Goal: Information Seeking & Learning: Compare options

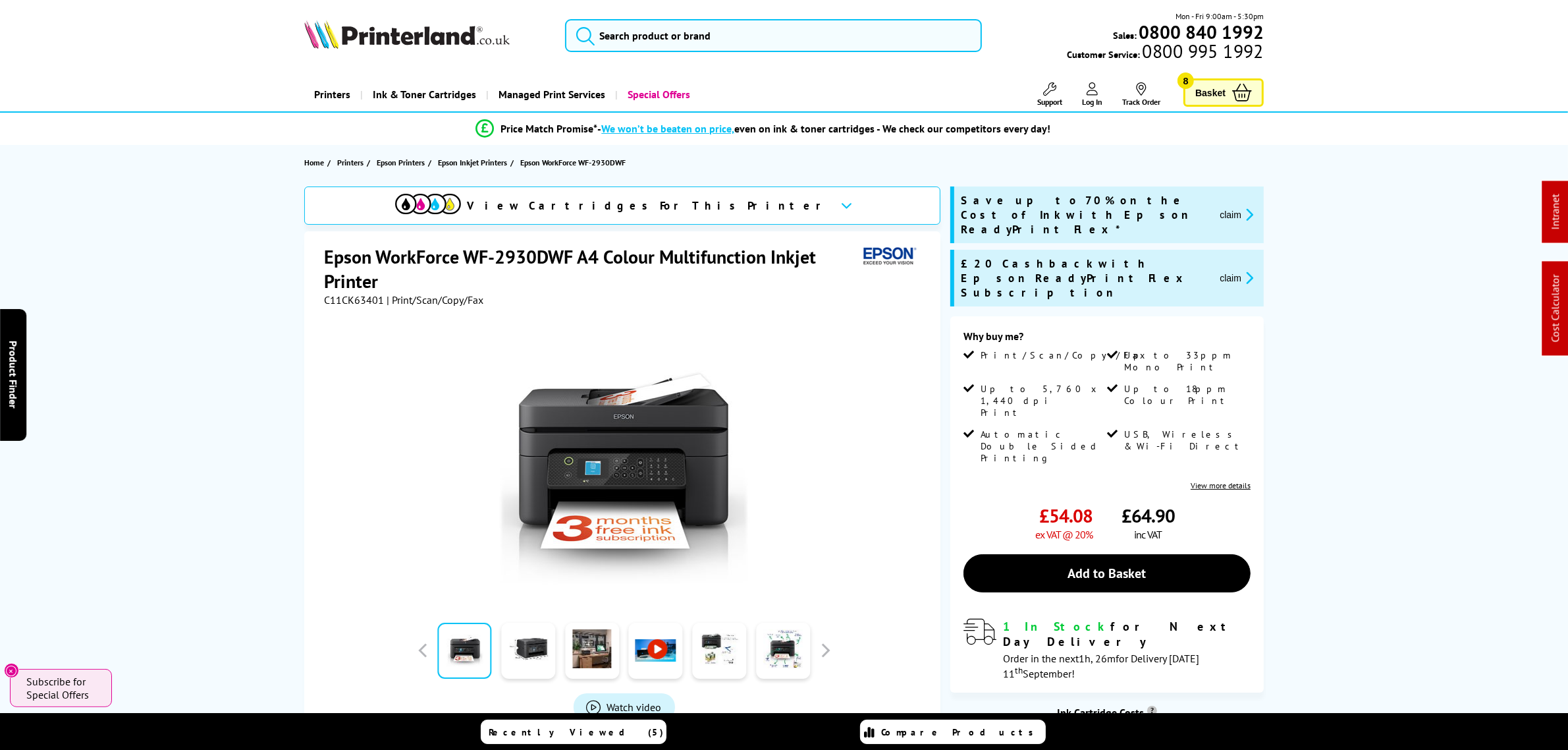
drag, startPoint x: 764, startPoint y: 57, endPoint x: 733, endPoint y: 47, distance: 32.6
click at [763, 57] on div "Mon - Fri 9:00am - 5:30pm Sales: 0800 840 1992 Customer Service: 0800 995 1992" at bounding box center [784, 38] width 1054 height 58
click at [730, 47] on input "search" at bounding box center [772, 35] width 416 height 33
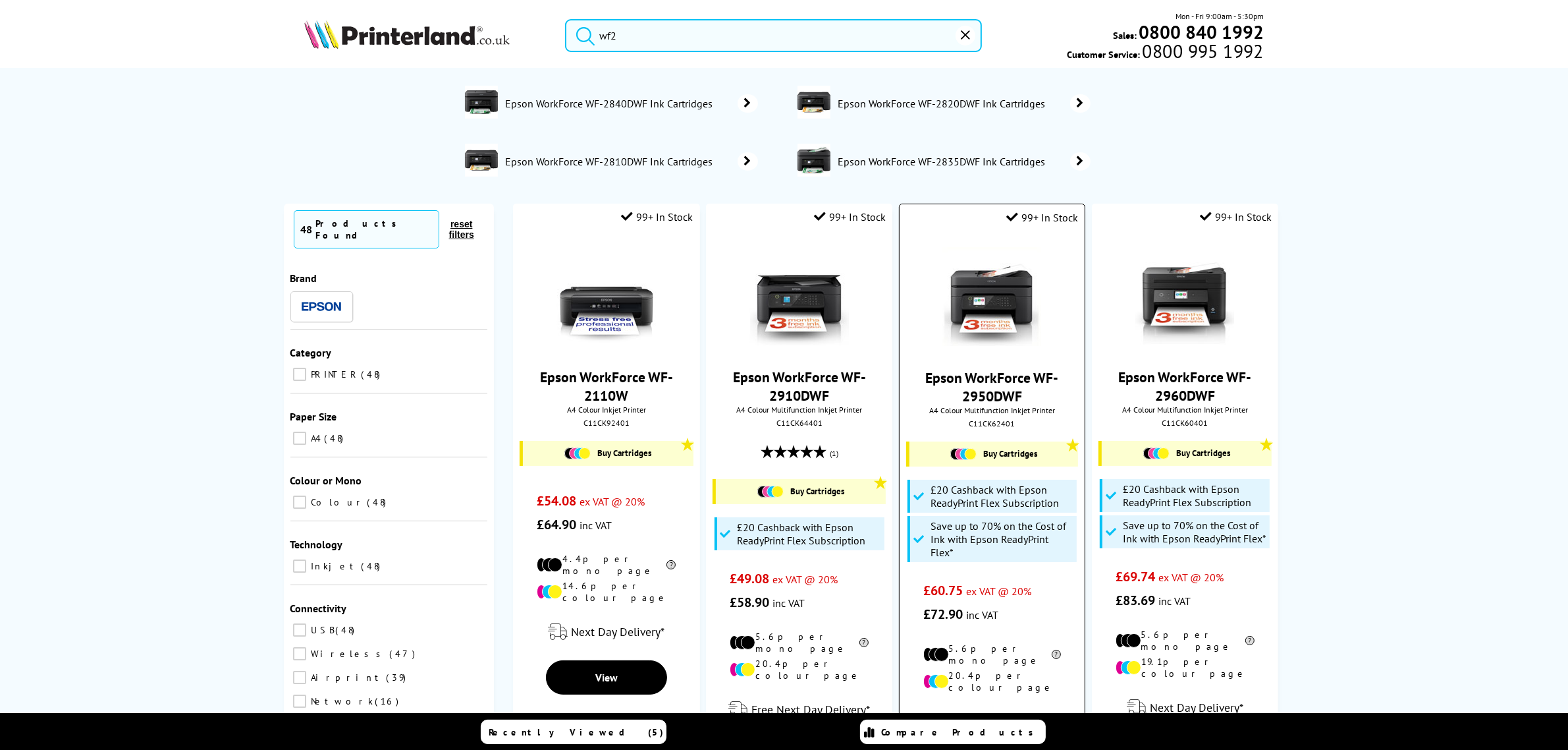
type input "wf2"
click at [1013, 310] on img at bounding box center [992, 296] width 99 height 99
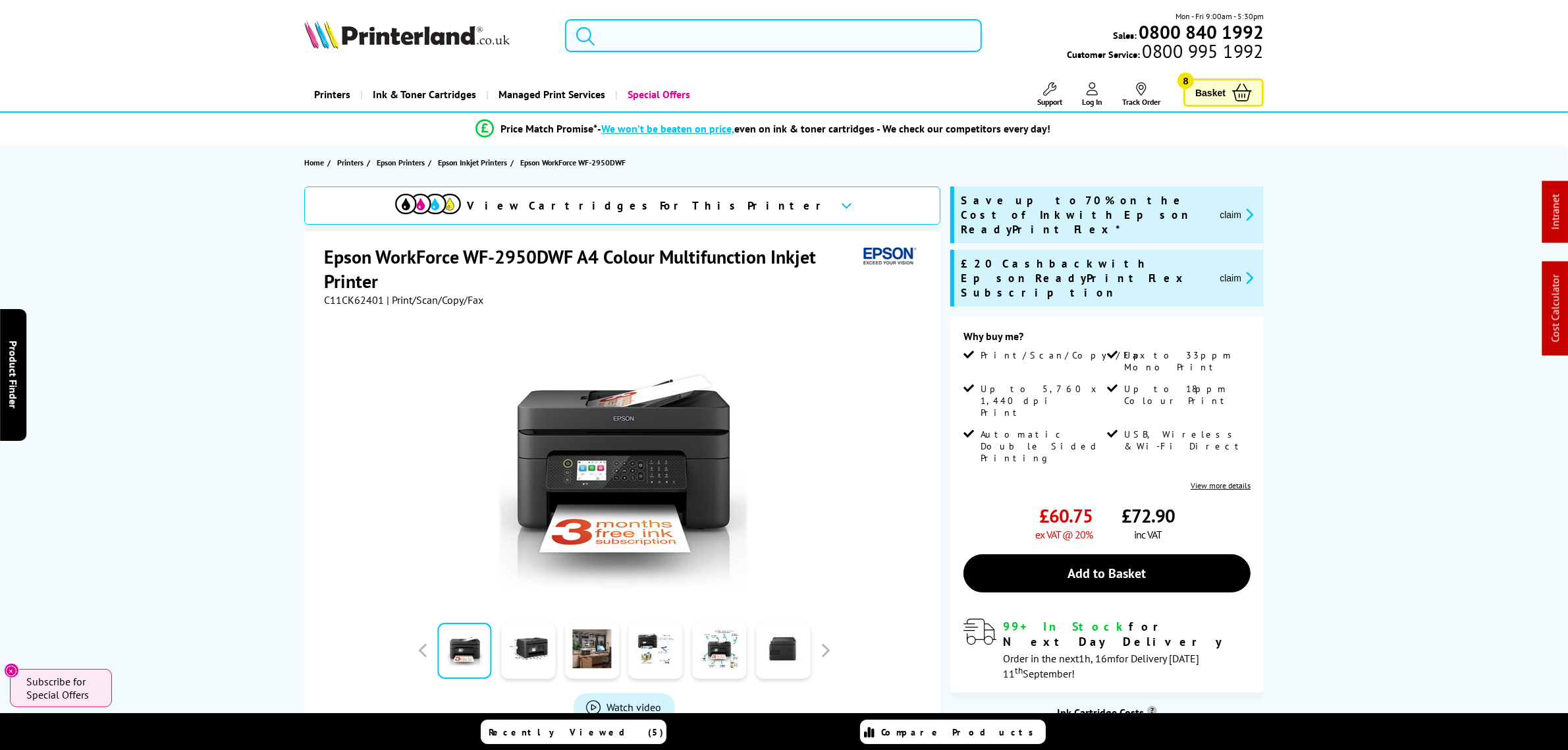
click at [684, 28] on input "search" at bounding box center [772, 35] width 416 height 33
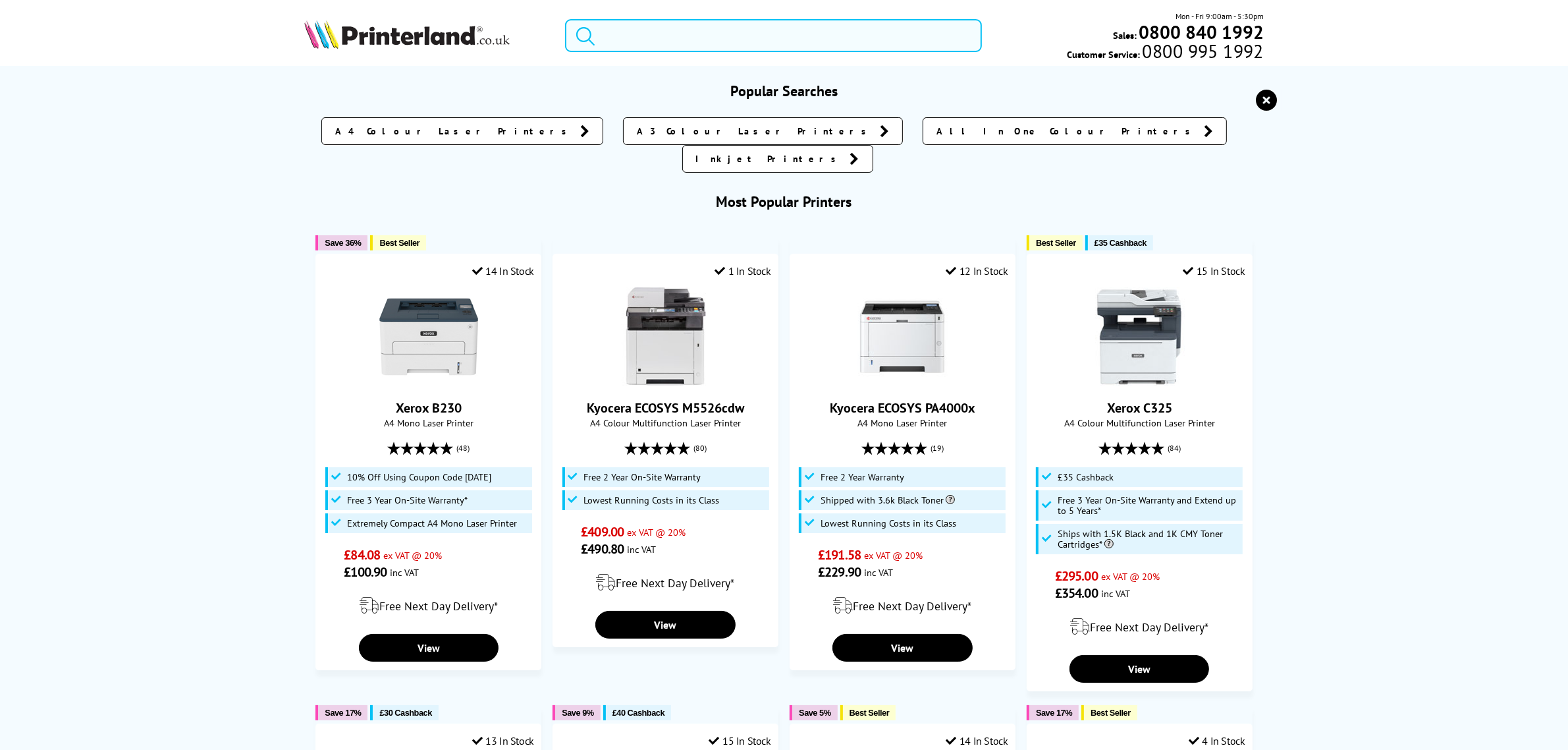
click at [642, 33] on input "search" at bounding box center [772, 35] width 416 height 33
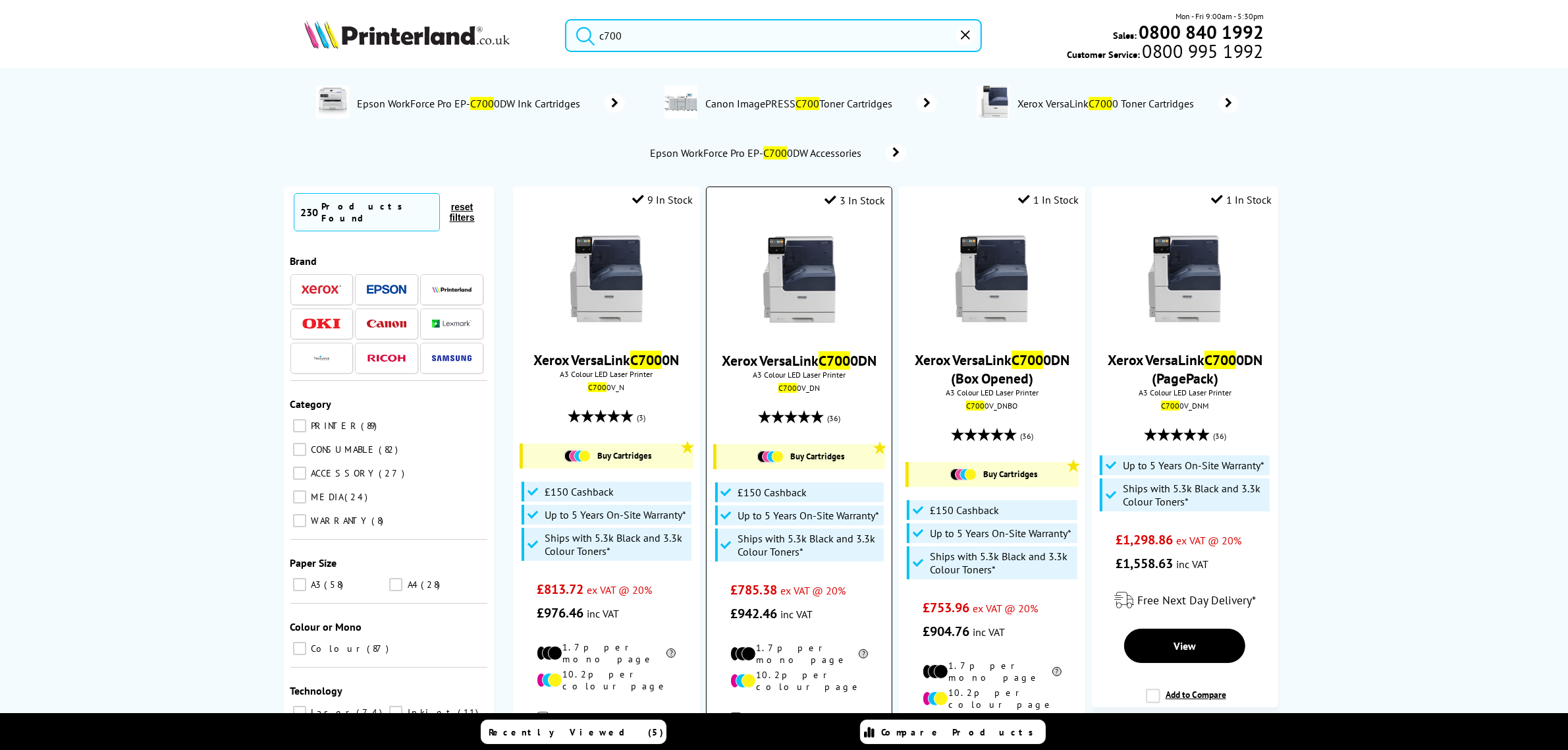
type input "c700"
click at [829, 321] on img at bounding box center [800, 279] width 99 height 99
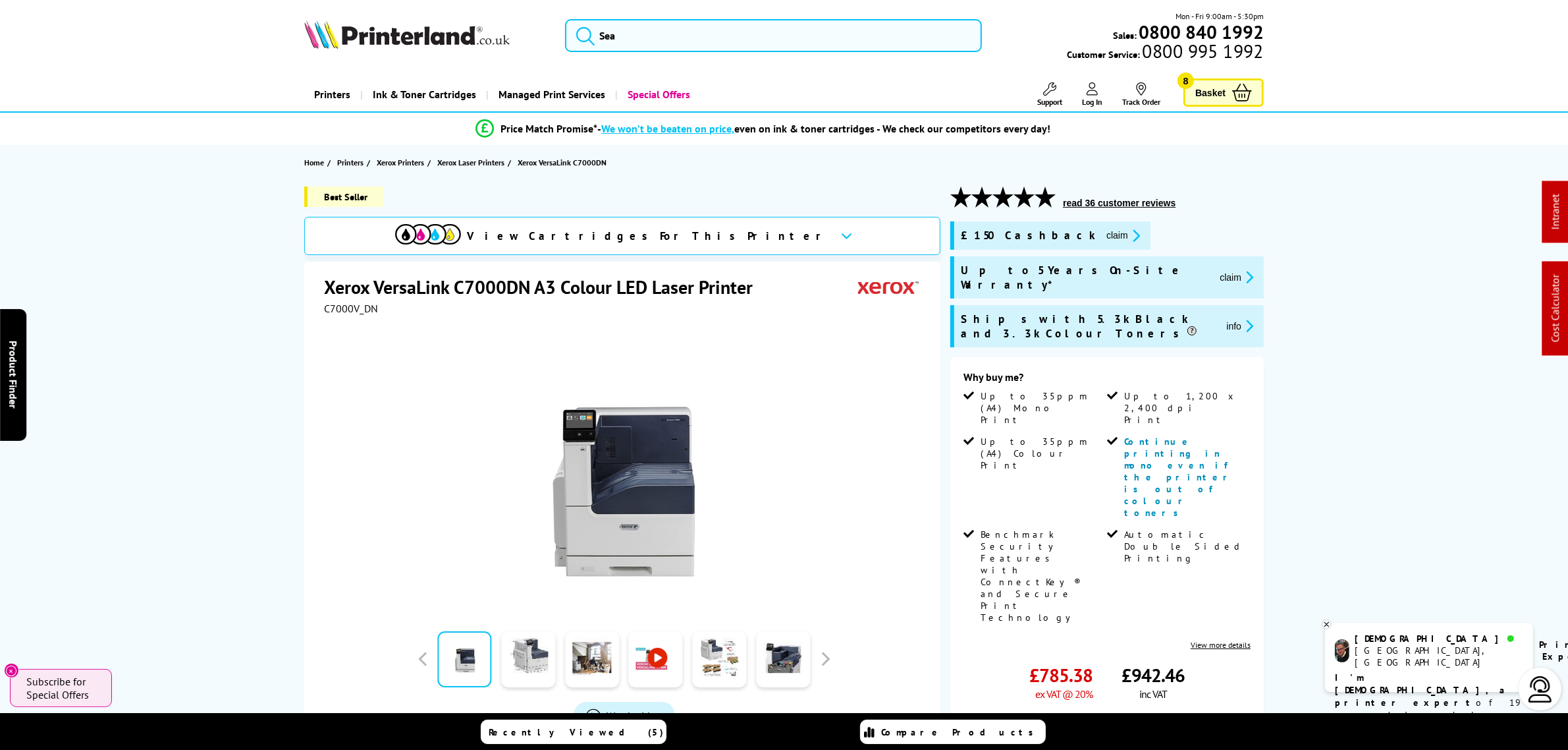
click at [409, 20] on img at bounding box center [407, 34] width 206 height 29
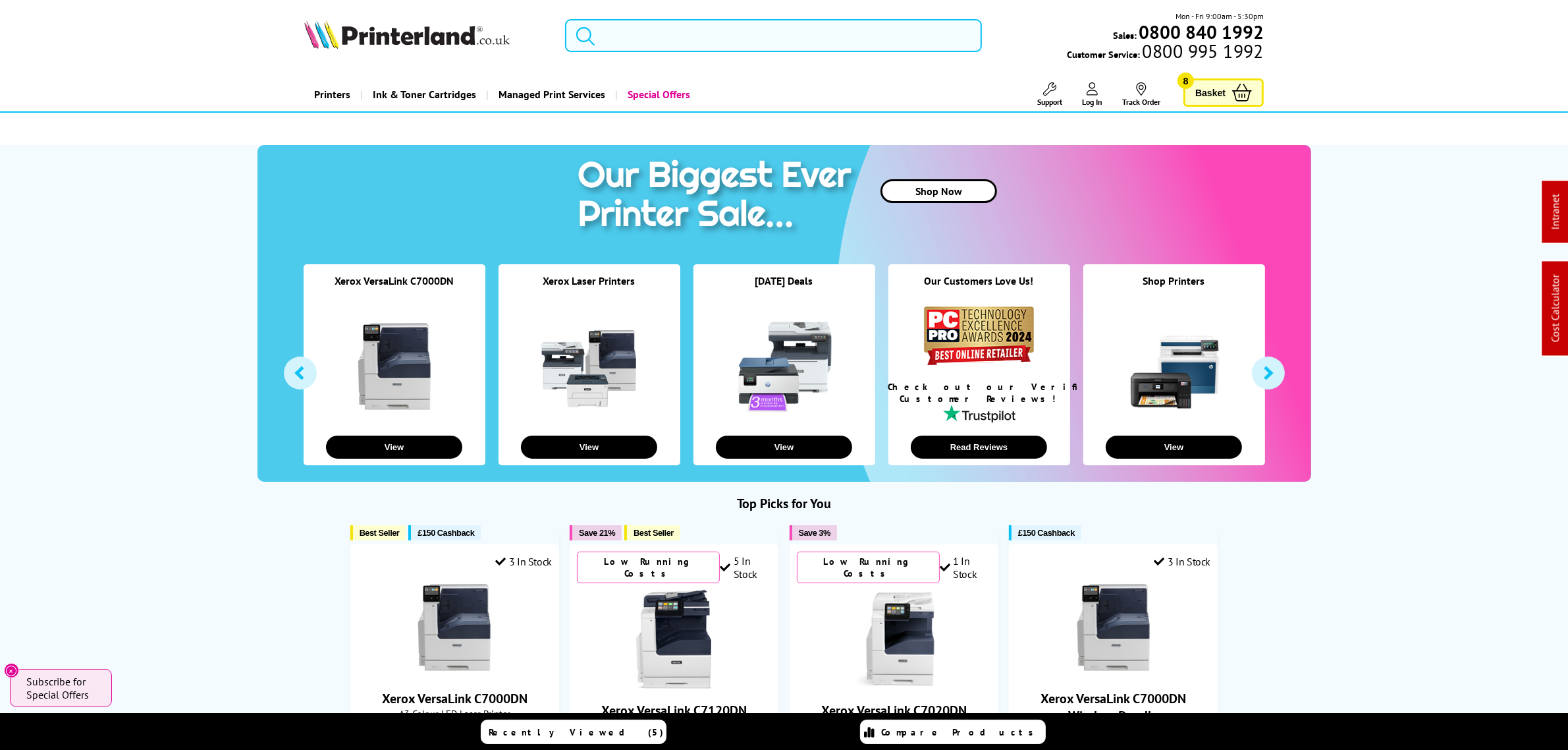
click at [687, 35] on input "search" at bounding box center [772, 35] width 416 height 33
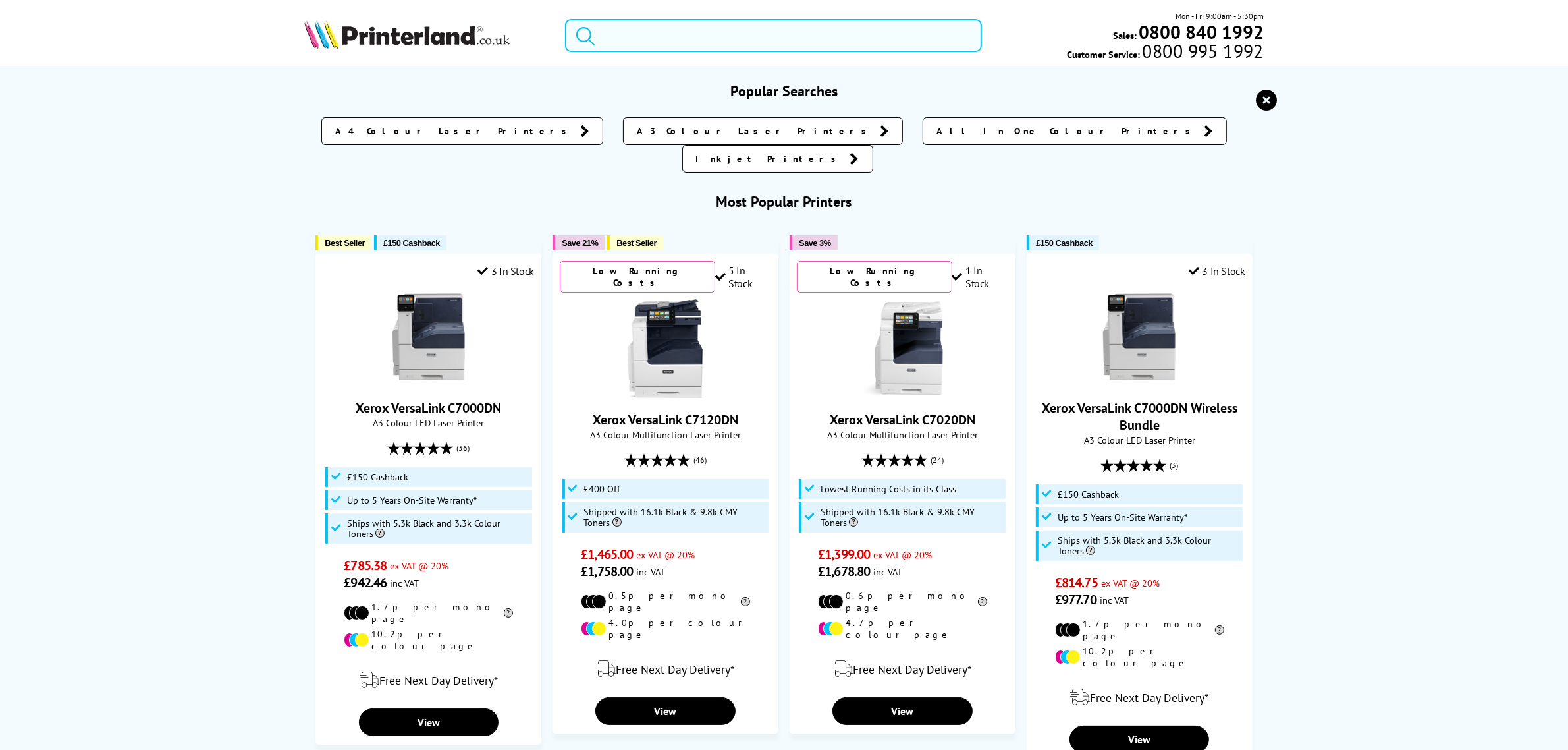
click at [687, 35] on input "search" at bounding box center [772, 35] width 416 height 33
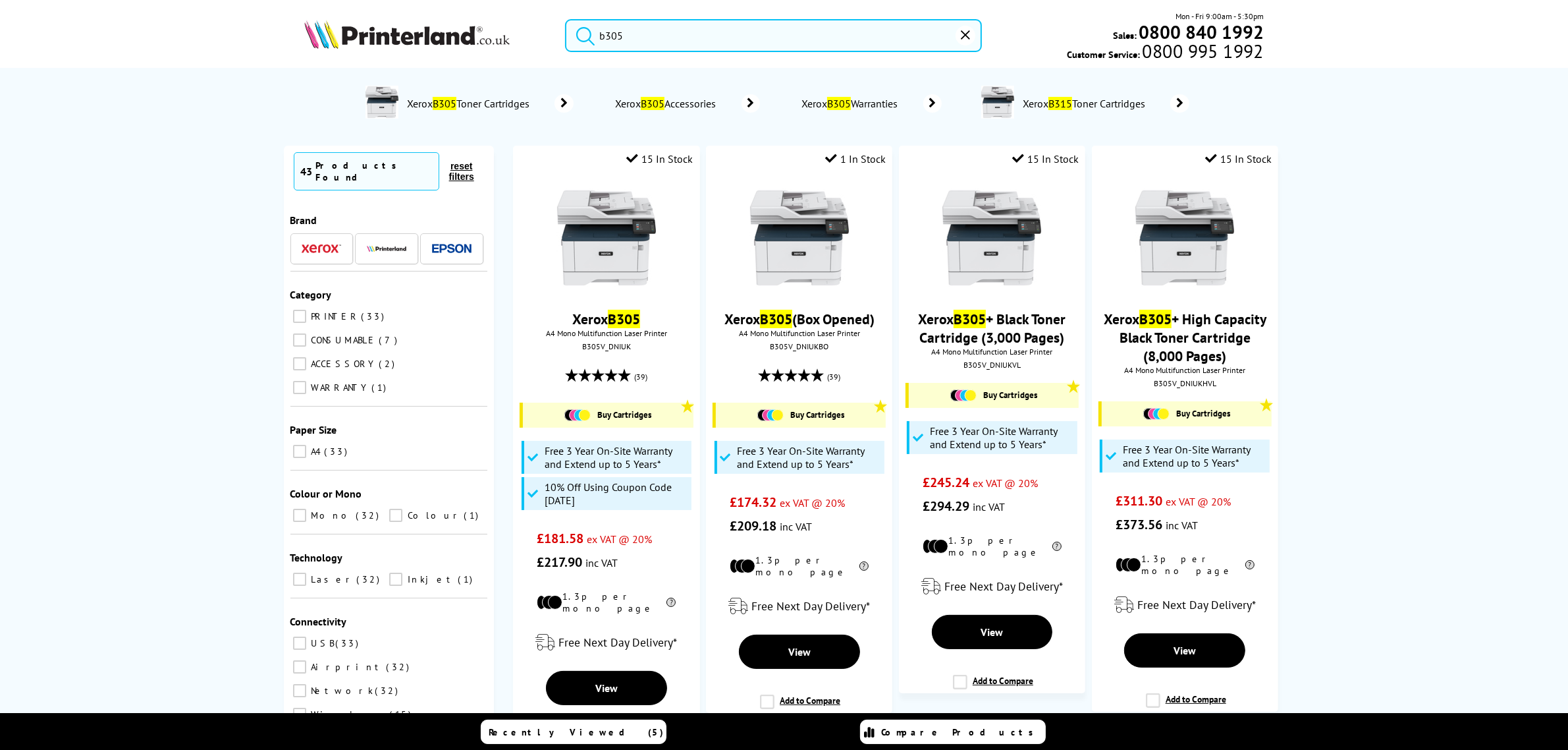
drag, startPoint x: 702, startPoint y: 15, endPoint x: 691, endPoint y: 21, distance: 12.5
click at [691, 19] on div "b305 Mon - Fri 9:00am - 5:30pm Sales: 0800 840 1992 Customer Service: 0800 995 …" at bounding box center [784, 38] width 1054 height 58
drag, startPoint x: 669, startPoint y: 31, endPoint x: 317, endPoint y: 67, distance: 353.8
click at [333, 71] on header "b305 Mon - Fri 9:00am - 5:30pm Sales: 0800 840 1992 Customer Service: 0800 995 …" at bounding box center [784, 56] width 1568 height 112
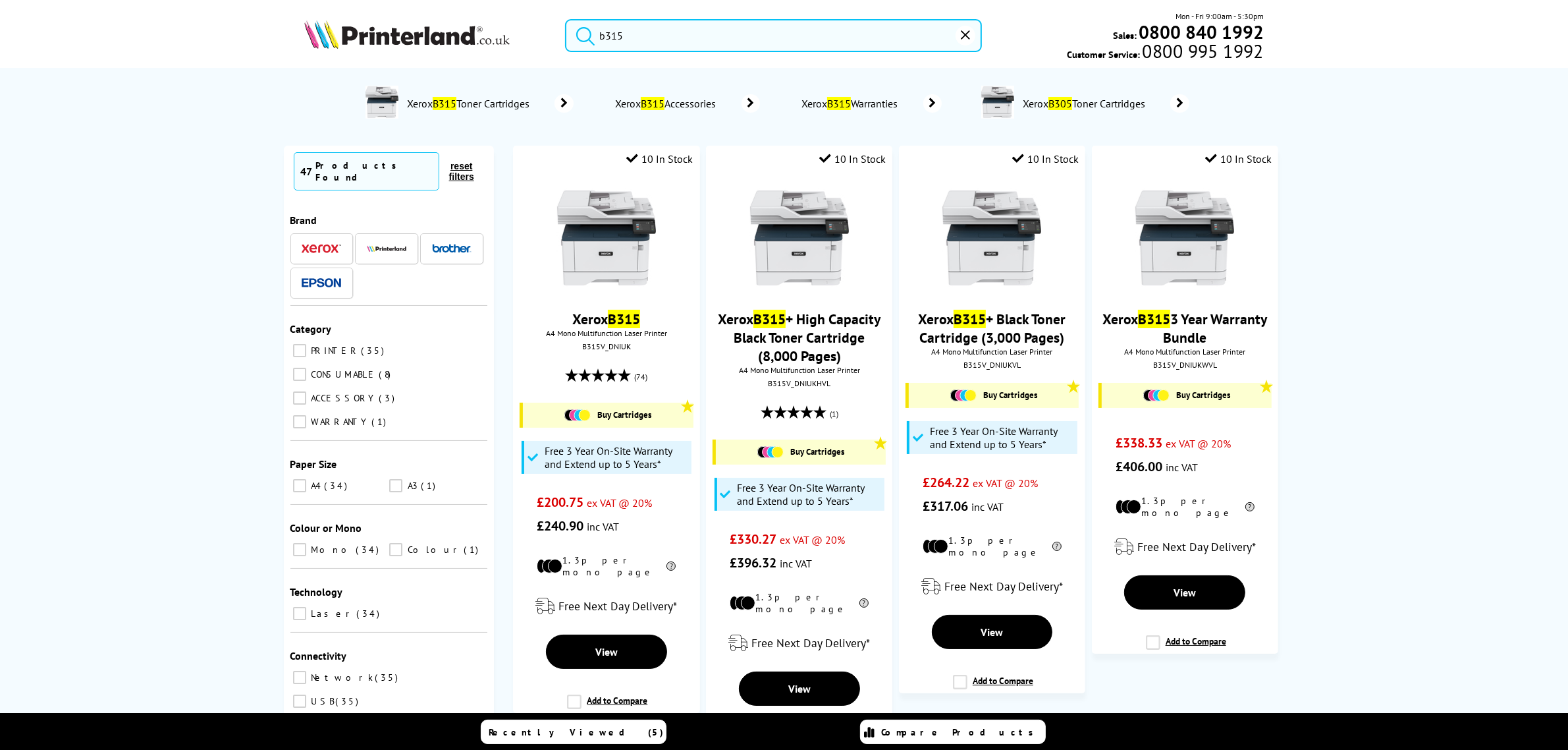
type input "b315"
click at [628, 291] on link at bounding box center [606, 284] width 99 height 13
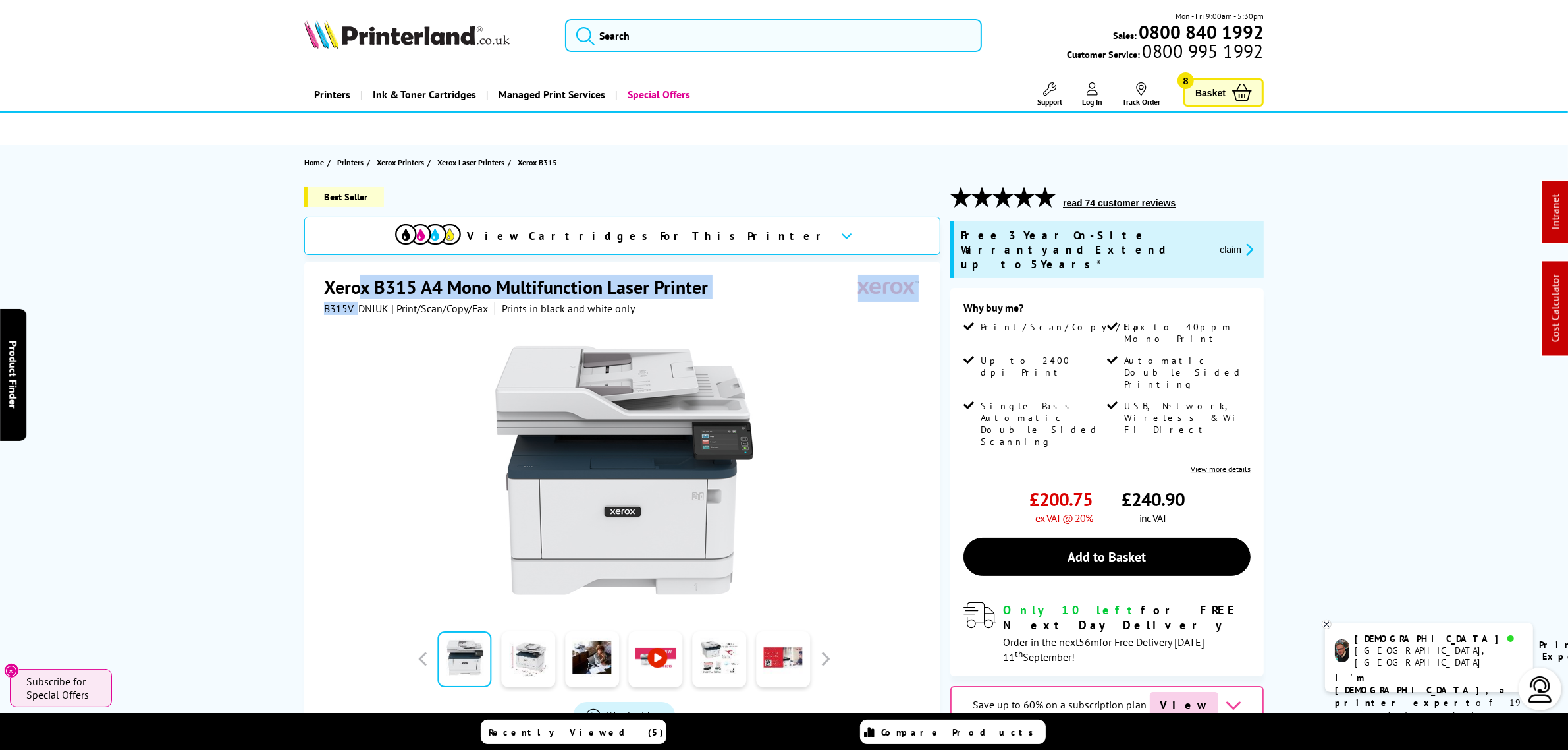
click at [360, 301] on div "Xerox B315 A4 Mono Multifunction Laser Printer B315V_DNIUK | Print/Scan/Copy/Fa…" at bounding box center [624, 294] width 600 height 41
click at [359, 302] on span "B315V_DNIUK" at bounding box center [356, 308] width 64 height 13
click at [357, 302] on span "B315V_DNIUK" at bounding box center [356, 308] width 64 height 13
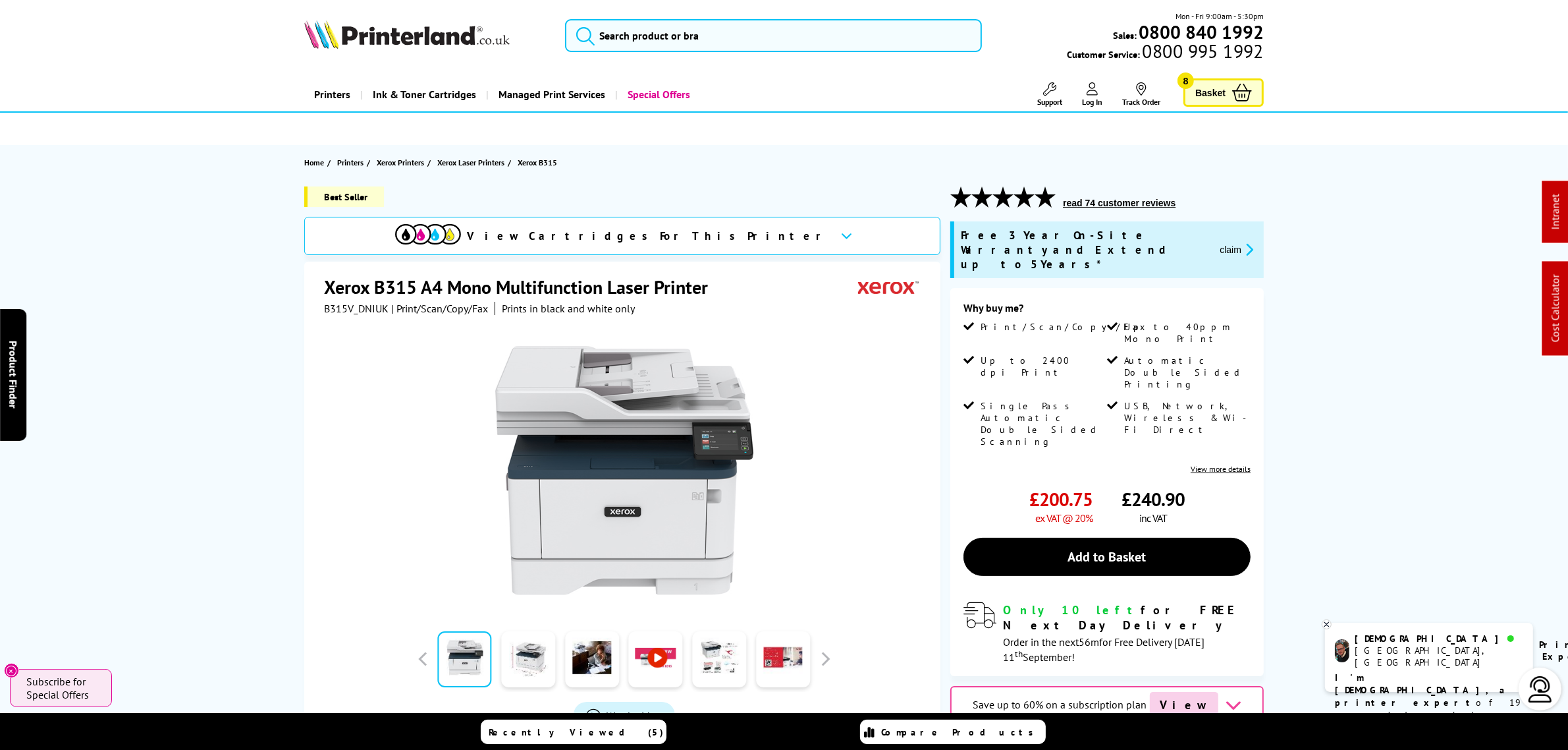
click at [356, 307] on span "B315V_DNIUK" at bounding box center [356, 308] width 64 height 13
copy span "B315V_DNIUK"
click at [1324, 624] on icon at bounding box center [1327, 625] width 8 height 9
click at [1222, 248] on button "claim" at bounding box center [1236, 249] width 41 height 15
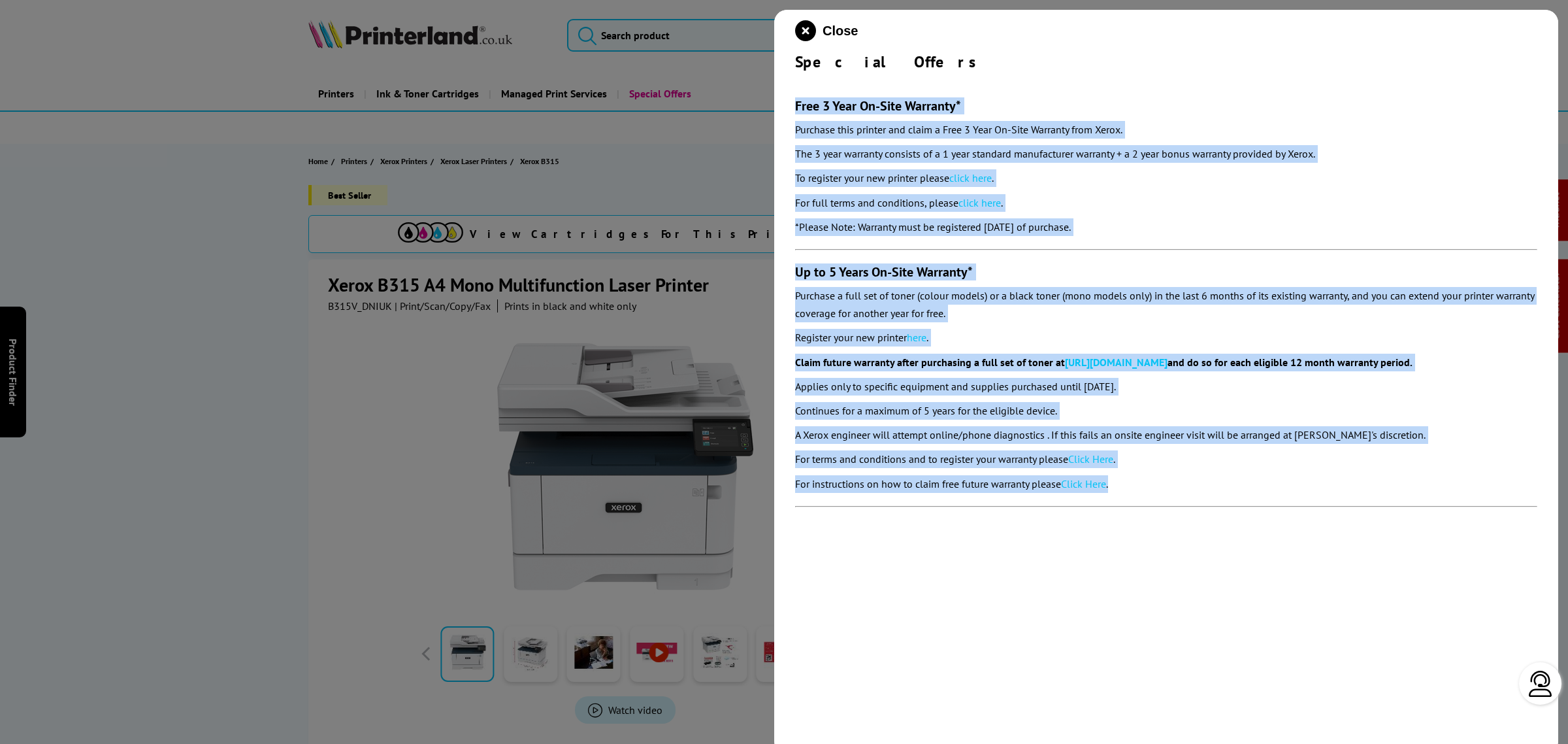
drag, startPoint x: 814, startPoint y: 109, endPoint x: 1206, endPoint y: 480, distance: 539.7
click at [1206, 480] on div "Close Special Offers Free 3 Year On-Site Warranty* Purchase this printer and cl…" at bounding box center [1167, 381] width 784 height 744
copy section "Free 3 Year On-Site Warranty* Purchase this printer and claim a Free 3 Year On-…"
drag, startPoint x: 799, startPoint y: 31, endPoint x: 1360, endPoint y: 48, distance: 561.3
click at [799, 31] on icon "close modal" at bounding box center [806, 31] width 21 height 21
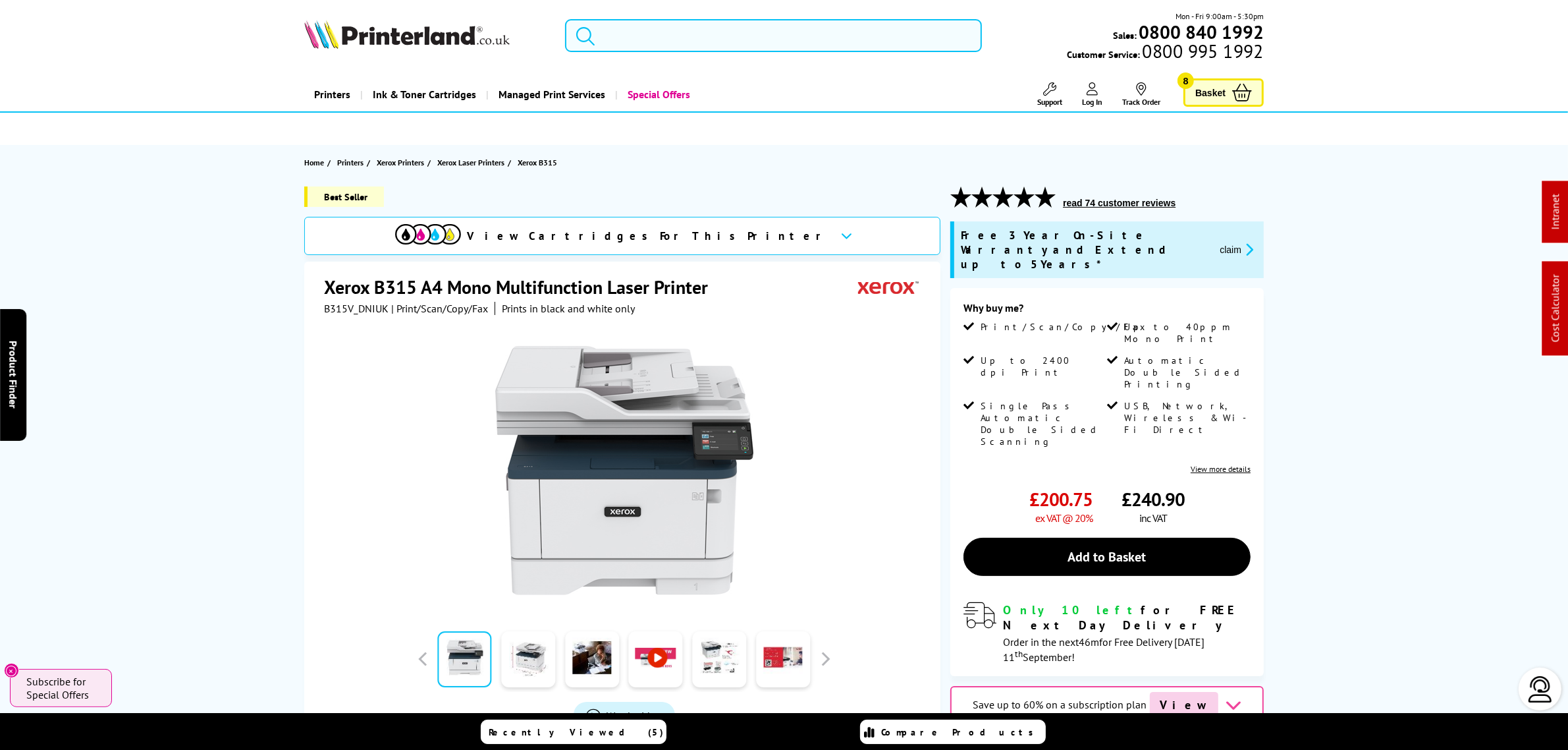
click at [735, 44] on input "search" at bounding box center [772, 35] width 416 height 33
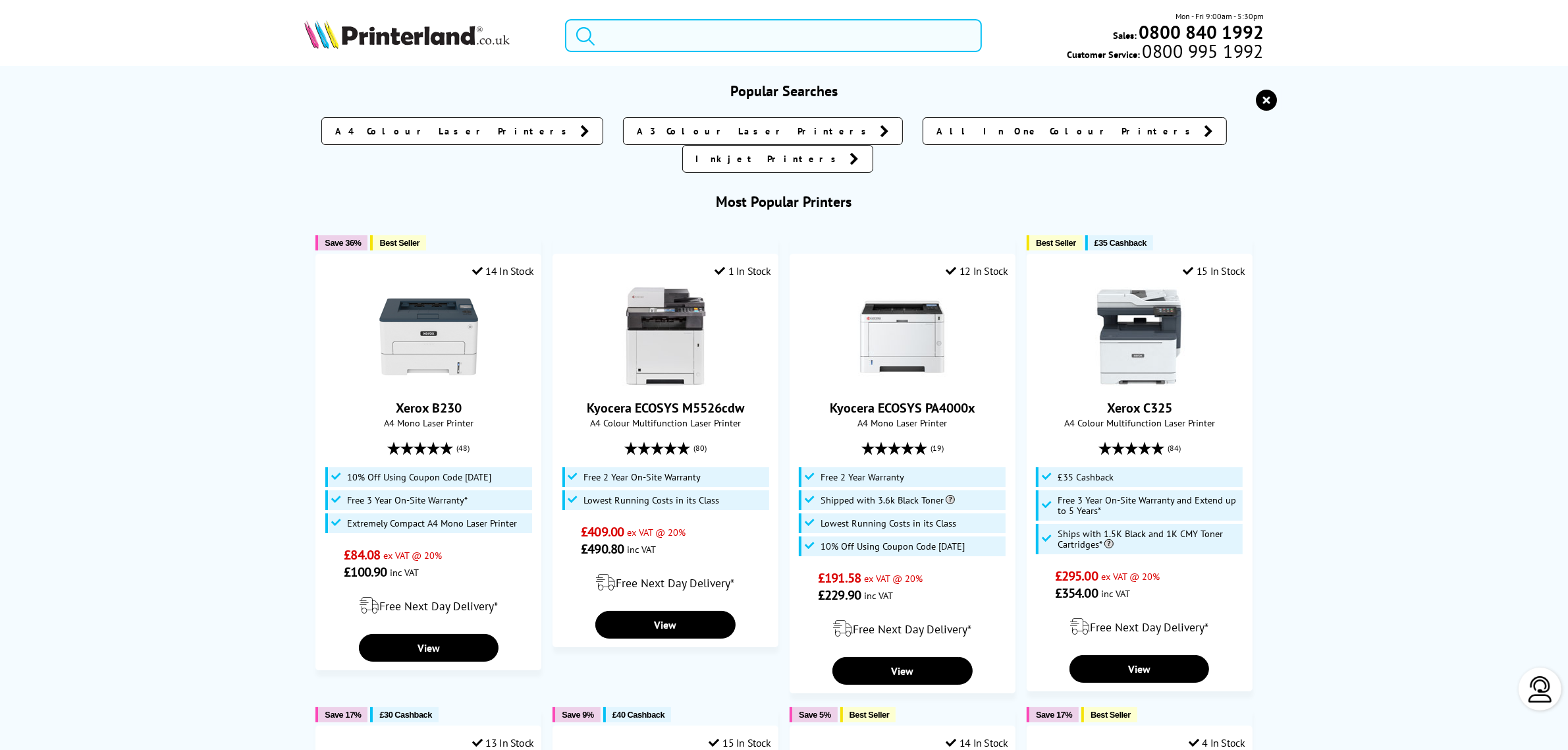
click at [735, 44] on input "search" at bounding box center [772, 35] width 416 height 33
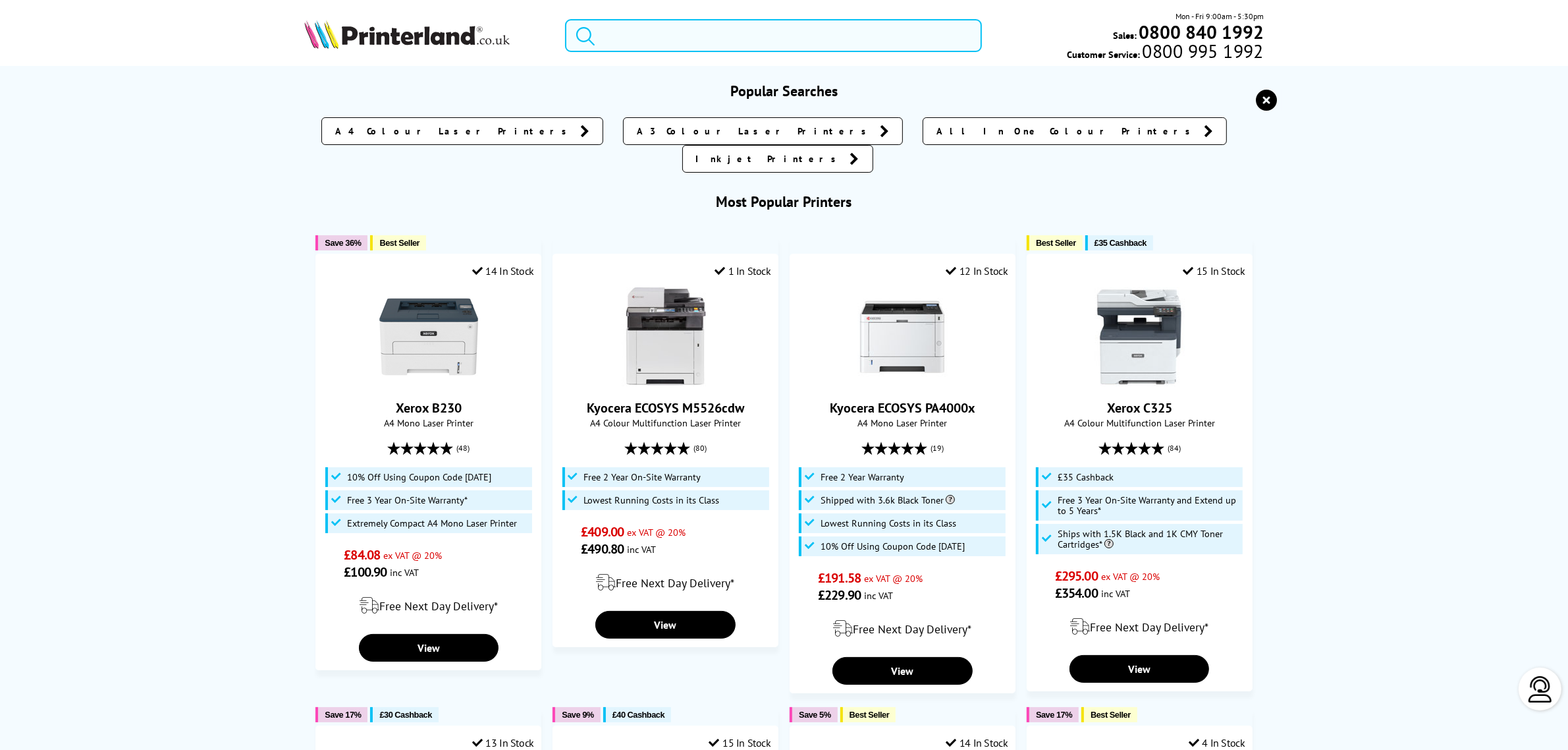
click at [792, 44] on input "search" at bounding box center [772, 35] width 416 height 33
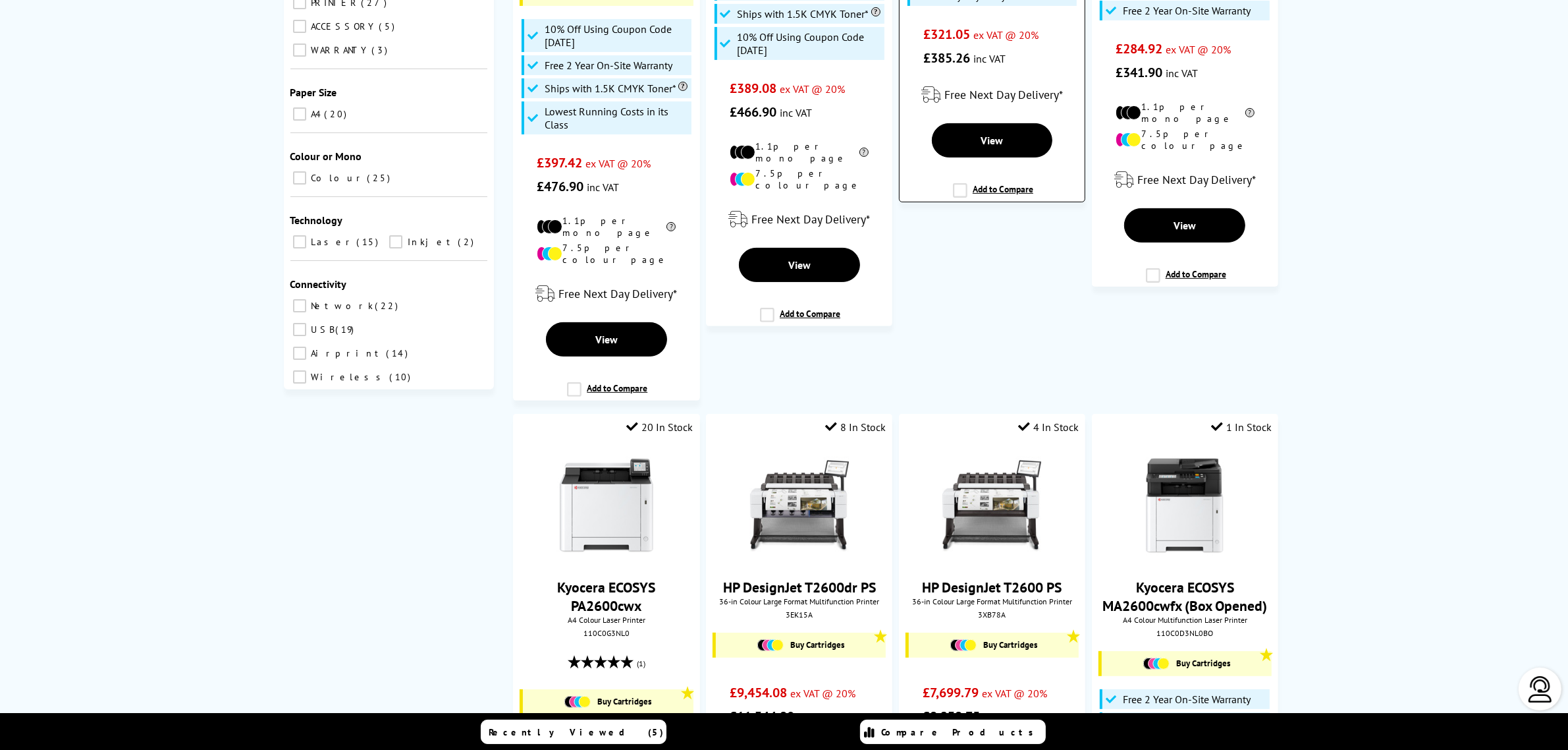
scroll to position [742, 0]
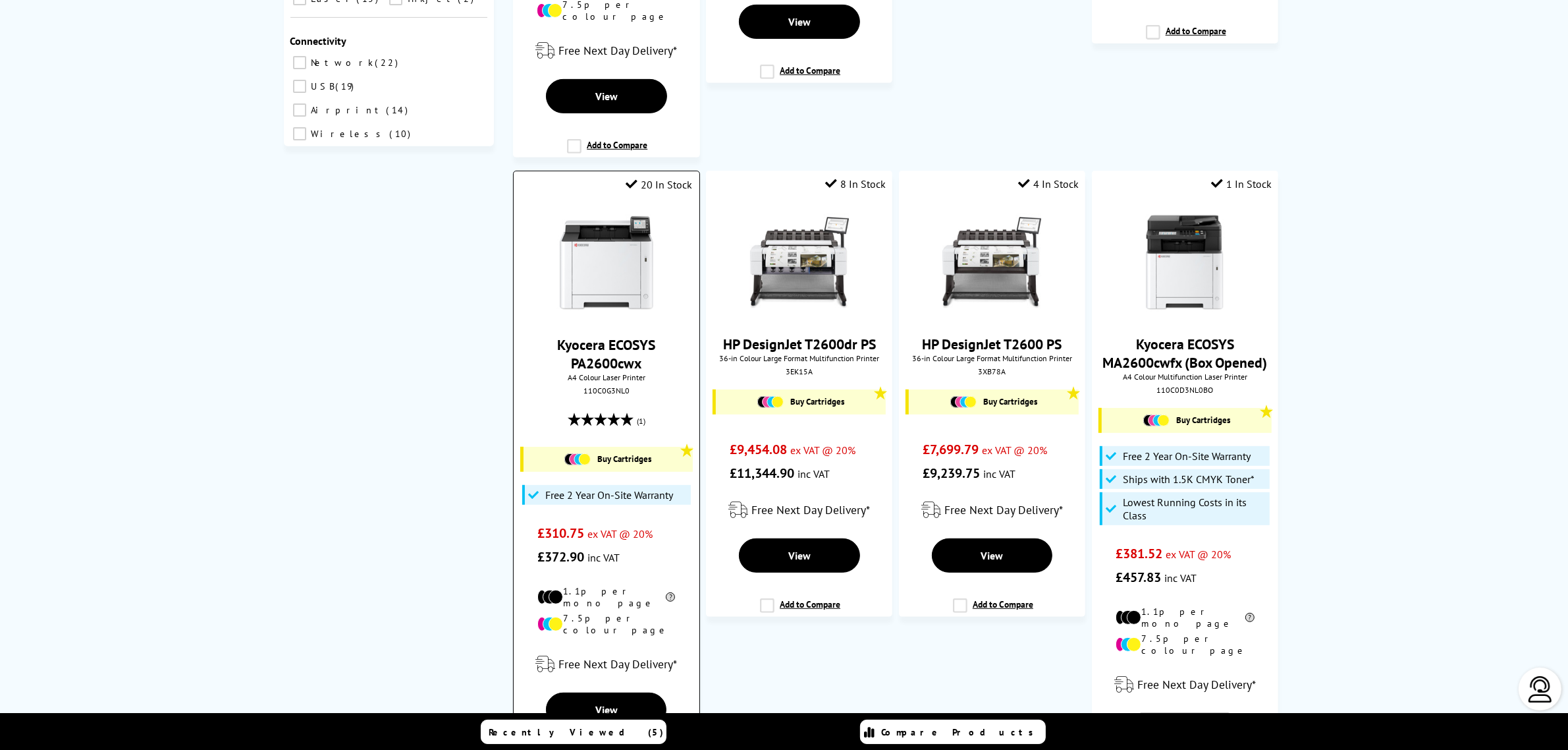
type input "2600"
click at [606, 291] on img at bounding box center [606, 263] width 99 height 99
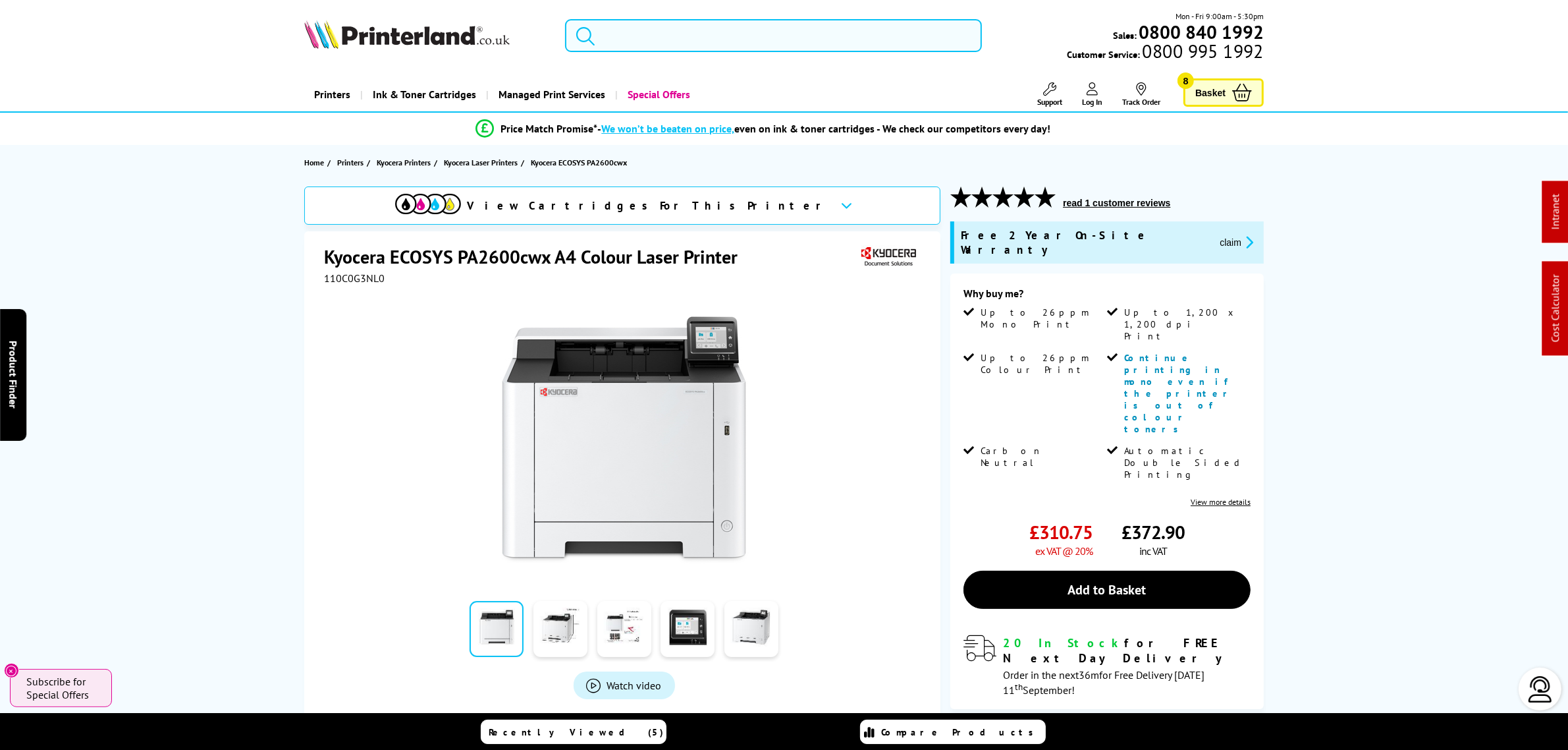
click at [646, 44] on input "search" at bounding box center [772, 35] width 416 height 33
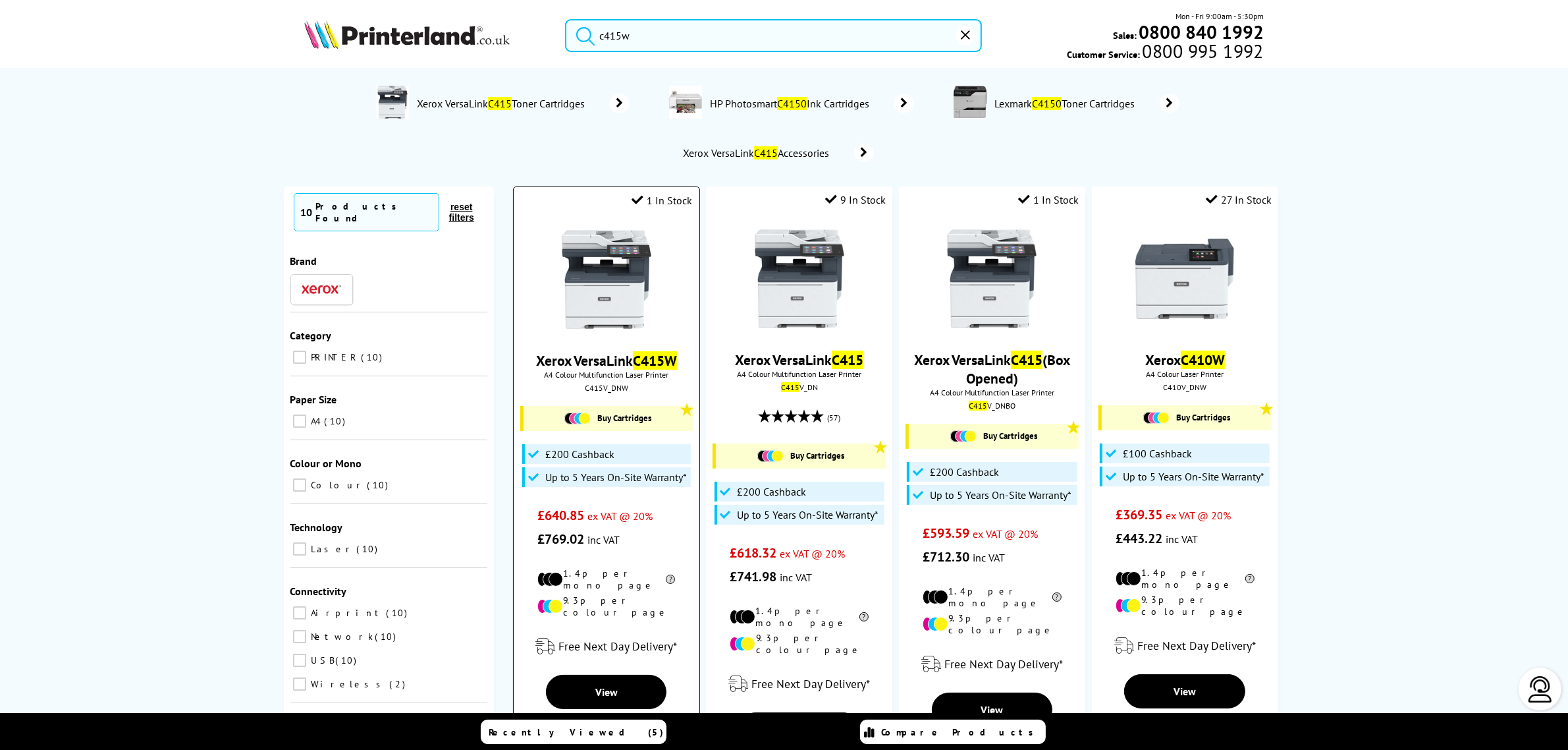
type input "c415w"
click at [620, 265] on img at bounding box center [606, 279] width 99 height 99
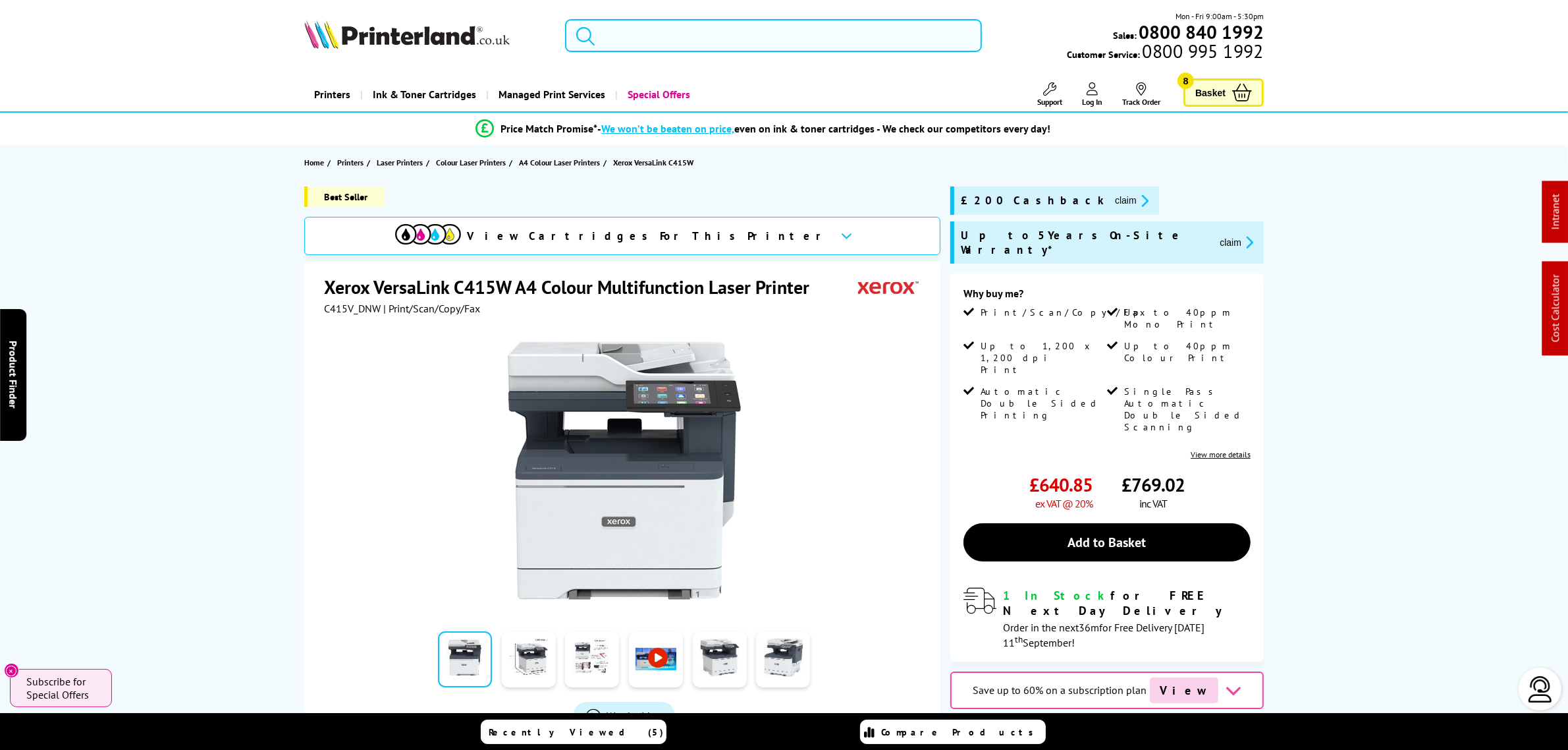
click at [718, 27] on input "search" at bounding box center [772, 35] width 416 height 33
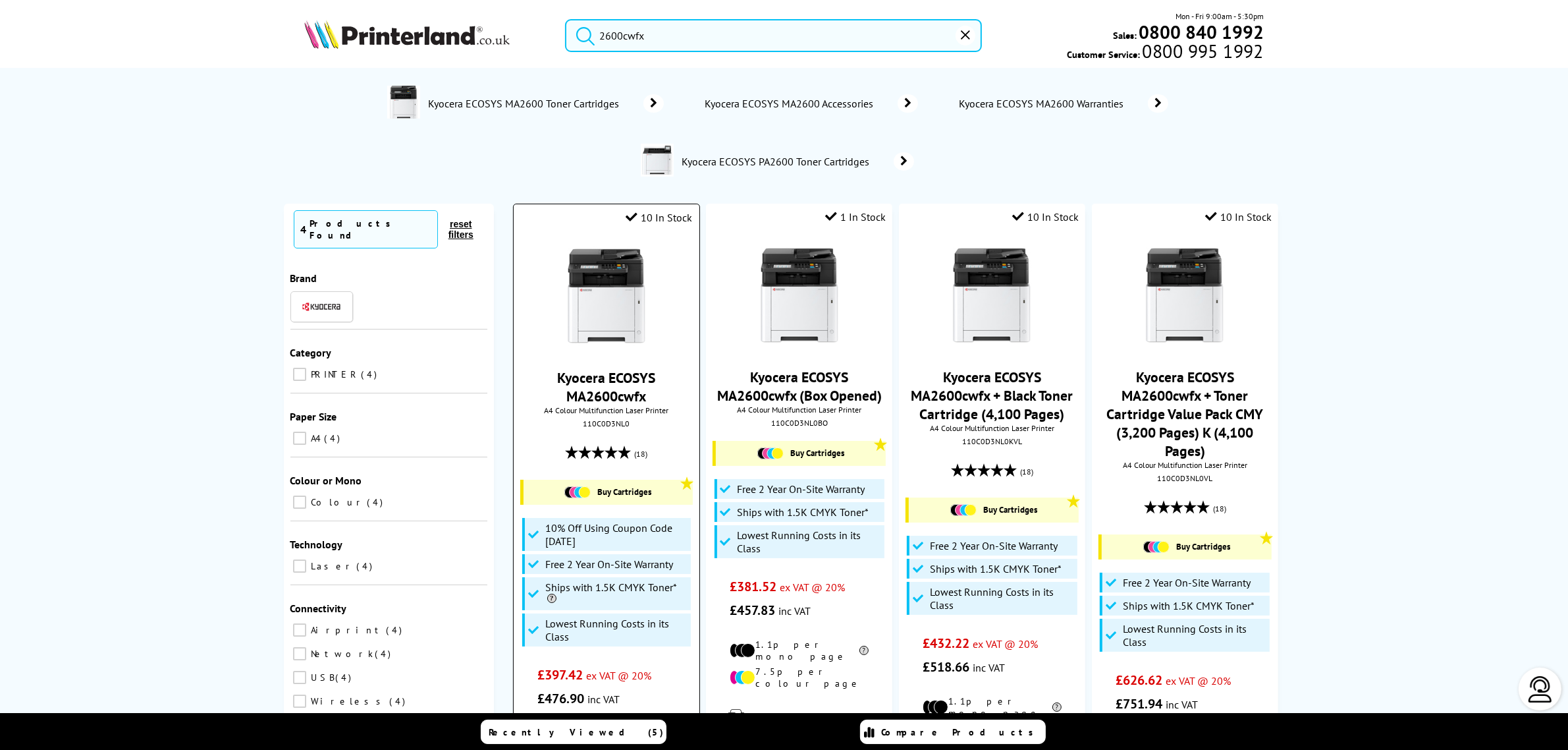
type input "2600cwfx"
click at [631, 268] on img at bounding box center [606, 296] width 99 height 99
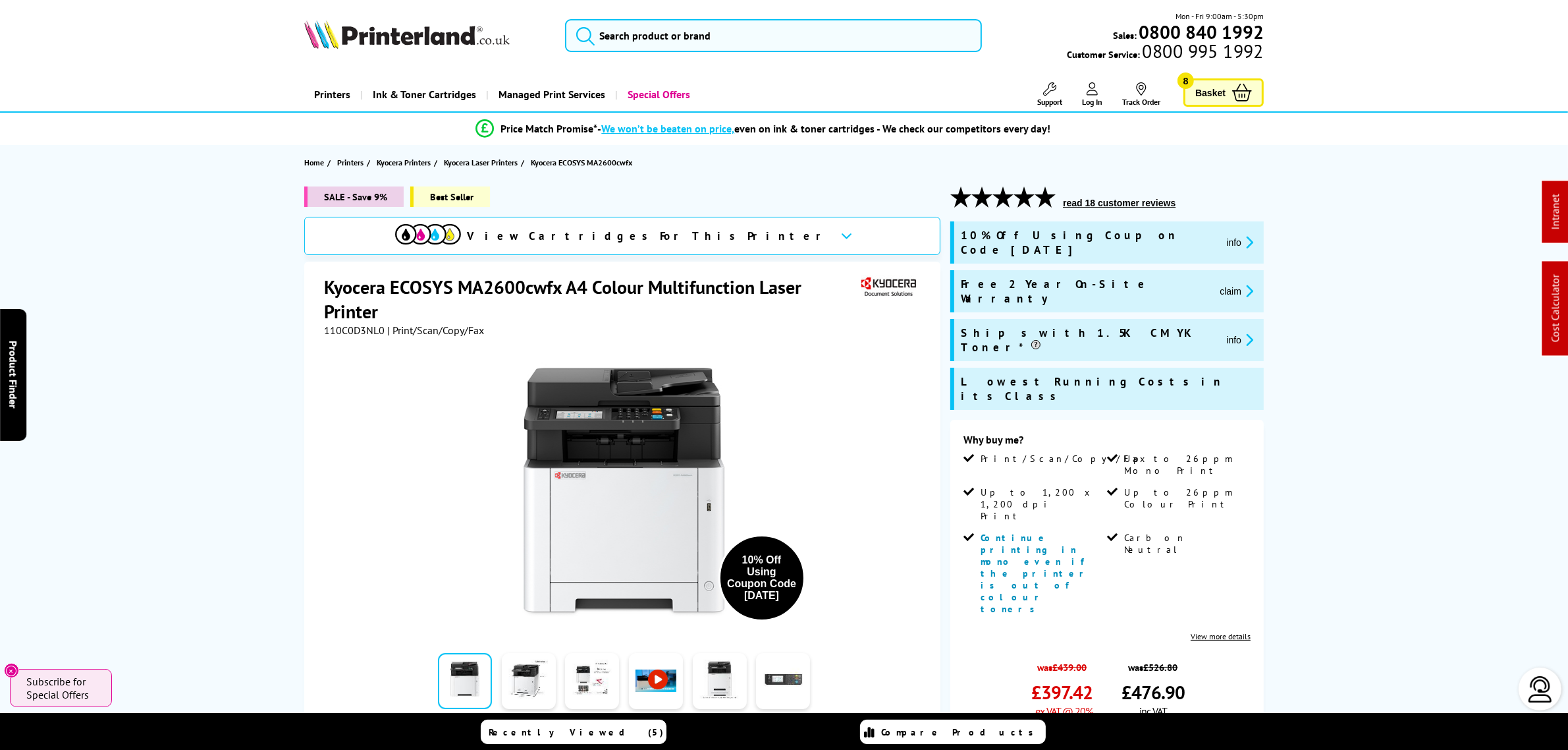
click at [328, 327] on span "110C0D3NL0" at bounding box center [355, 330] width 60 height 13
click at [328, 328] on span "110C0D3NL0" at bounding box center [355, 330] width 60 height 13
copy div "110C0D3NL0"
click at [1215, 283] on button "claim" at bounding box center [1236, 291] width 41 height 15
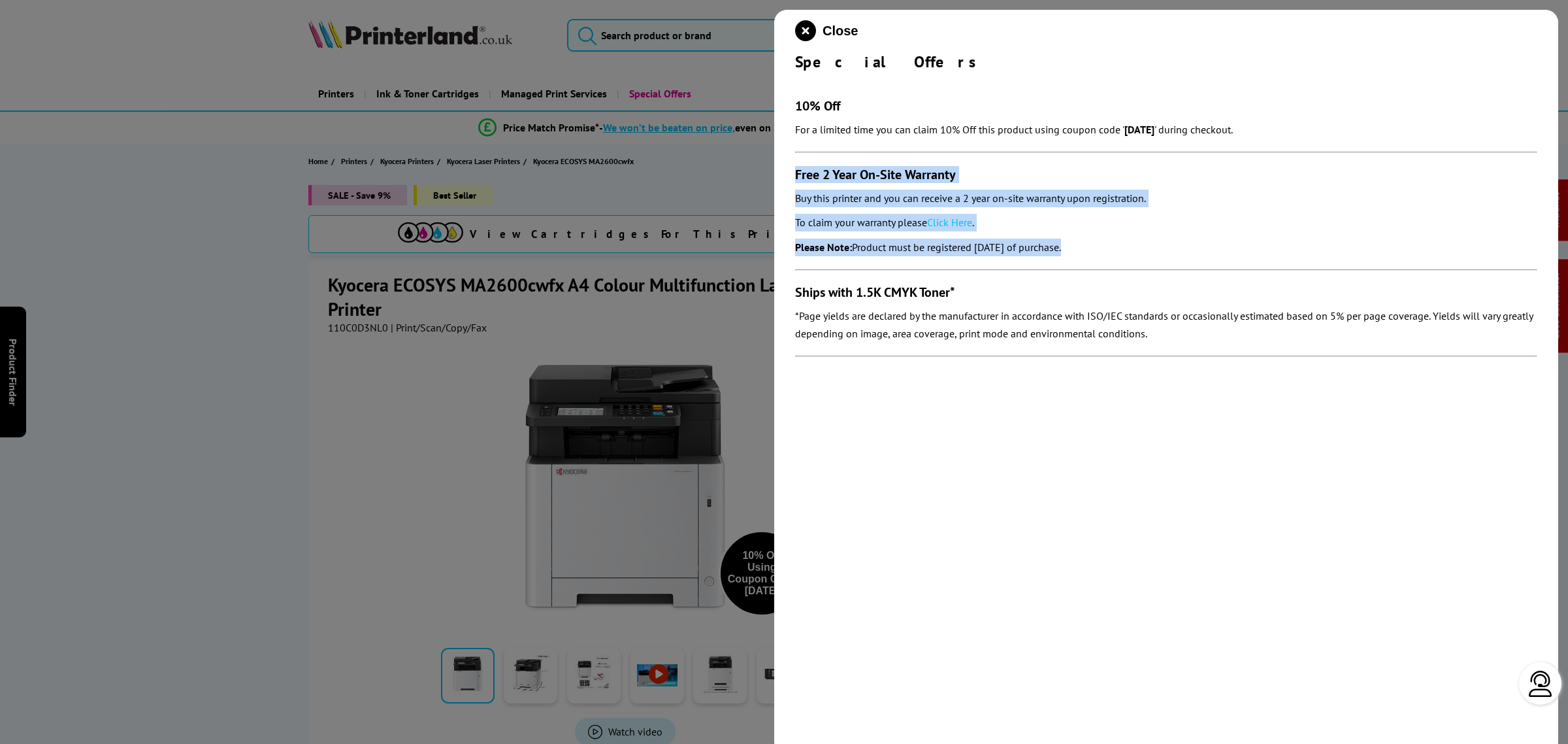
drag, startPoint x: 778, startPoint y: 159, endPoint x: 1151, endPoint y: 267, distance: 388.3
click at [1151, 267] on div "Close Special Offers 10% Off For a limited time you can claim 10% Off this prod…" at bounding box center [1167, 381] width 784 height 744
copy section "Free 2 Year On-Site Warranty Buy this printer and you can receive a 2 year on-s…"
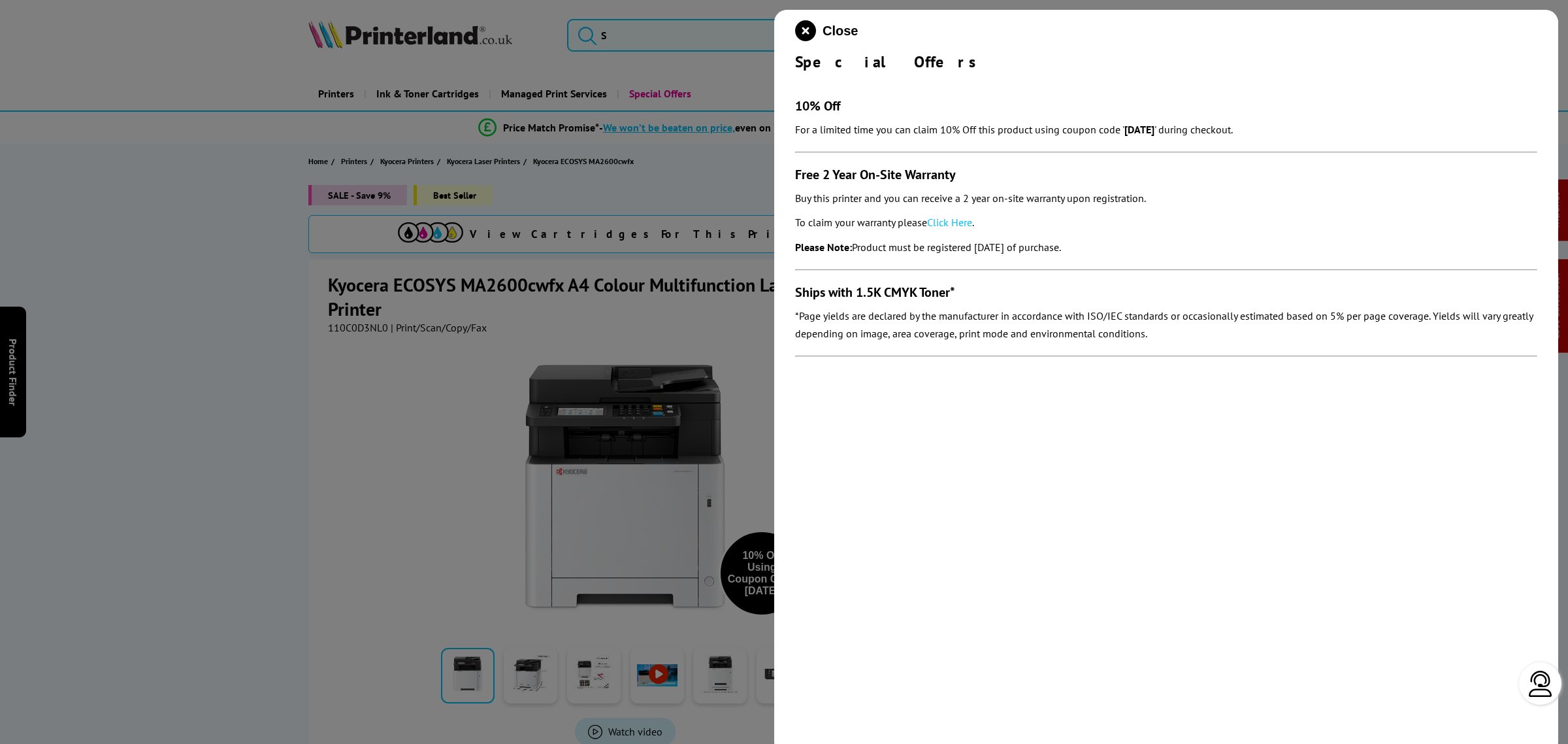
drag, startPoint x: 1359, startPoint y: 552, endPoint x: 1333, endPoint y: 543, distance: 27.5
click at [1356, 551] on div "Close Special Offers 10% Off For a limited time you can claim 10% Off this prod…" at bounding box center [1167, 381] width 784 height 744
click at [806, 38] on icon "close modal" at bounding box center [806, 31] width 21 height 21
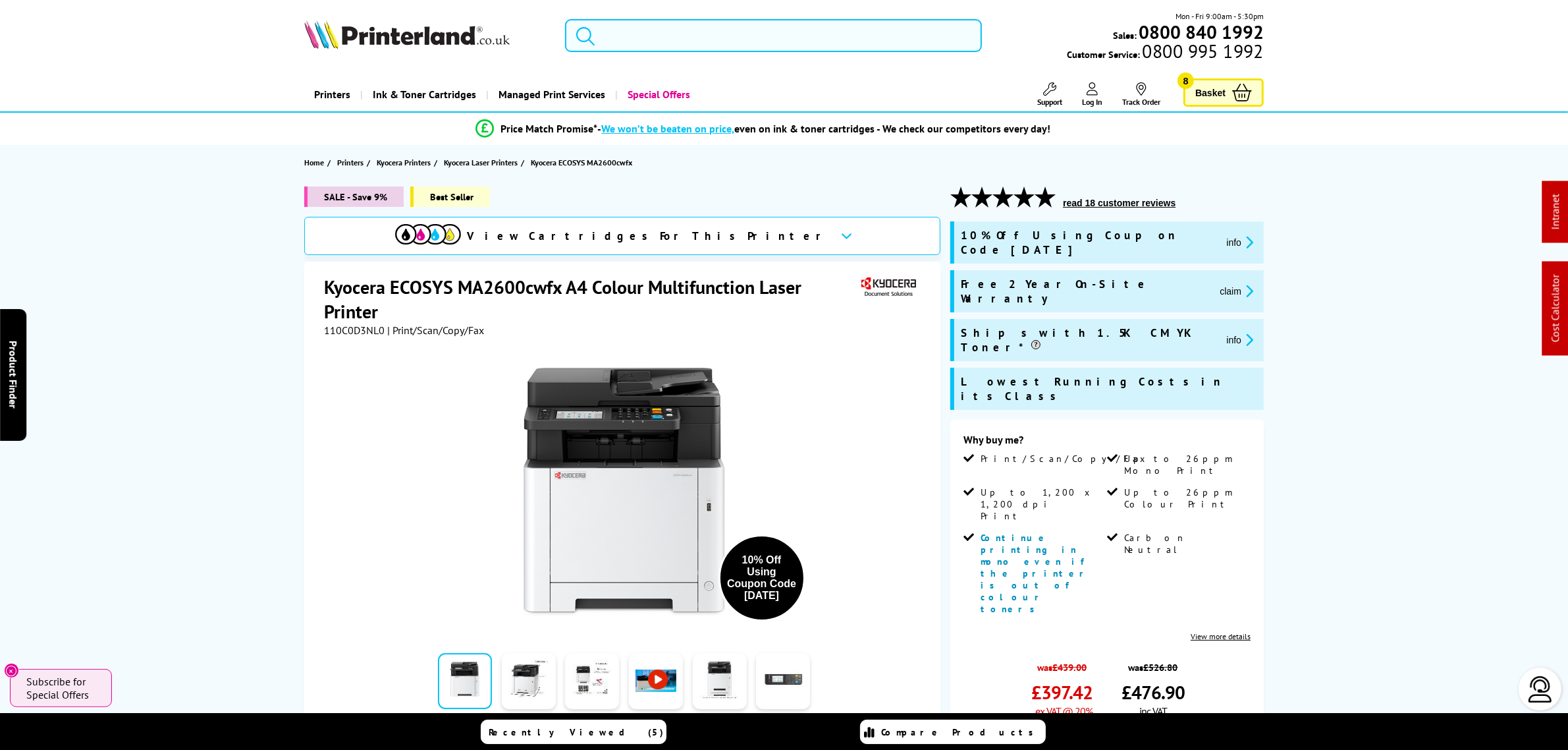
drag, startPoint x: 696, startPoint y: 19, endPoint x: 630, endPoint y: 35, distance: 67.9
click at [633, 34] on input "search" at bounding box center [772, 35] width 416 height 33
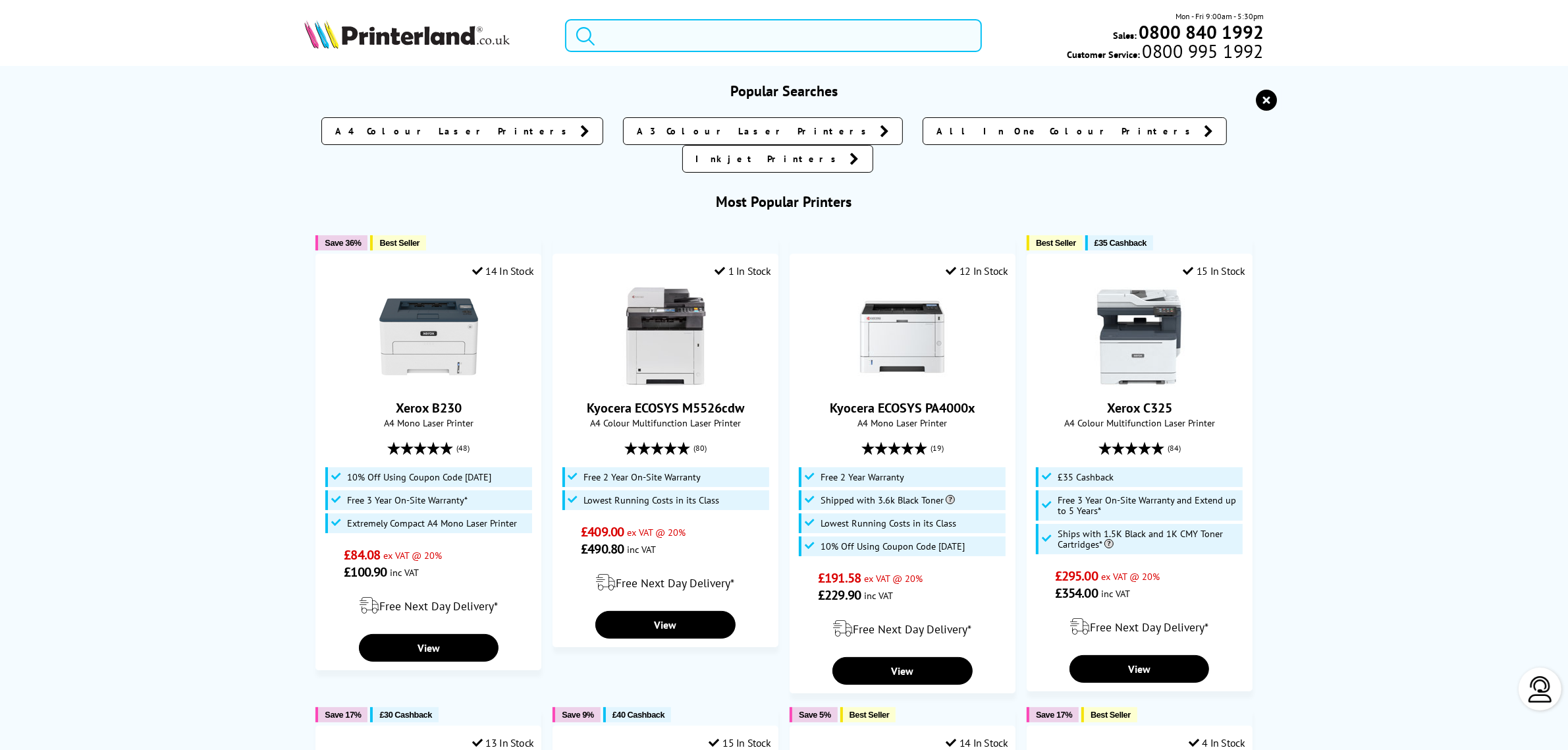
paste input "B310V_DNIUK"
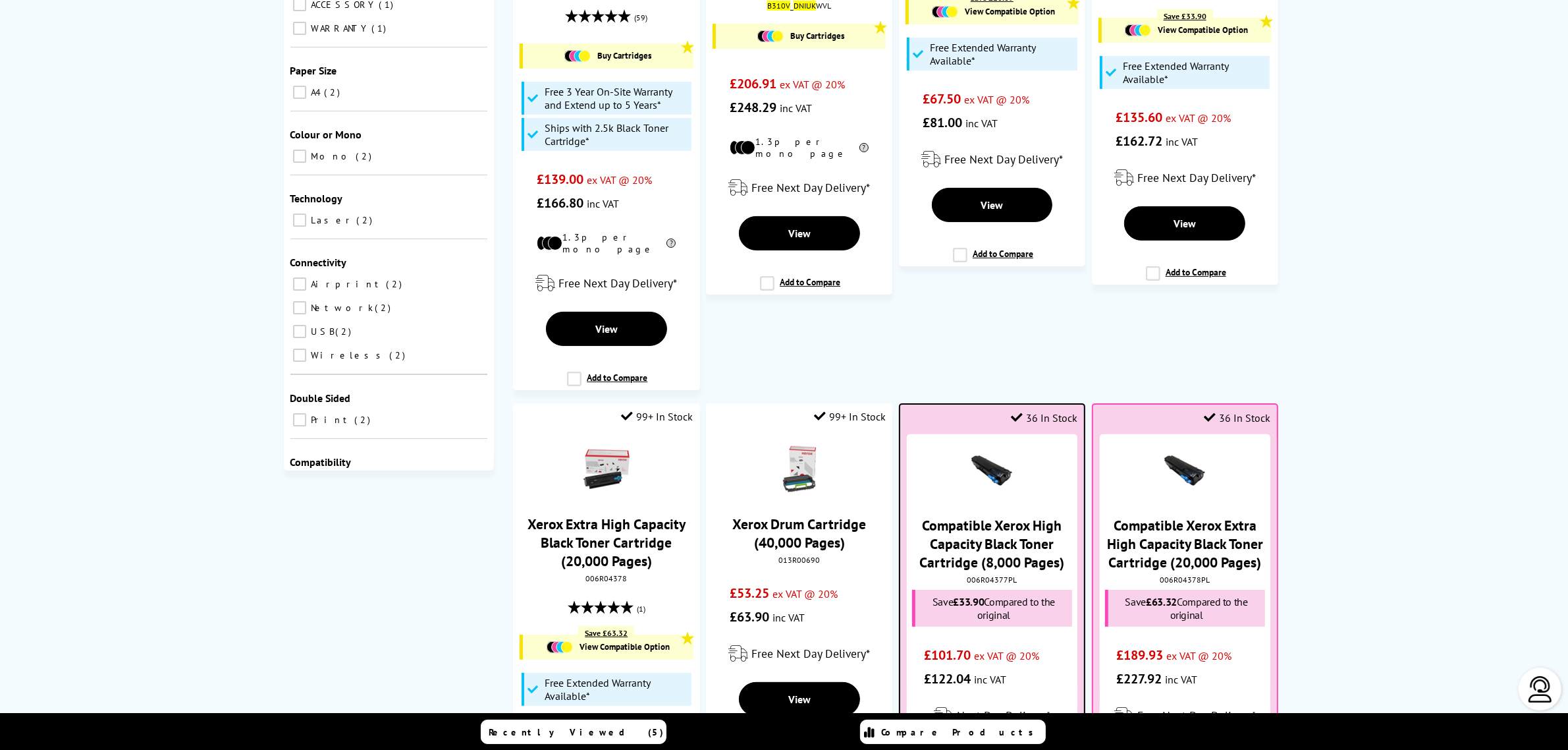
scroll to position [494, 0]
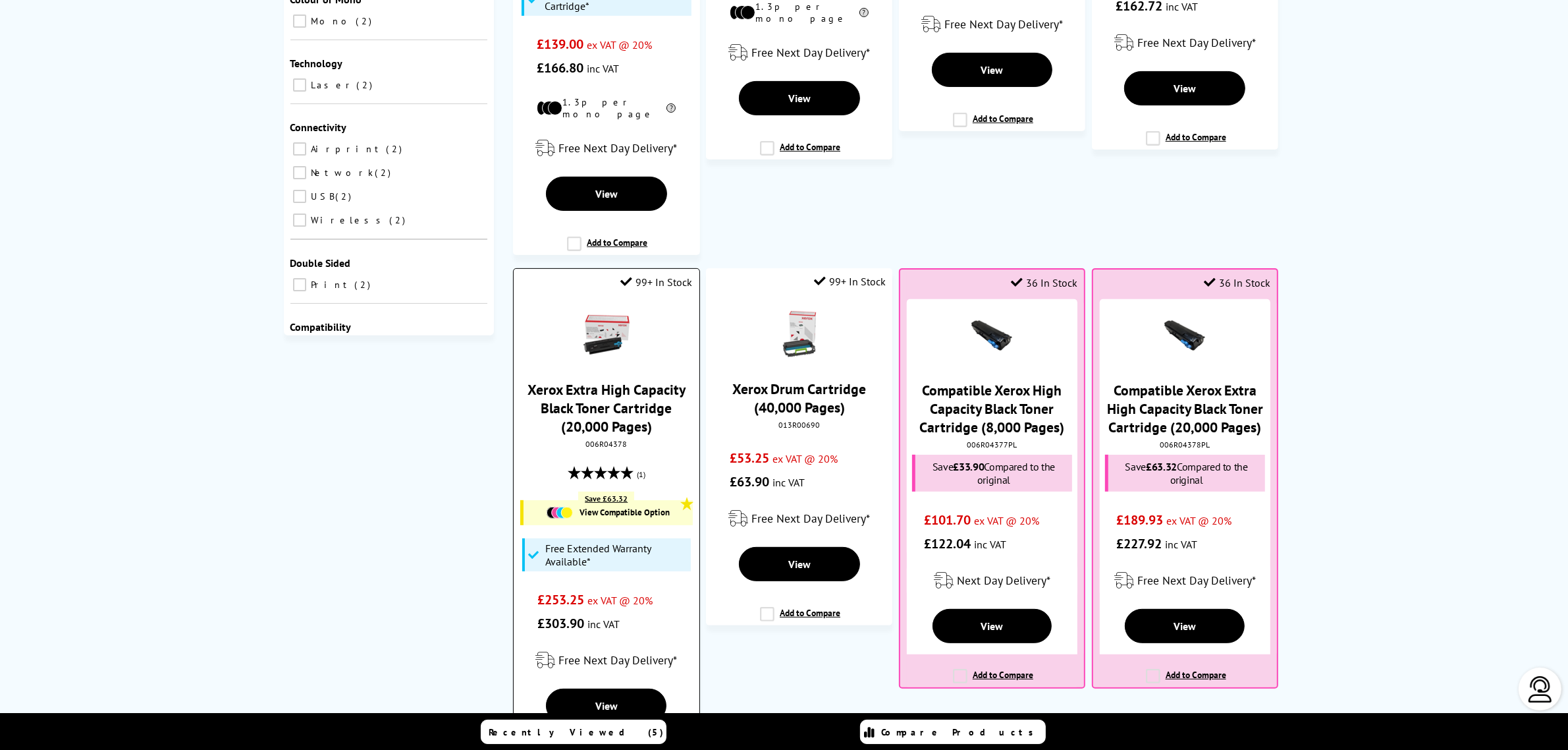
type input "B310V_DNIUK"
click at [603, 442] on div "006R04378" at bounding box center [605, 443] width 165 height 9
click at [606, 448] on div "006R04378" at bounding box center [605, 443] width 165 height 9
copy div "006R04378"
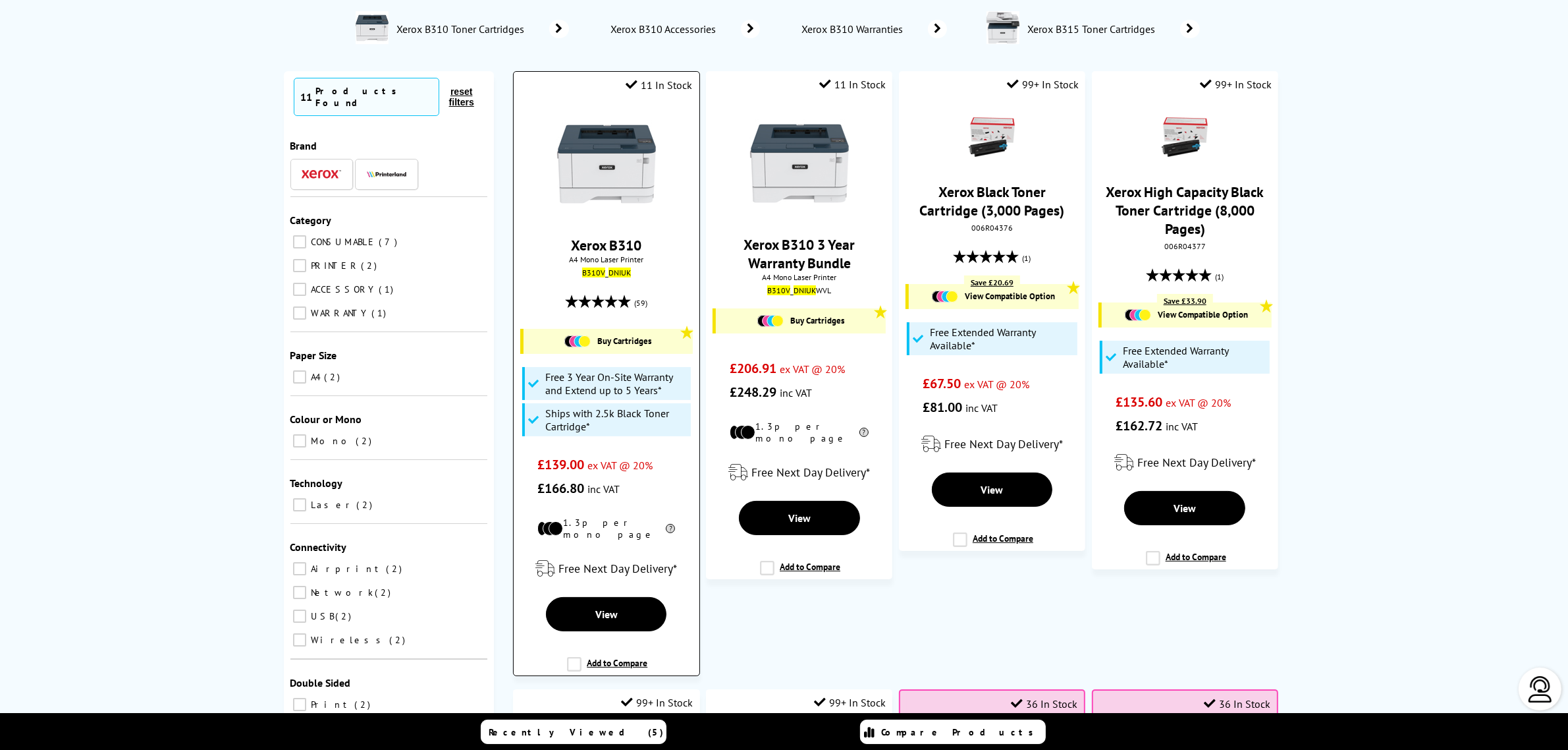
scroll to position [0, 0]
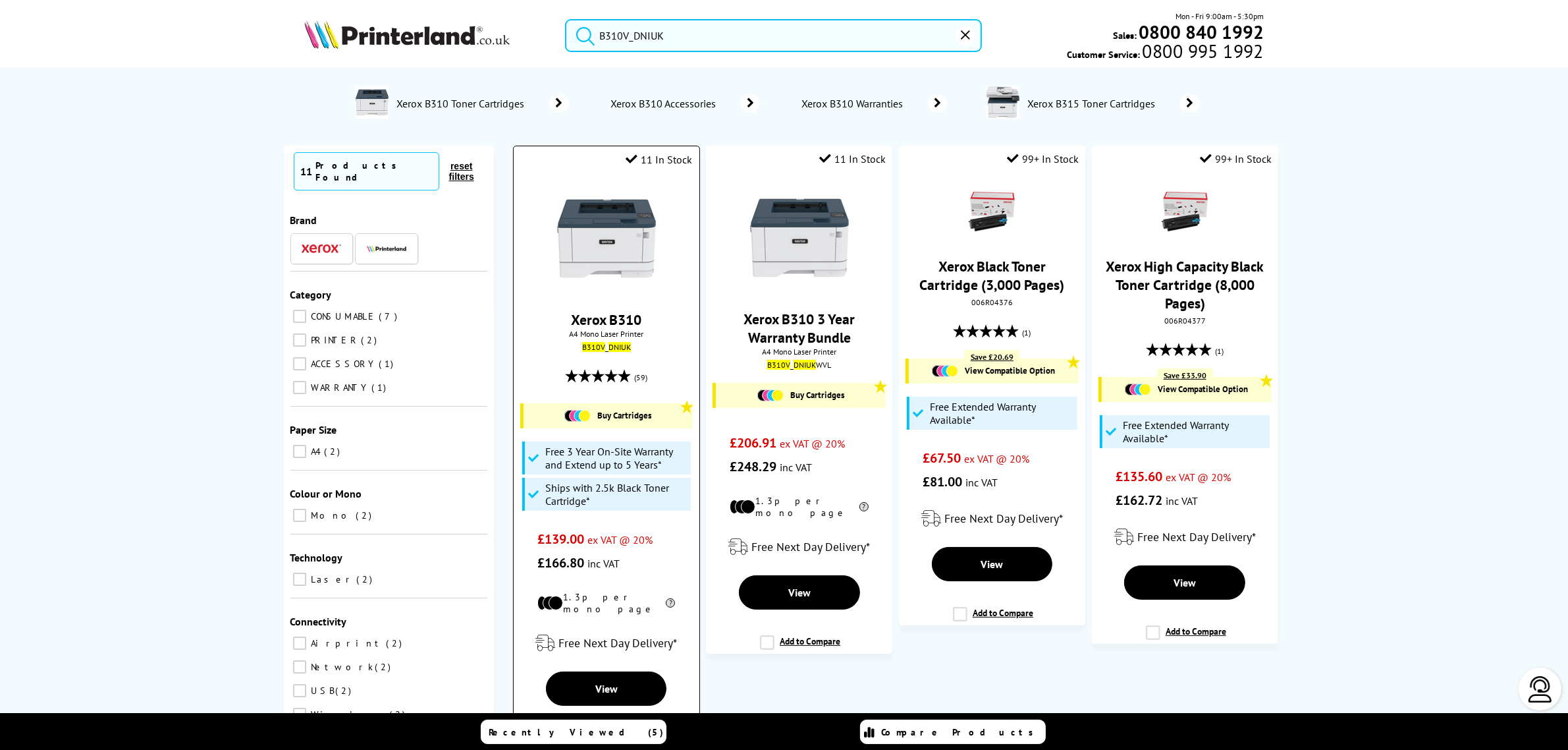
click at [633, 242] on img at bounding box center [606, 238] width 99 height 99
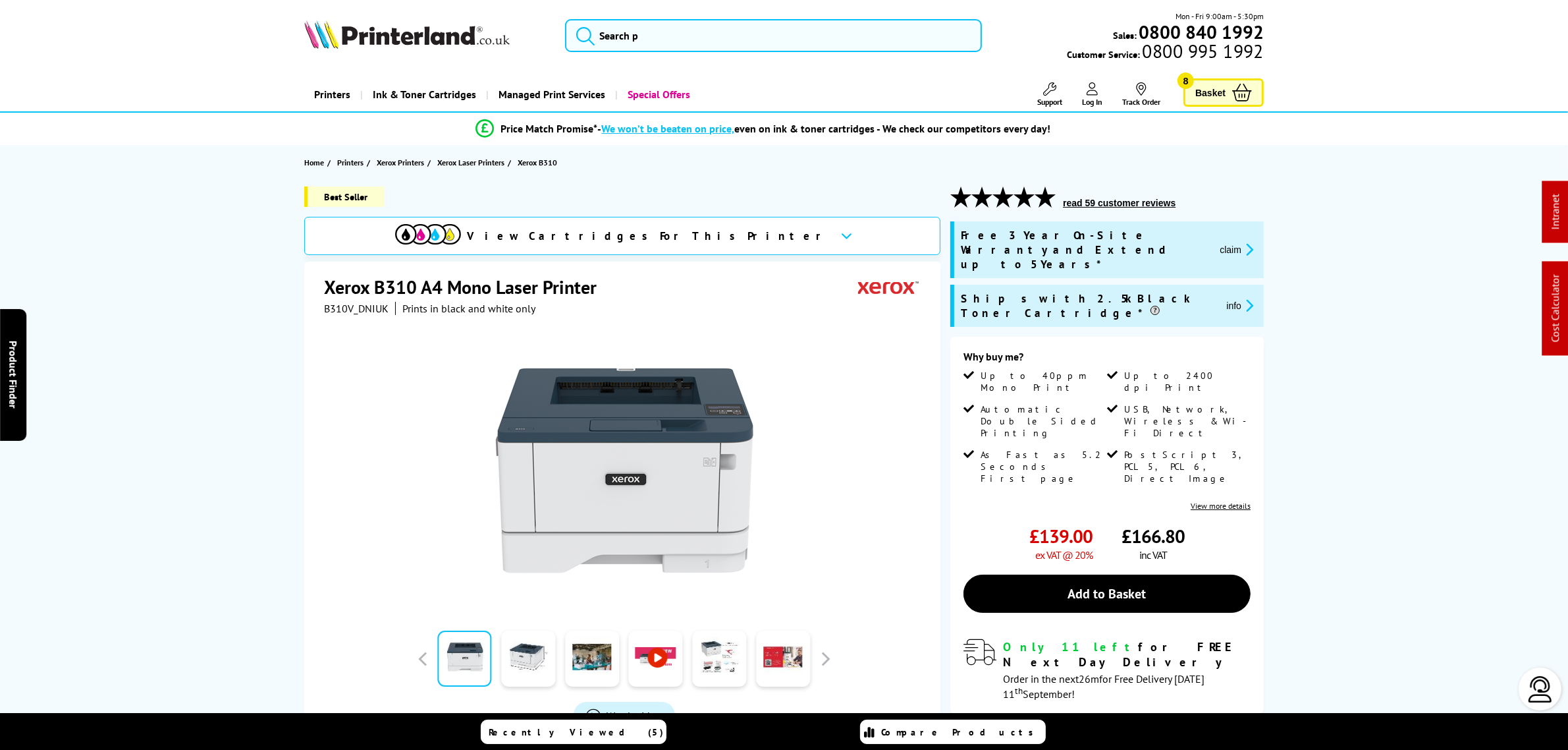
click at [1229, 244] on button "claim" at bounding box center [1236, 249] width 41 height 15
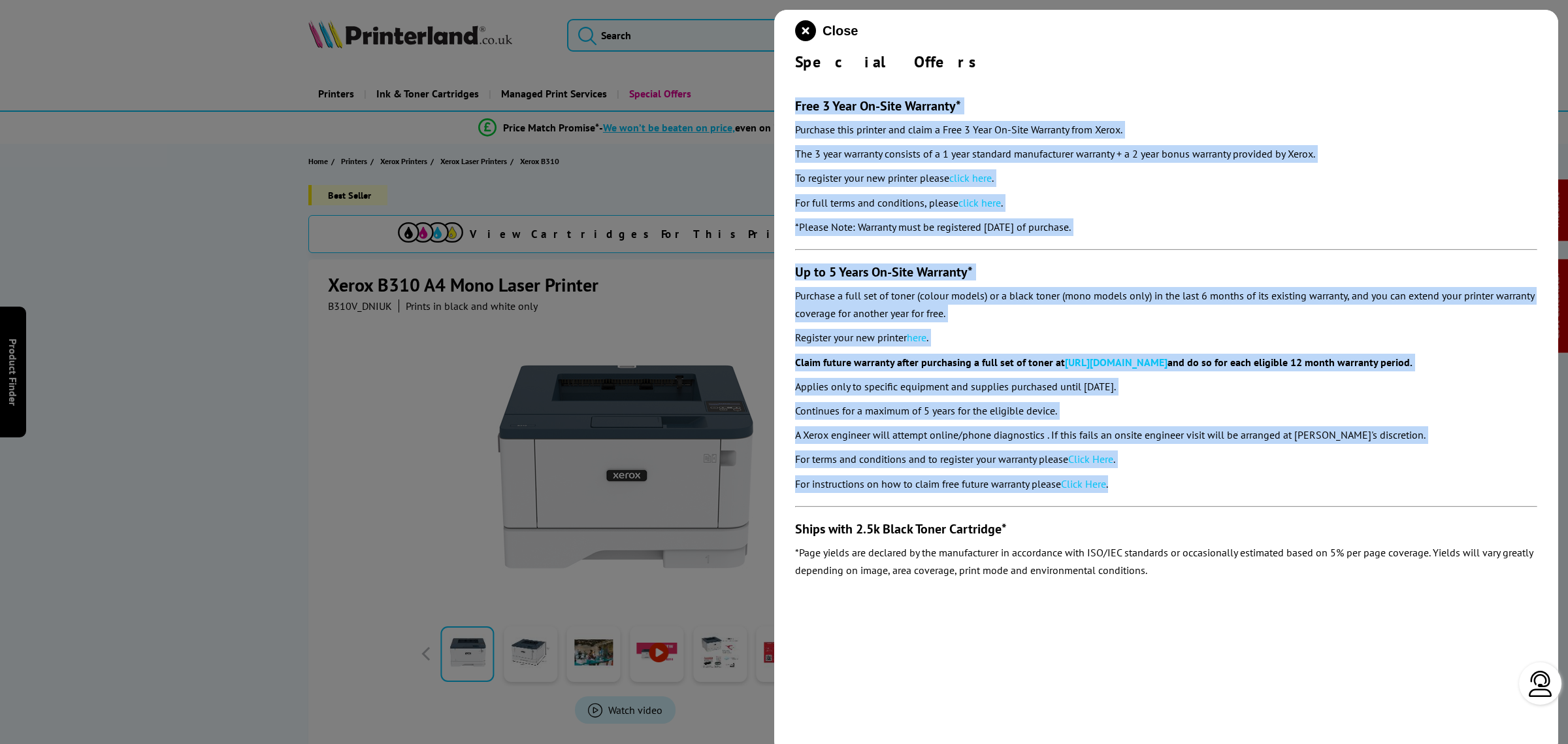
drag, startPoint x: 786, startPoint y: 83, endPoint x: 1213, endPoint y: 467, distance: 574.3
click at [1201, 482] on div "Close Special Offers Free 3 Year On-Site Warranty* Purchase this printer and cl…" at bounding box center [1167, 381] width 784 height 744
copy section "Free 3 Year On-Site Warranty* Purchase this printer and claim a Free 3 Year On-…"
click at [801, 24] on icon "close modal" at bounding box center [806, 31] width 21 height 21
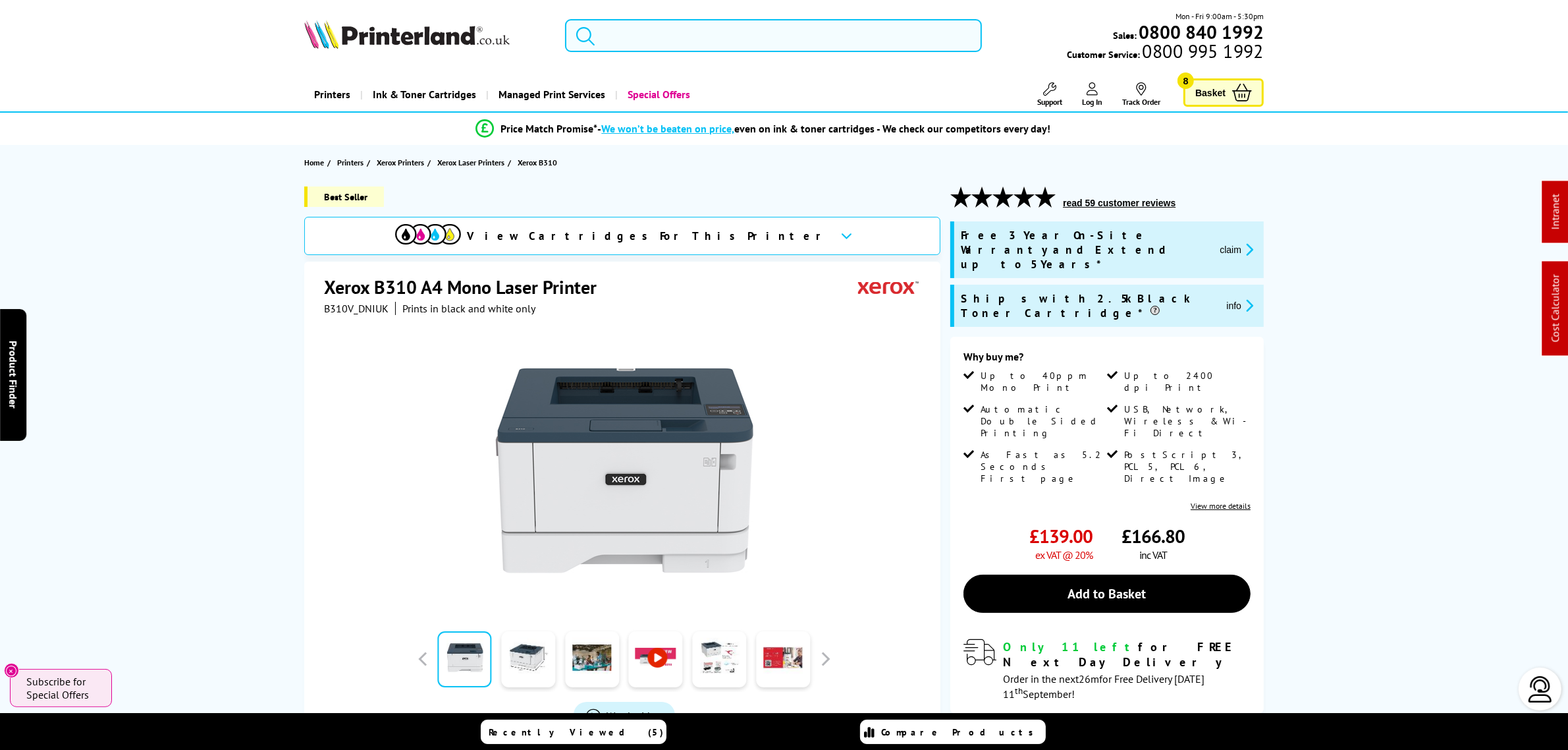
click at [650, 30] on input "search" at bounding box center [772, 35] width 416 height 33
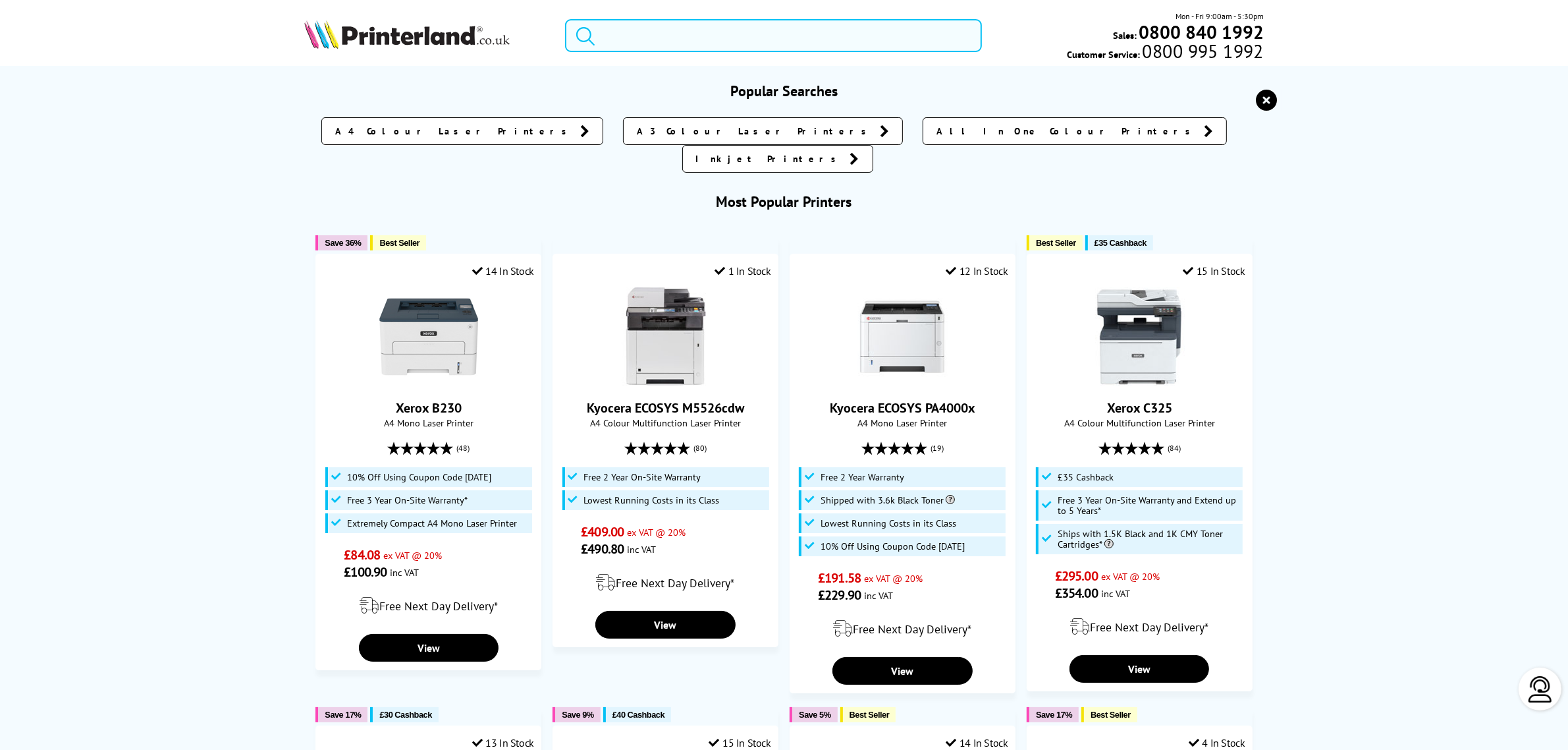
paste input "M577DN"
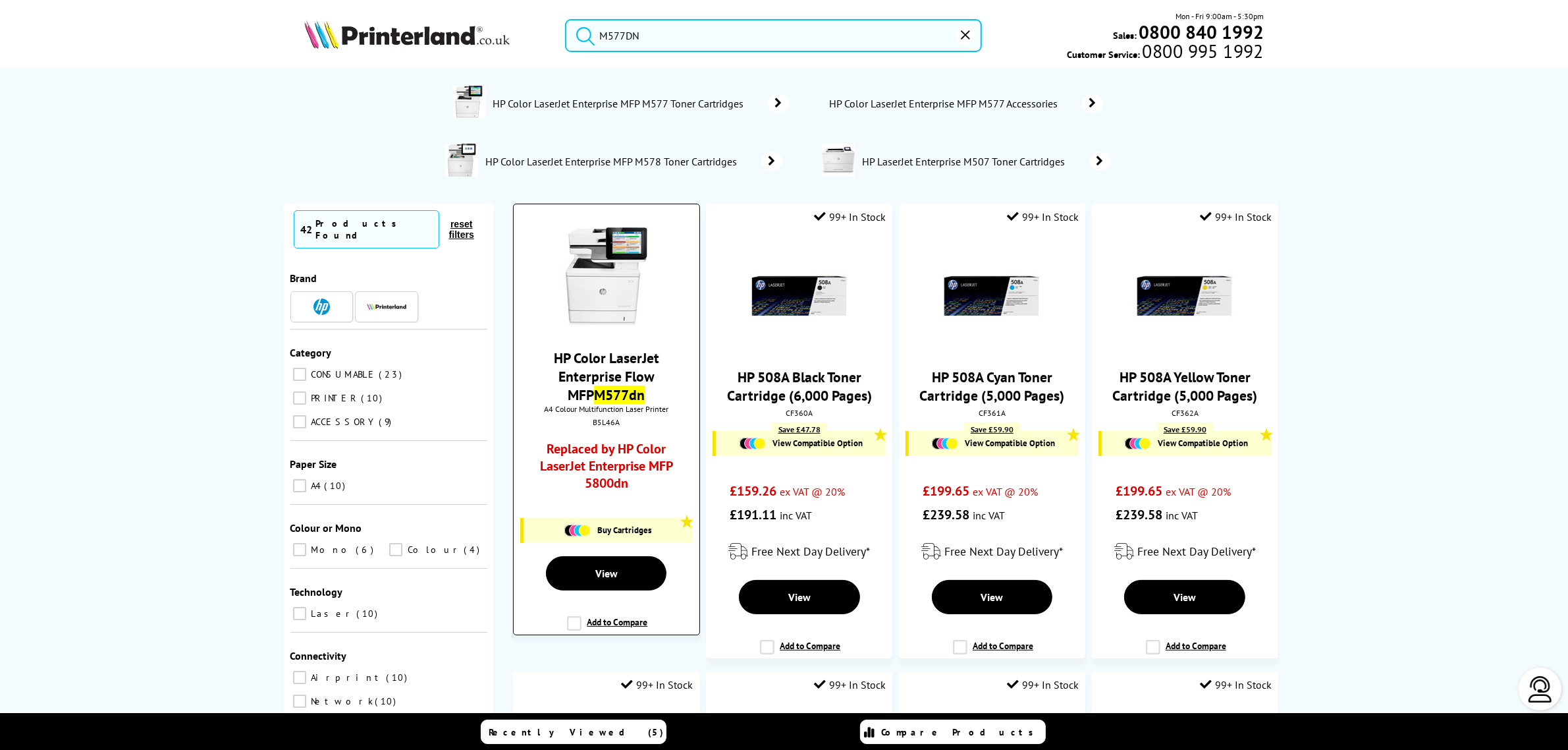
type input "M577DN"
click at [620, 455] on link "Replaced by HP Color LaserJet Enterprise MFP 5800dn" at bounding box center [606, 469] width 138 height 58
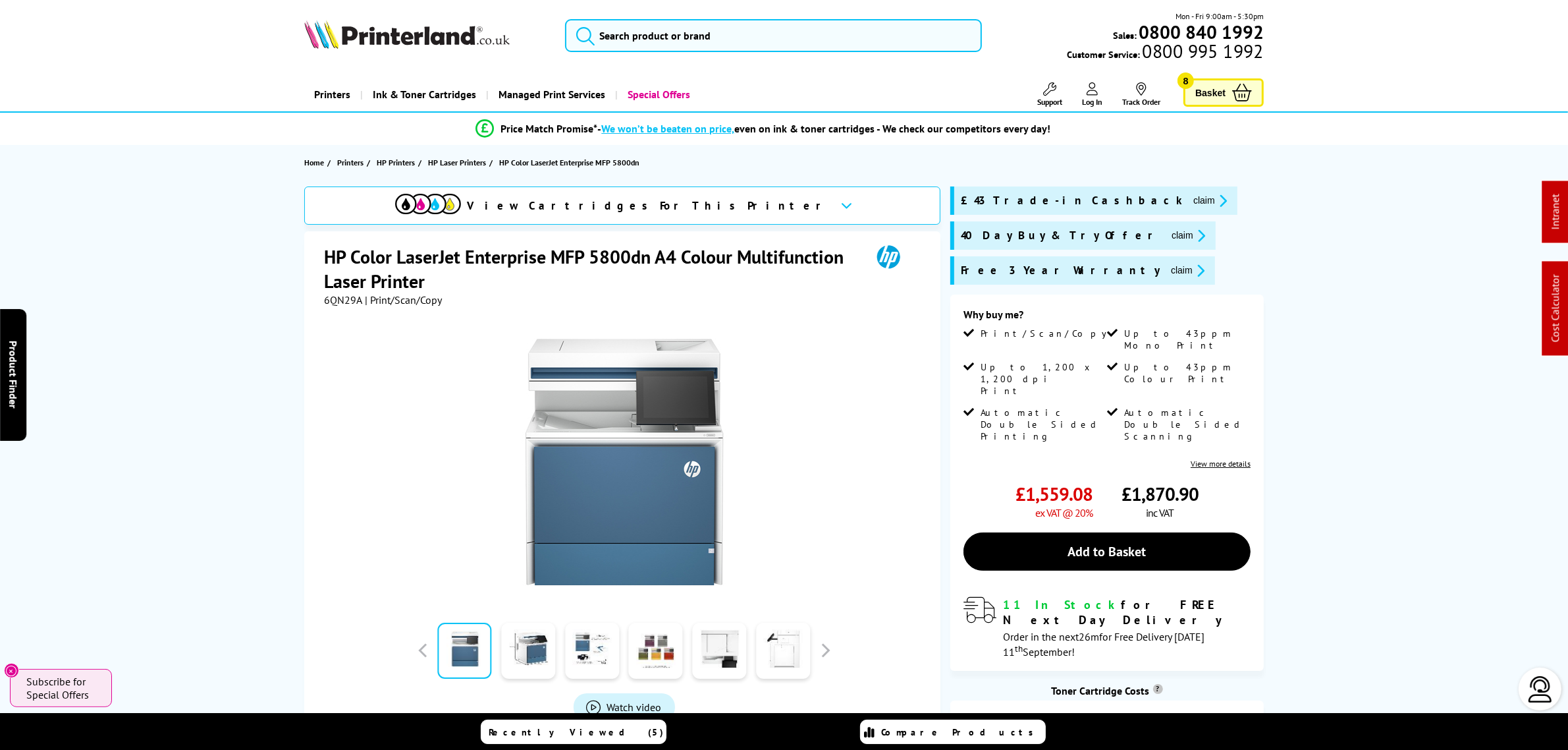
click at [350, 301] on span "6QN29A" at bounding box center [343, 300] width 39 height 13
click at [339, 298] on span "6QN29A" at bounding box center [343, 300] width 39 height 13
drag, startPoint x: 668, startPoint y: 40, endPoint x: 656, endPoint y: 27, distance: 17.7
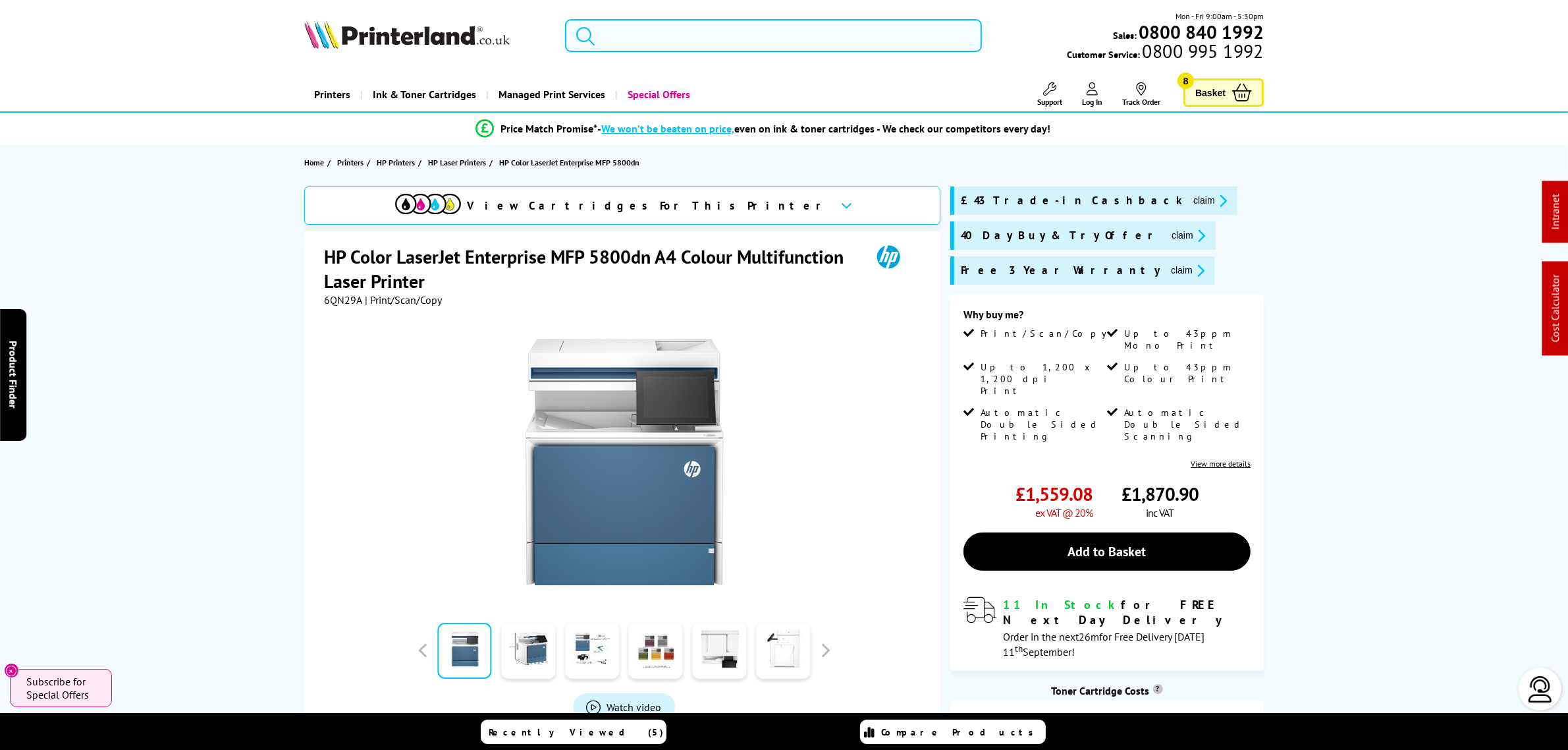
click at [664, 40] on input "search" at bounding box center [772, 35] width 416 height 33
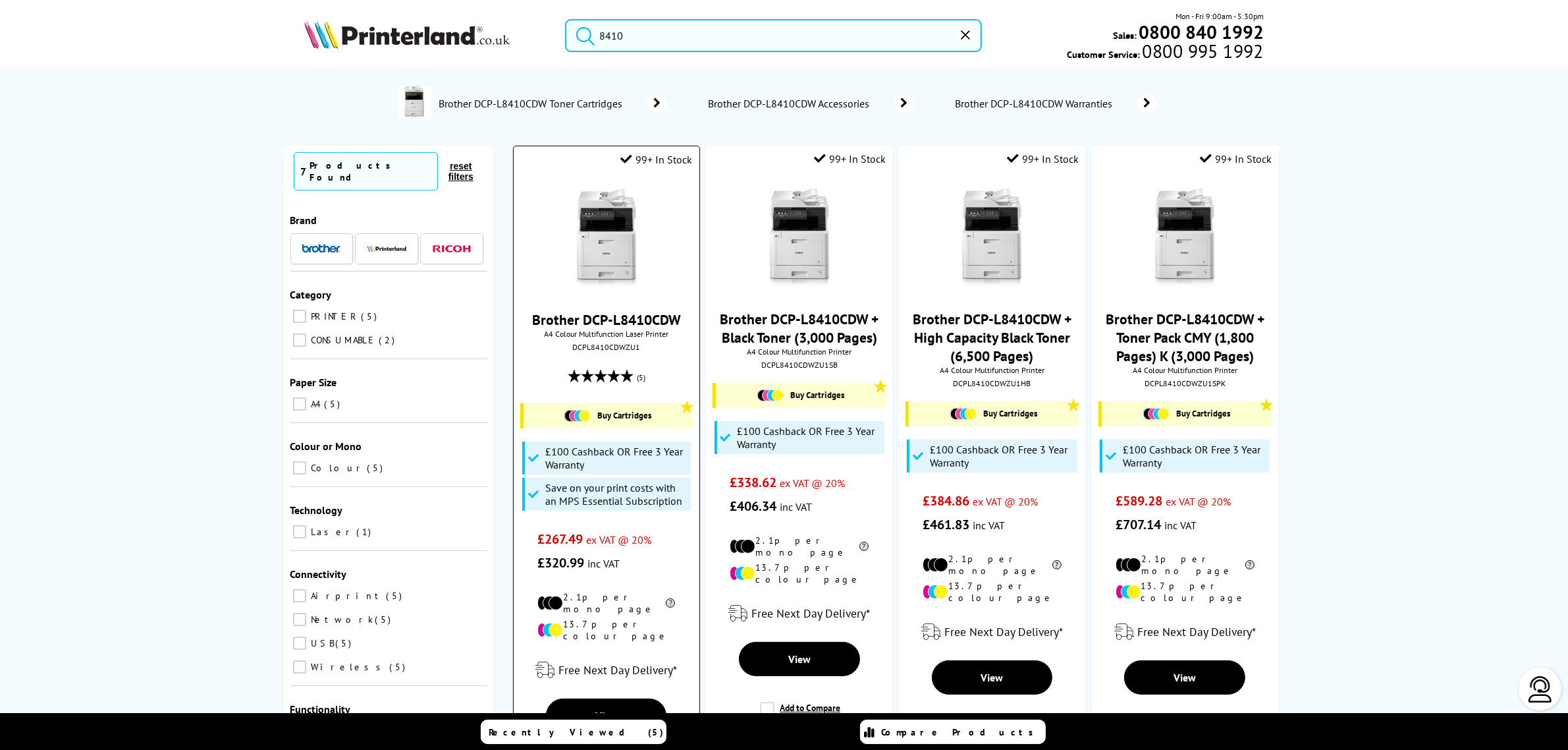
type input "8410"
click at [552, 237] on div at bounding box center [606, 240] width 172 height 102
click at [590, 240] on img at bounding box center [606, 238] width 99 height 99
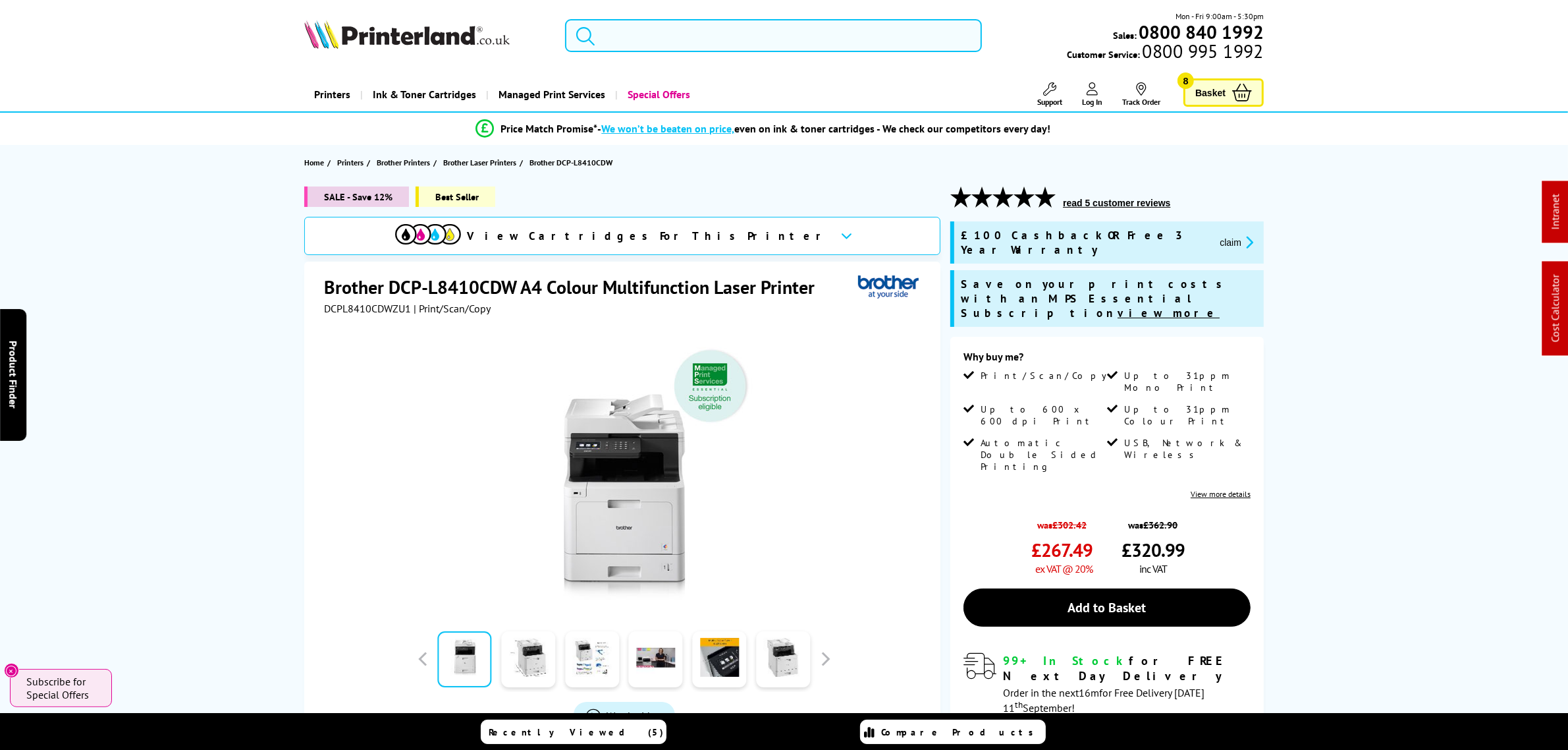
click at [695, 28] on input "search" at bounding box center [772, 35] width 416 height 33
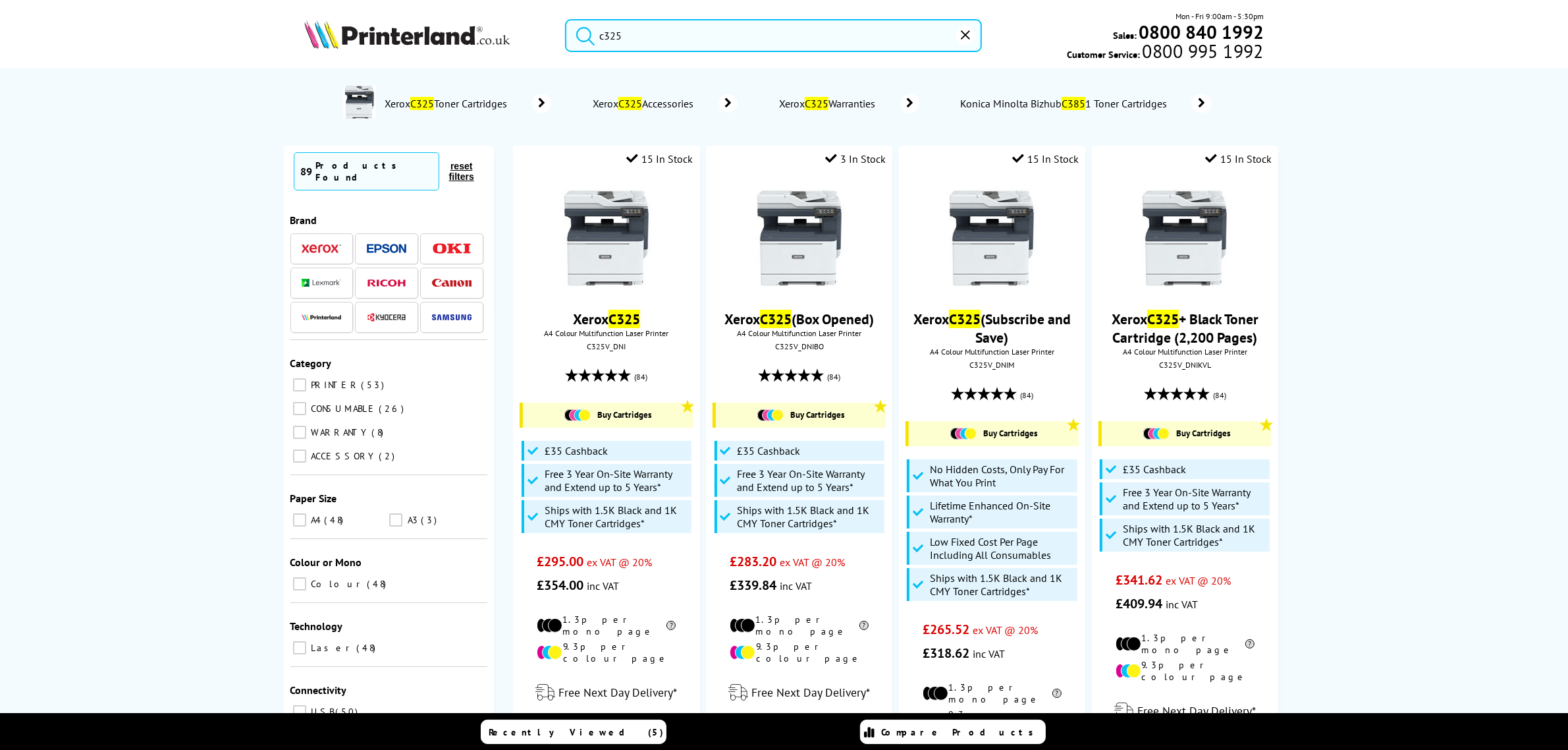
type input "c325"
click at [598, 207] on img at bounding box center [606, 238] width 99 height 99
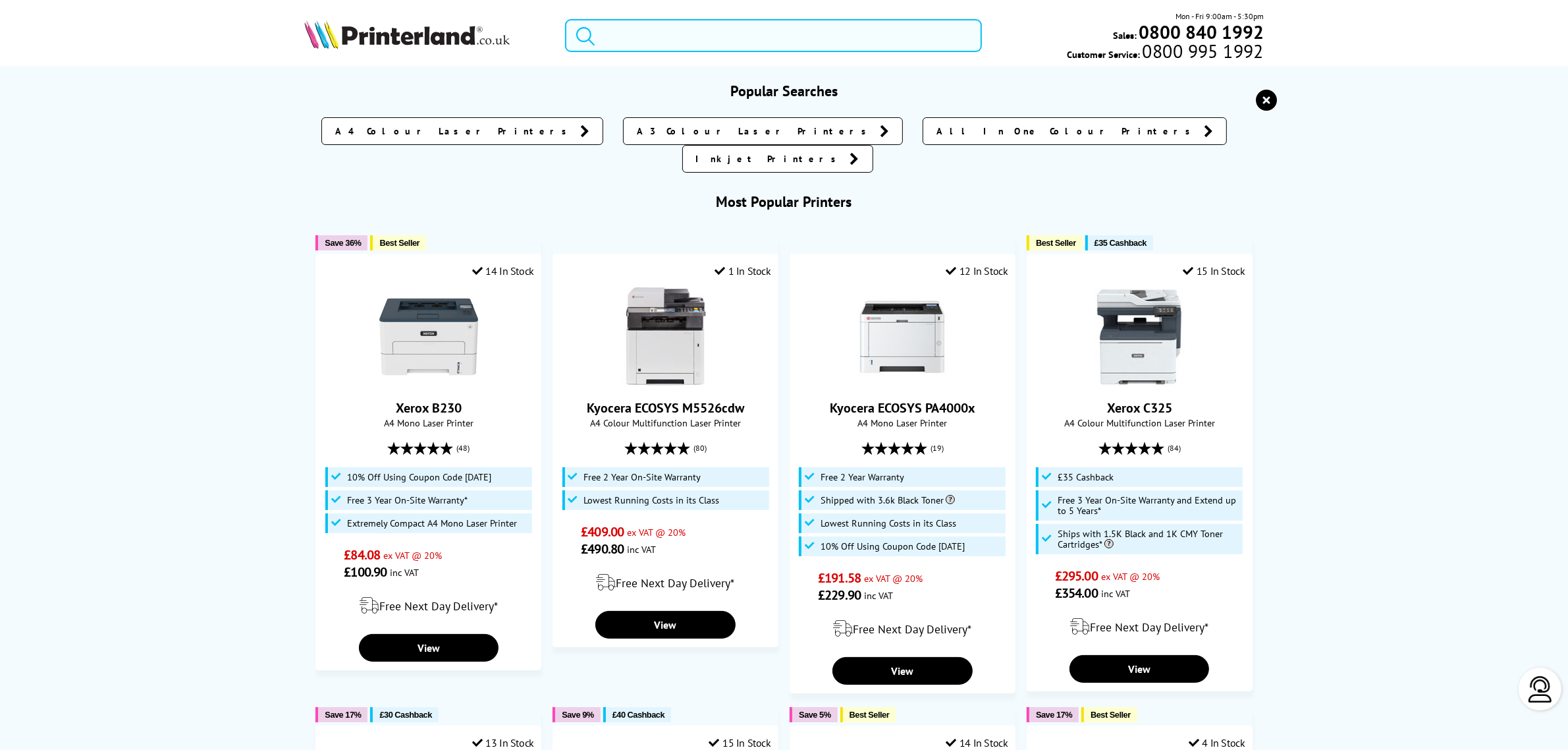
click at [652, 24] on input "search" at bounding box center [772, 35] width 416 height 33
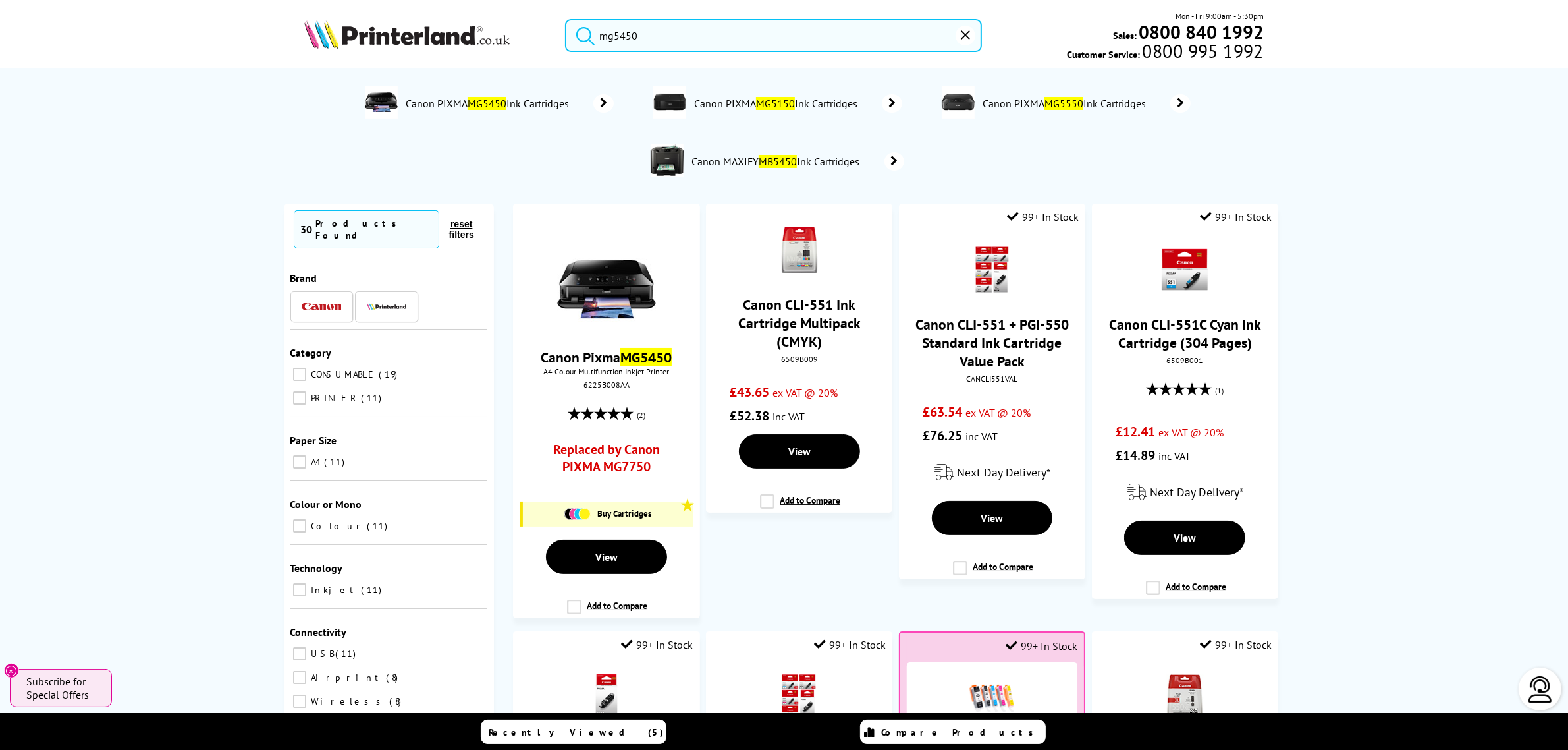
drag, startPoint x: 718, startPoint y: 34, endPoint x: 462, endPoint y: 18, distance: 256.5
click at [462, 18] on div "mg5450 Mon - Fri 9:00am - 5:30pm Sales: 0800 840 1992 Customer Service: 0800 99…" at bounding box center [784, 38] width 1054 height 58
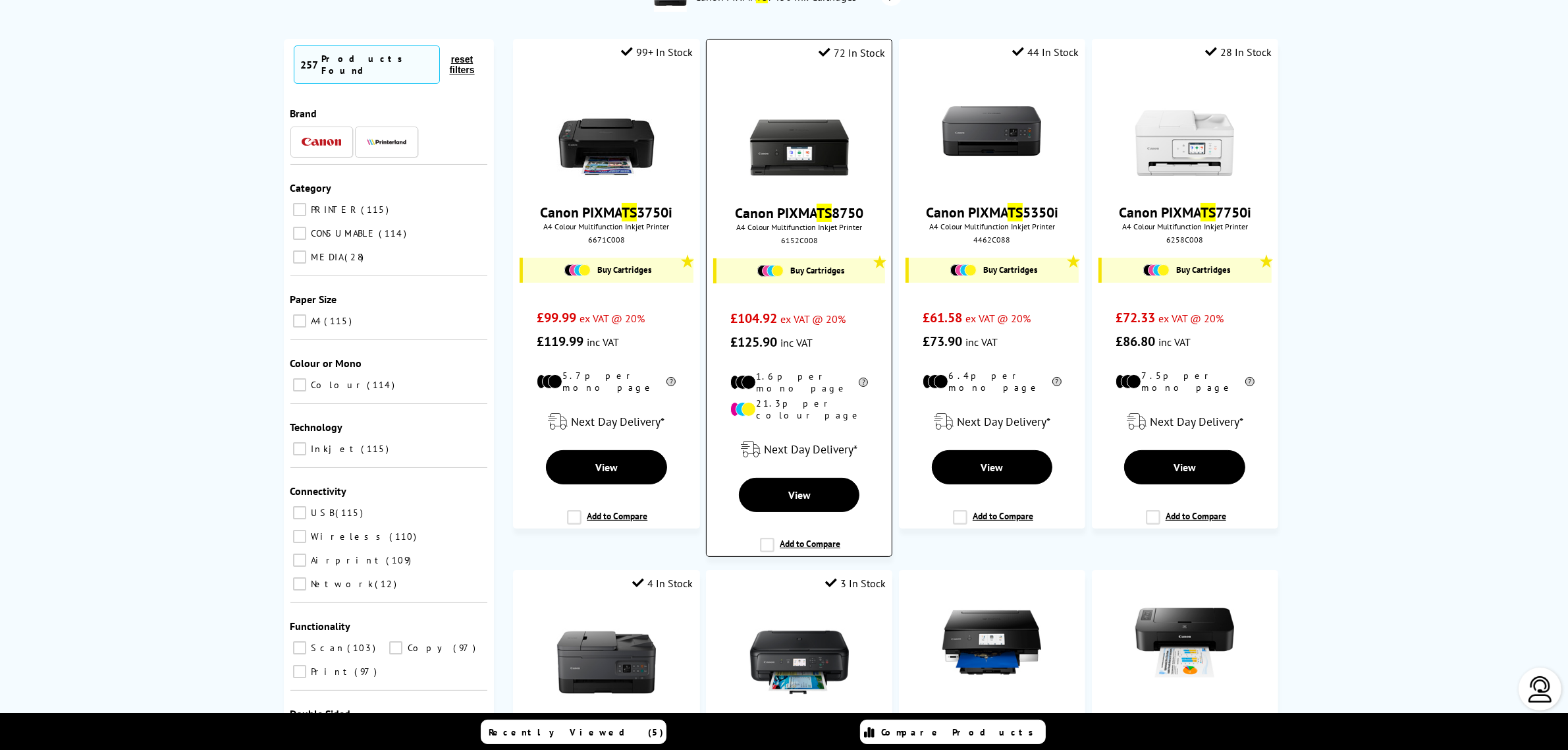
type input "ts"
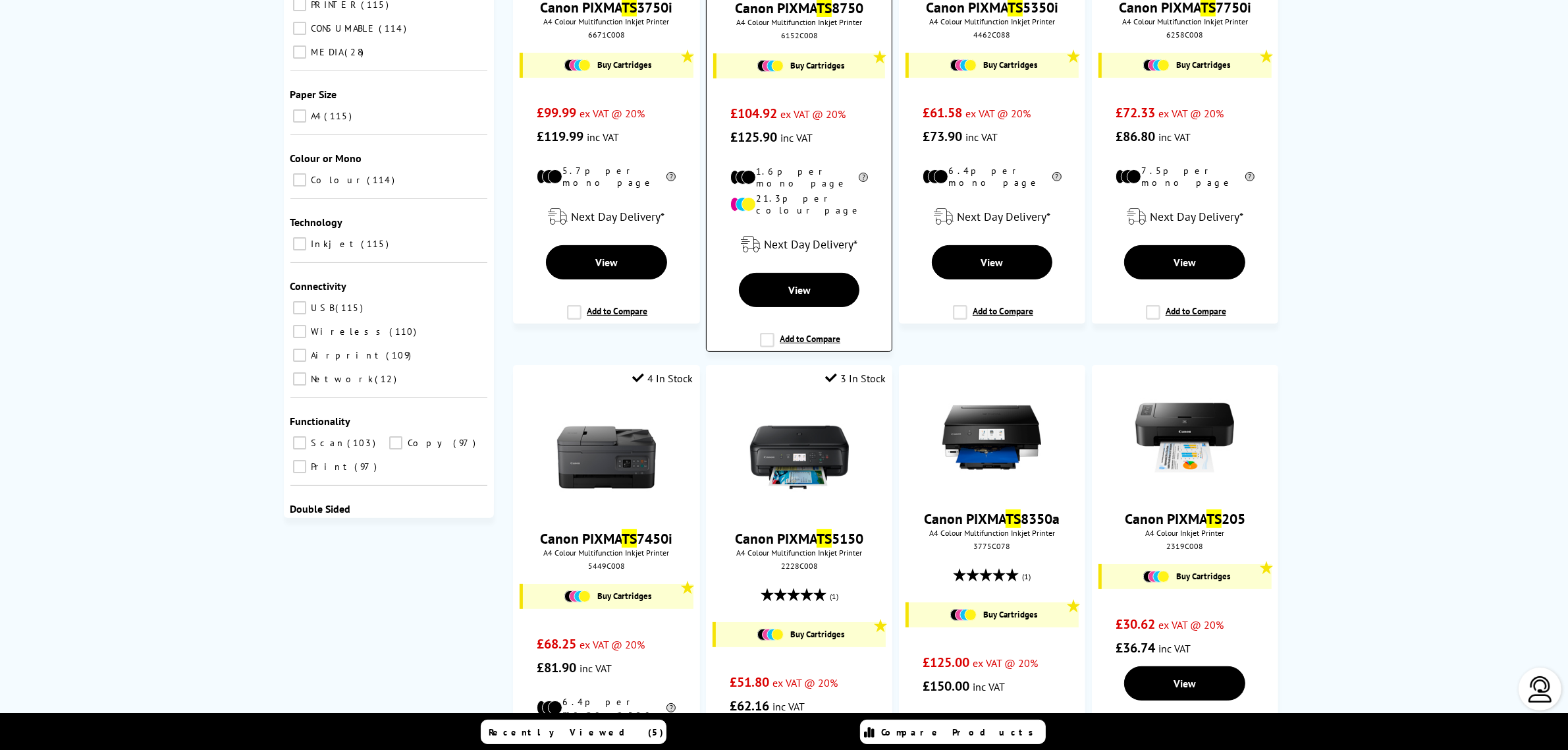
scroll to position [494, 0]
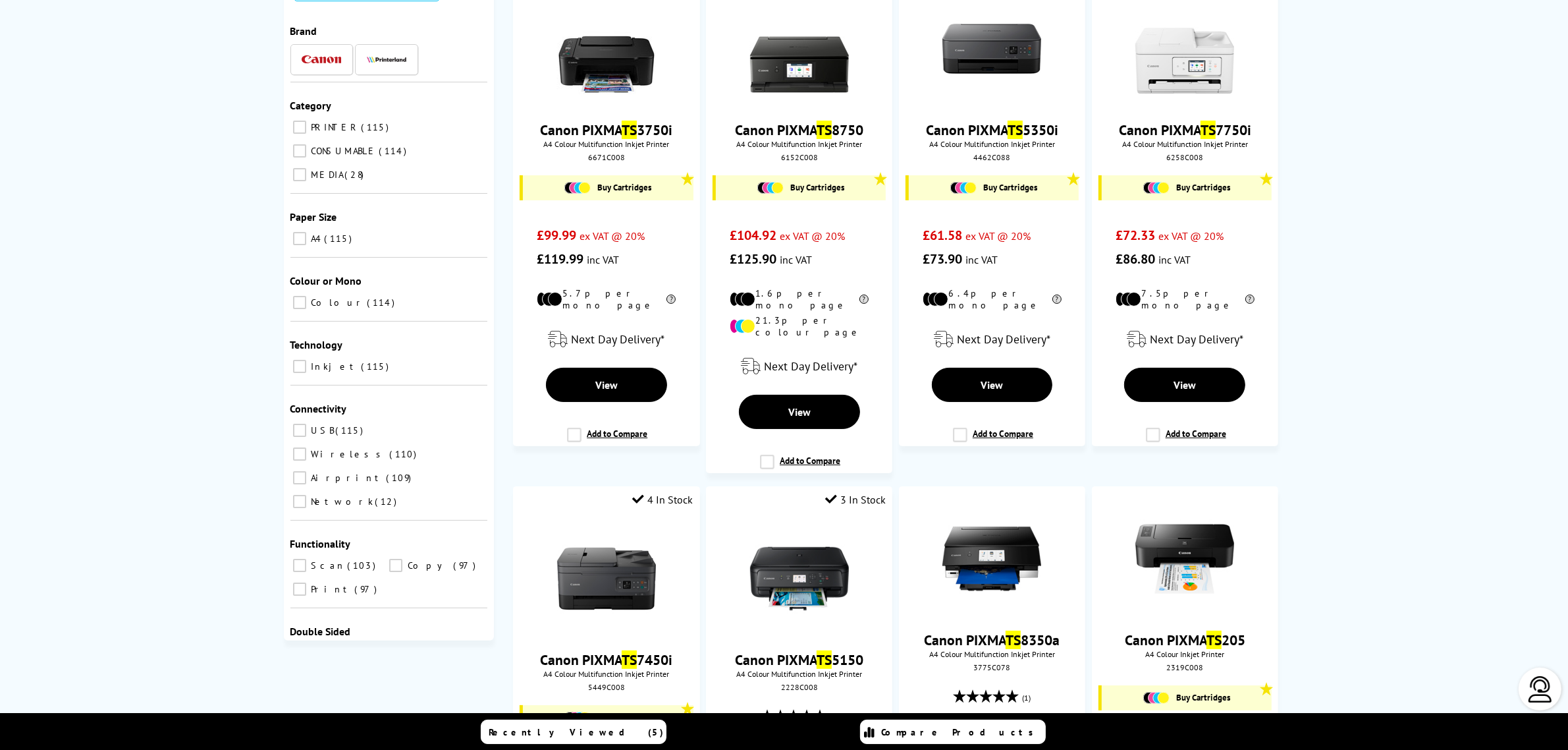
drag, startPoint x: 1489, startPoint y: 277, endPoint x: 1484, endPoint y: 272, distance: 7.1
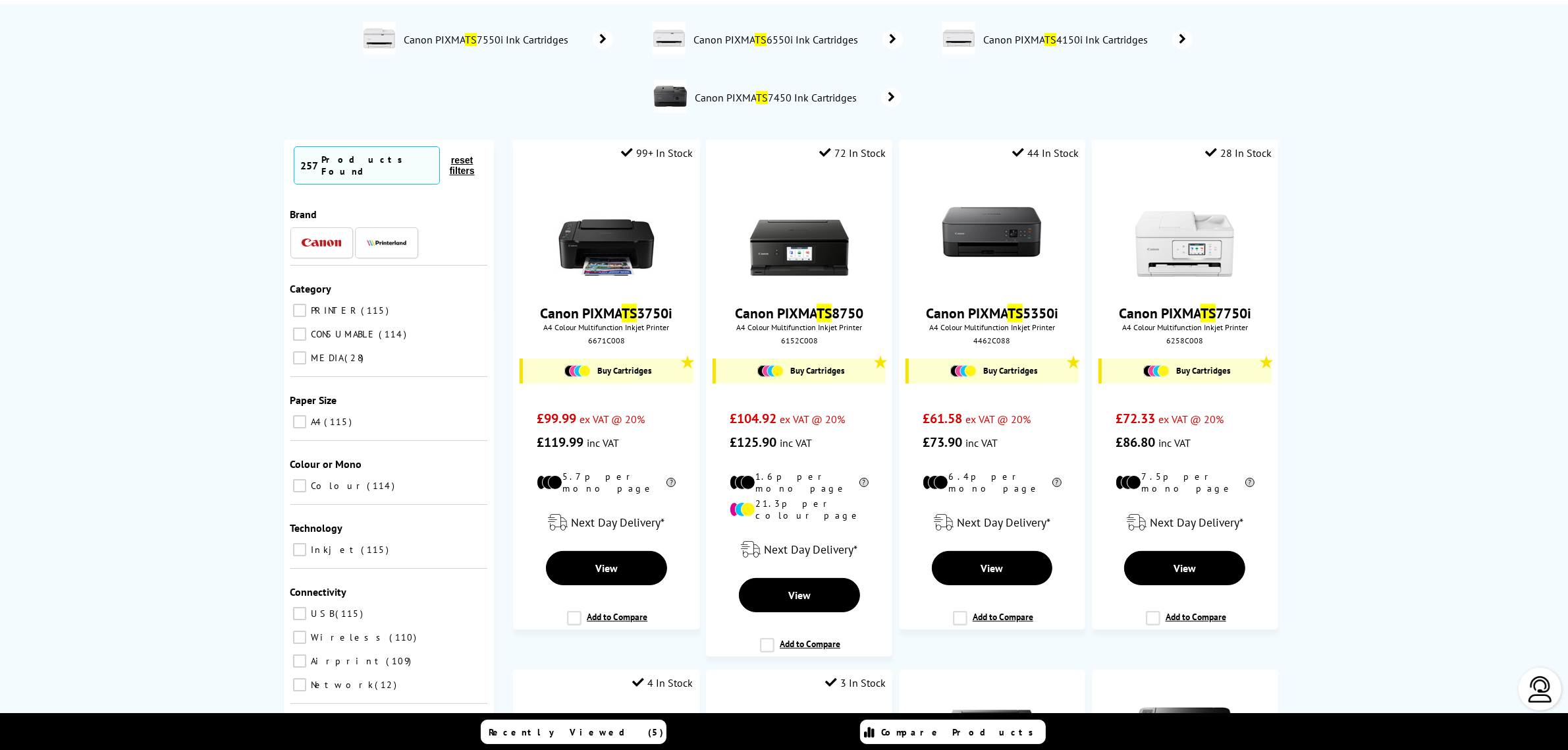
scroll to position [0, 0]
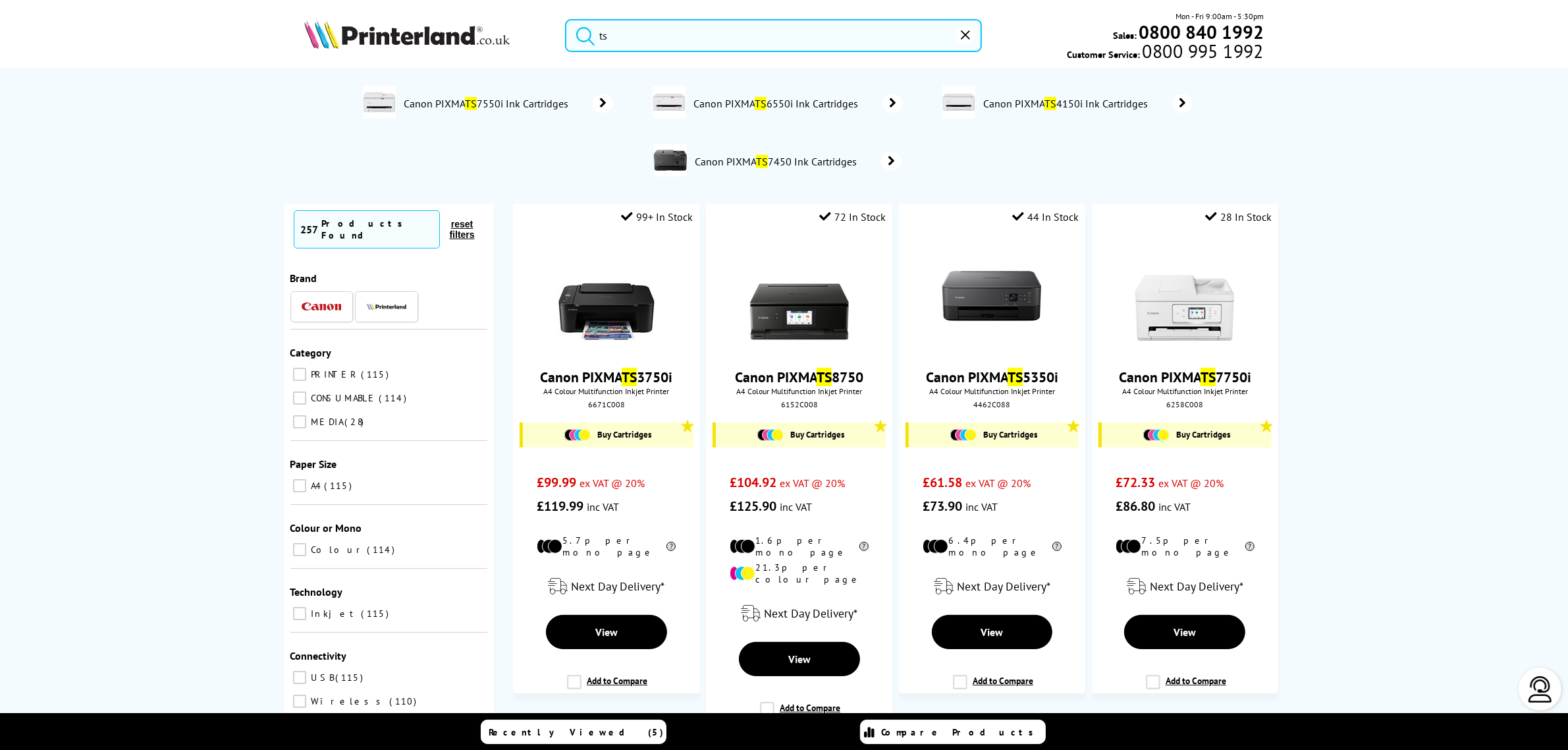
click at [454, 1] on header "ts Mon - Fri 9:00am - 5:30pm Sales: 0800 840 1992 Customer Service: 0800 995 19…" at bounding box center [784, 56] width 1568 height 112
click at [445, 31] on img at bounding box center [407, 34] width 206 height 29
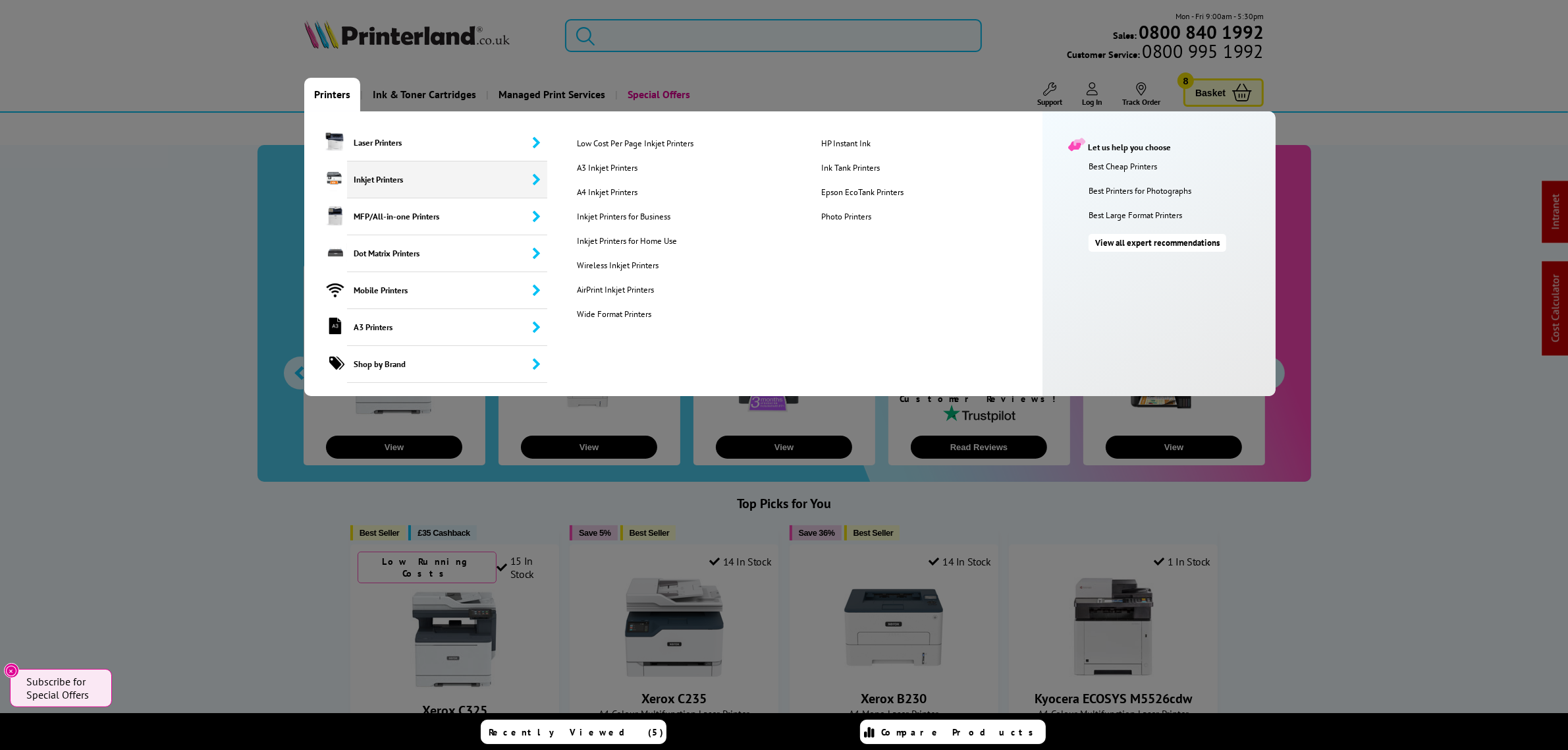
click at [364, 172] on span "Inkjet Printers" at bounding box center [447, 179] width 200 height 37
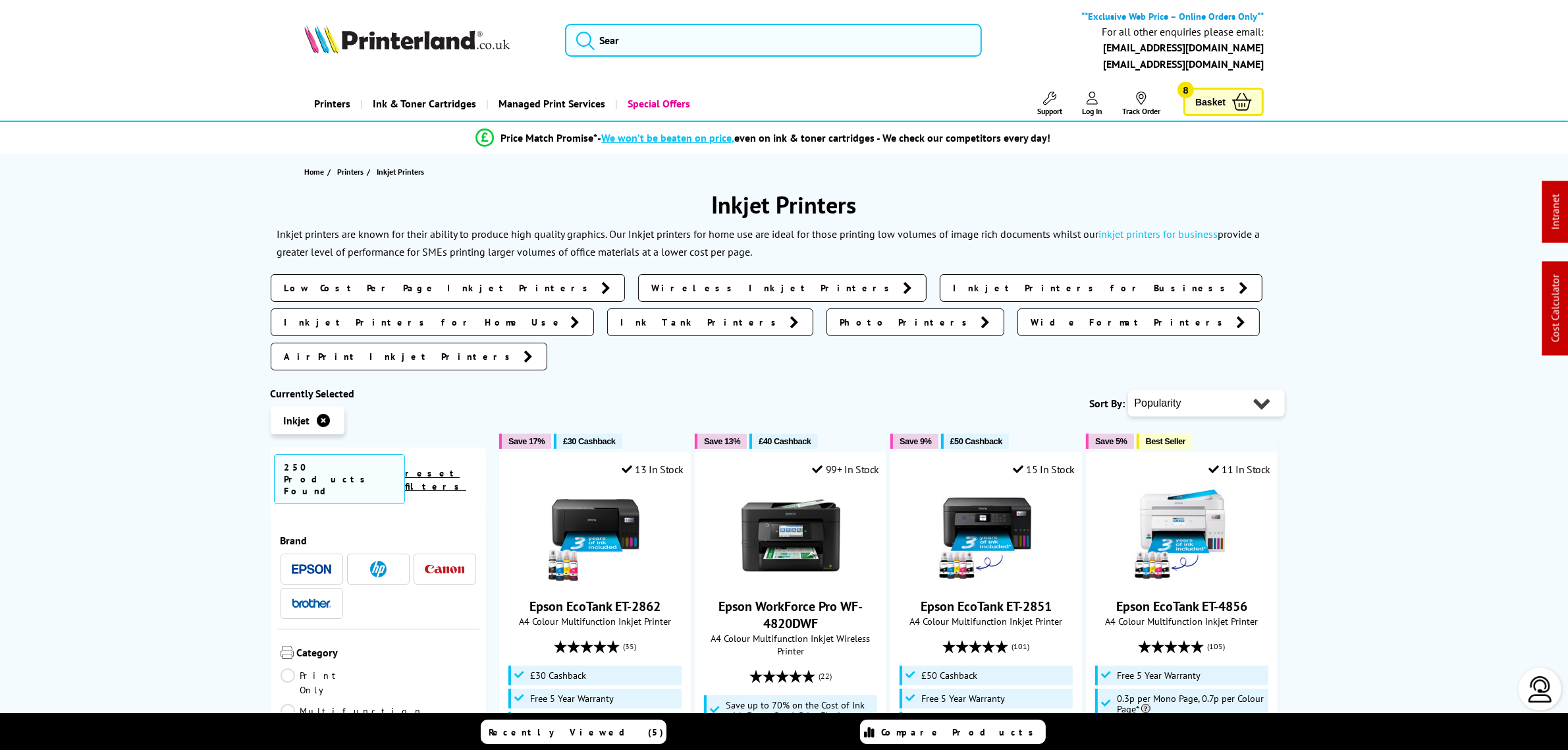
click at [433, 565] on img at bounding box center [445, 569] width 40 height 8
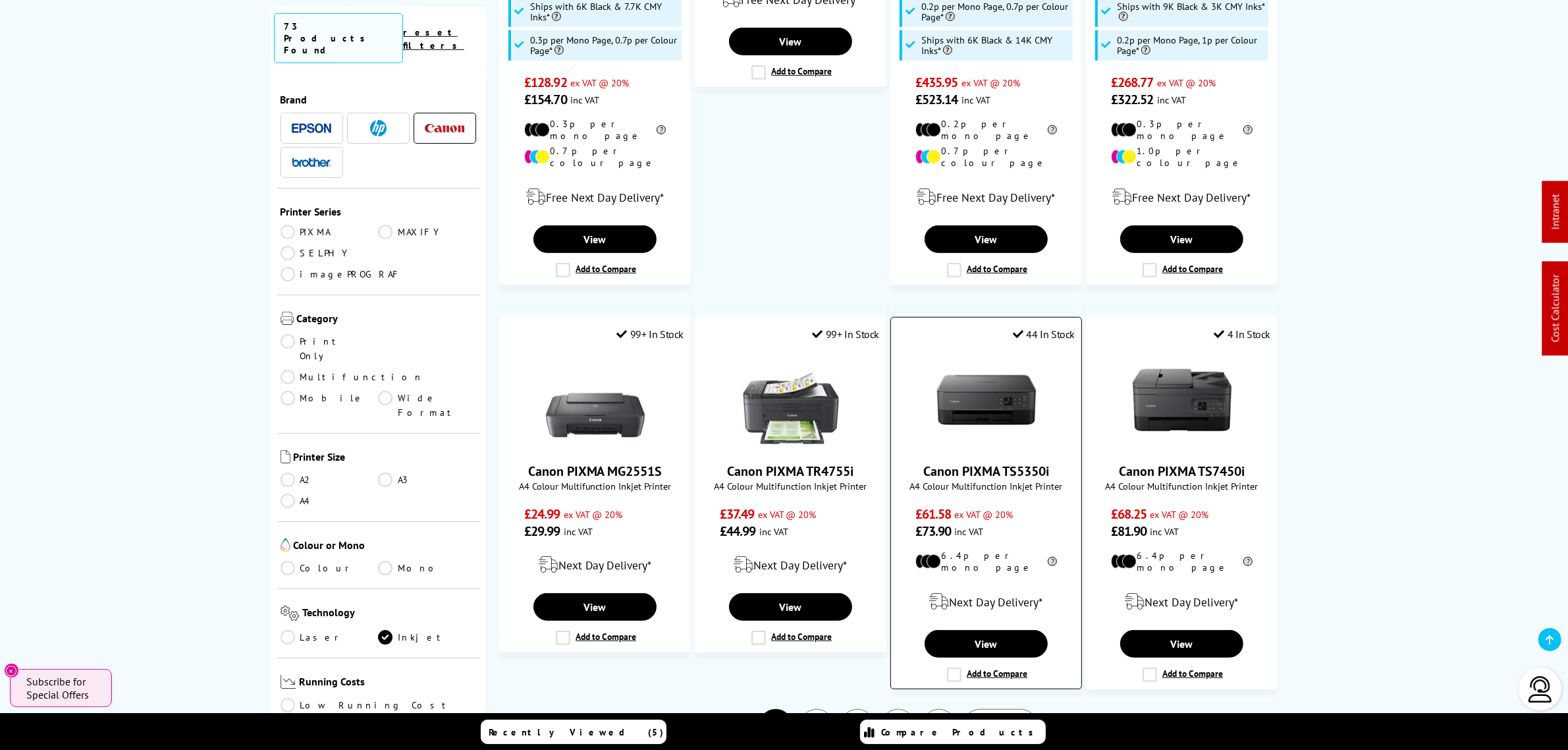
scroll to position [1318, 0]
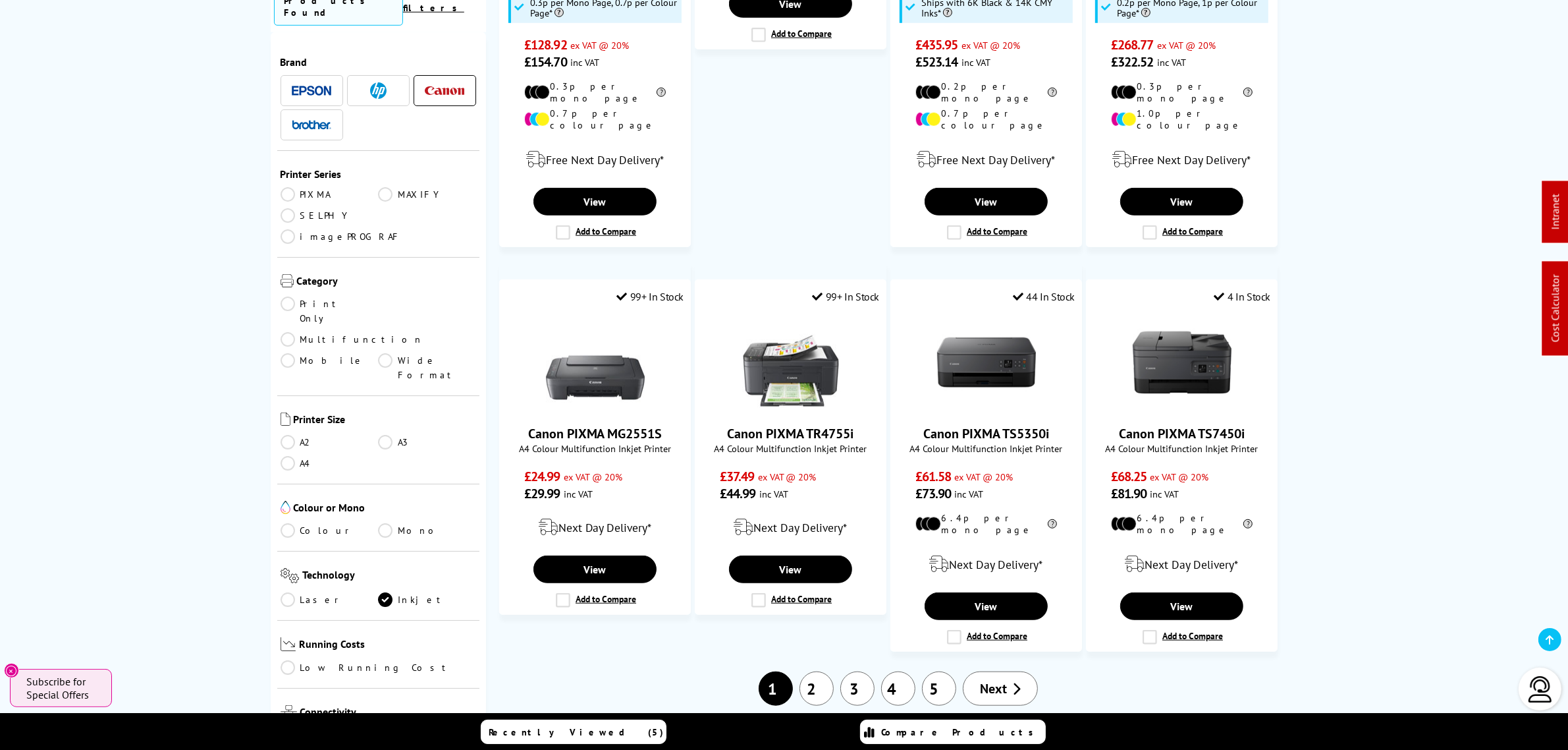
click at [816, 672] on link "2" at bounding box center [817, 689] width 34 height 34
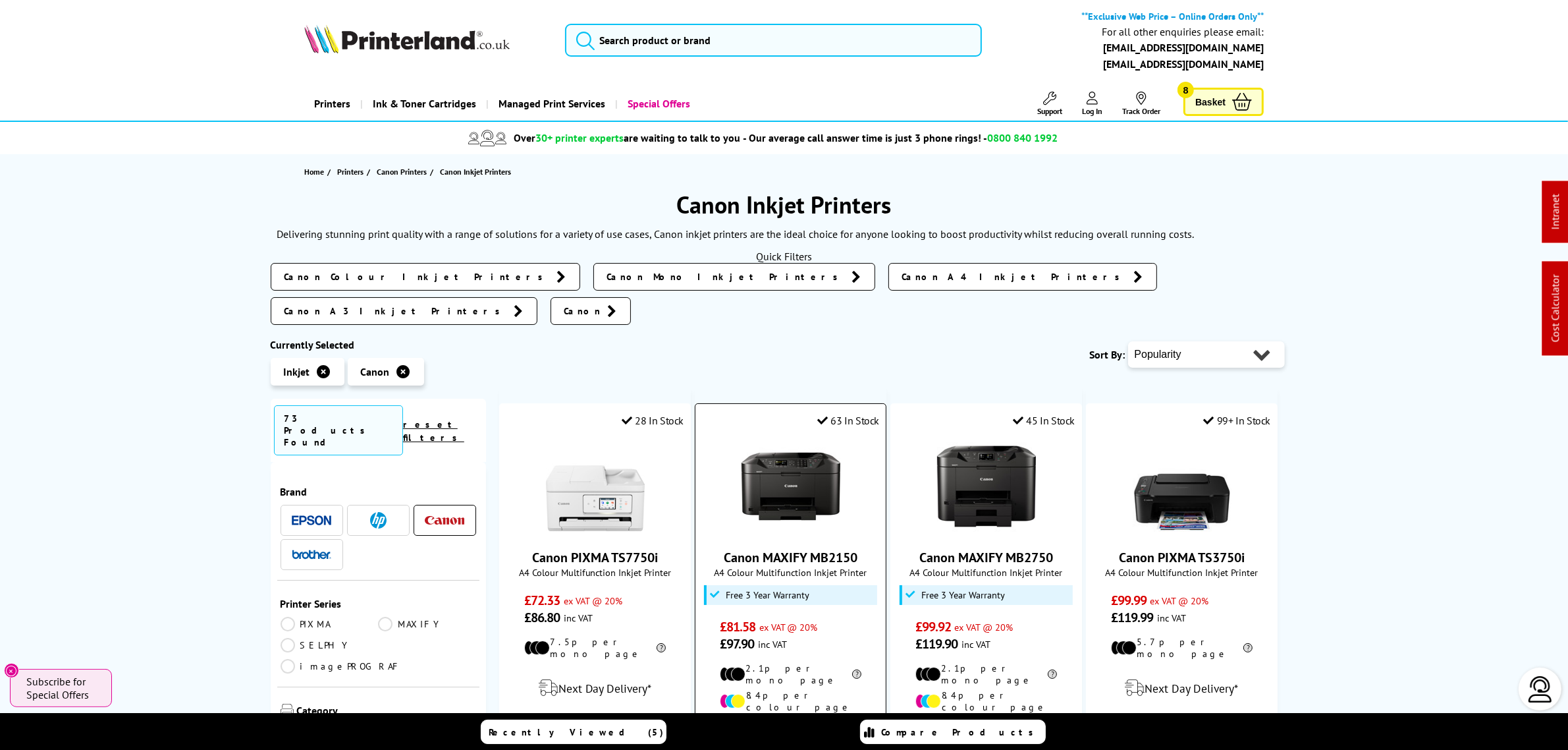
scroll to position [247, 0]
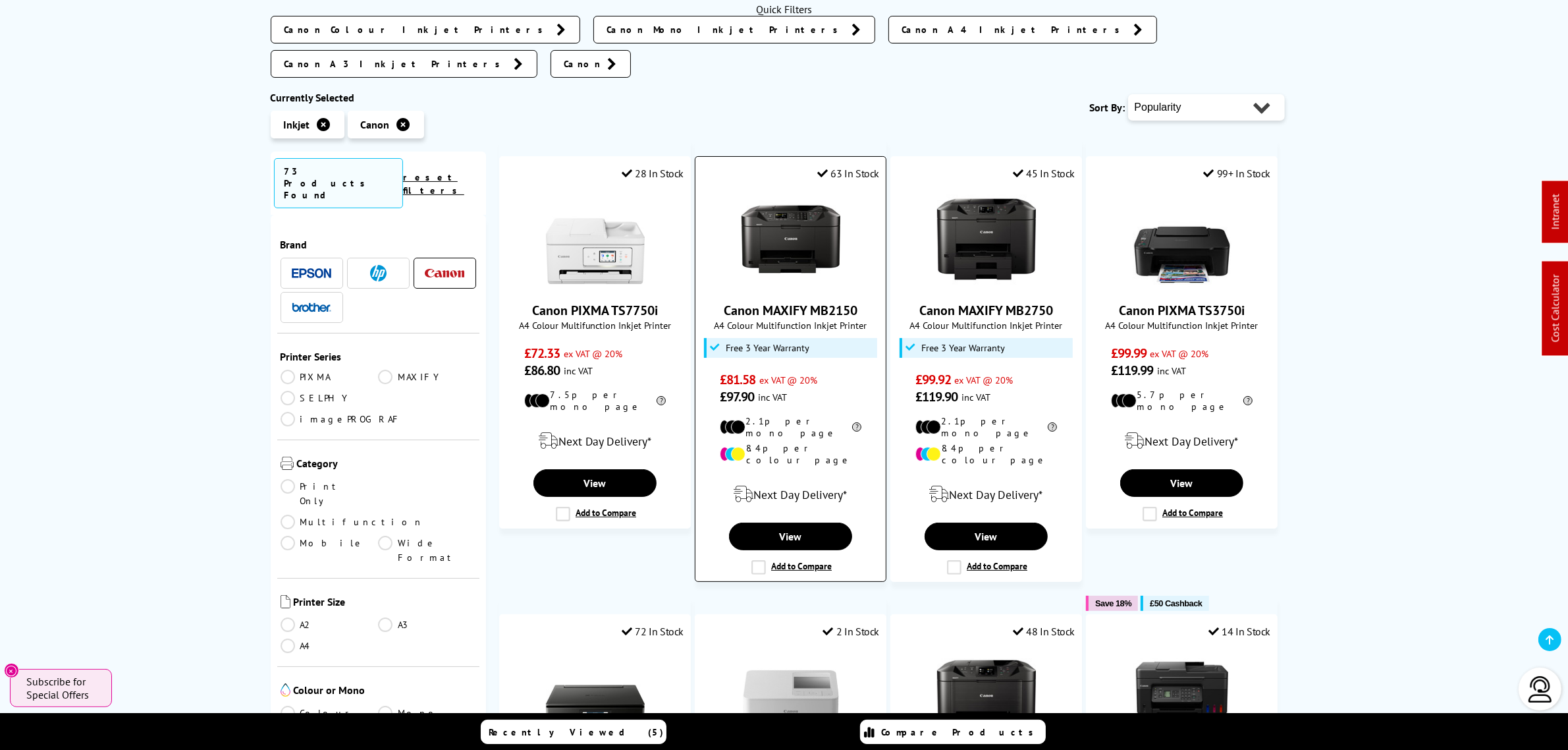
click at [807, 221] on img at bounding box center [790, 239] width 99 height 99
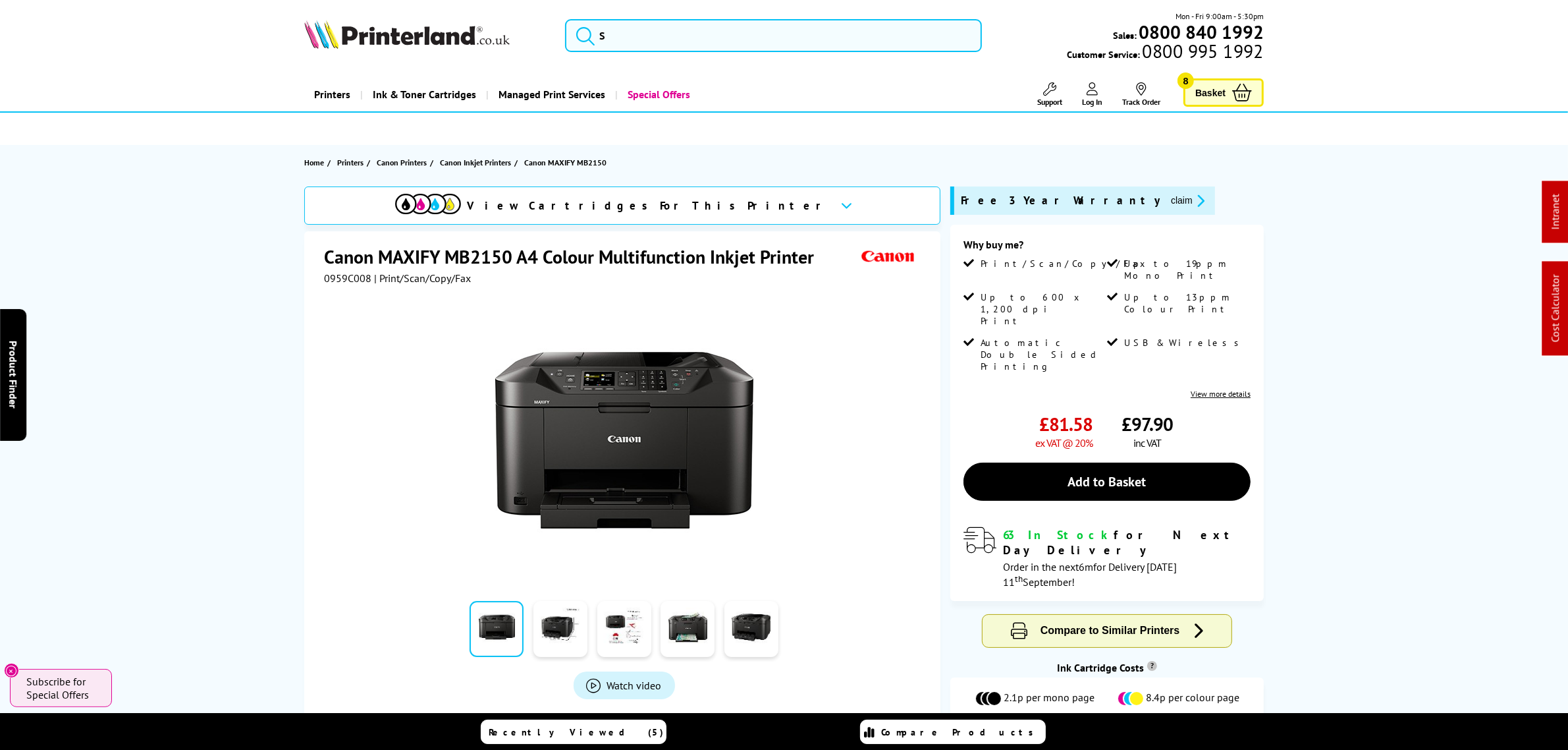
drag, startPoint x: 1174, startPoint y: 486, endPoint x: 1084, endPoint y: 491, distance: 90.1
click at [1084, 527] on div "63 In Stock for Next Day Delivery" at bounding box center [1127, 542] width 248 height 30
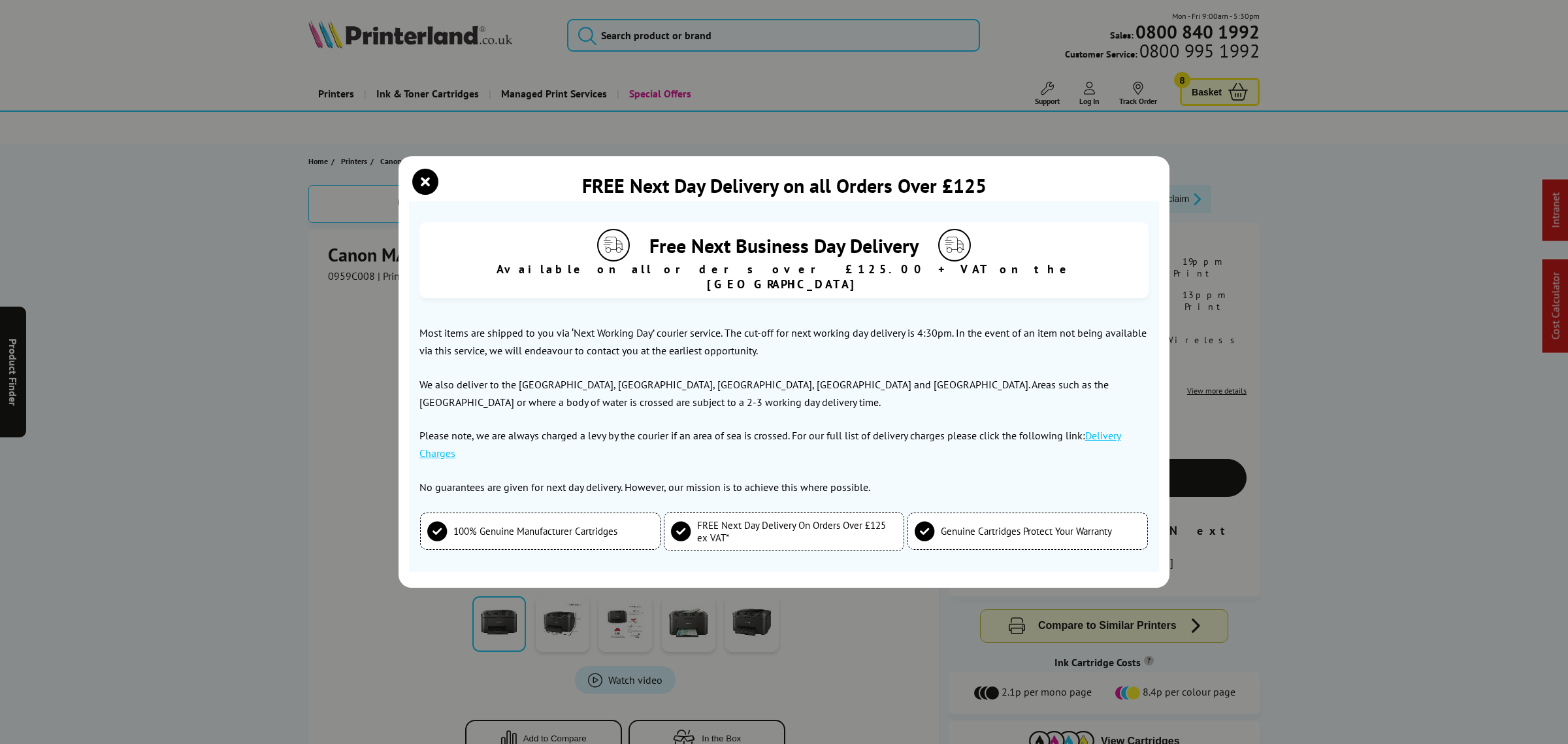
drag, startPoint x: 429, startPoint y: 187, endPoint x: 485, endPoint y: 194, distance: 56.4
click at [434, 183] on icon "close modal" at bounding box center [426, 182] width 26 height 26
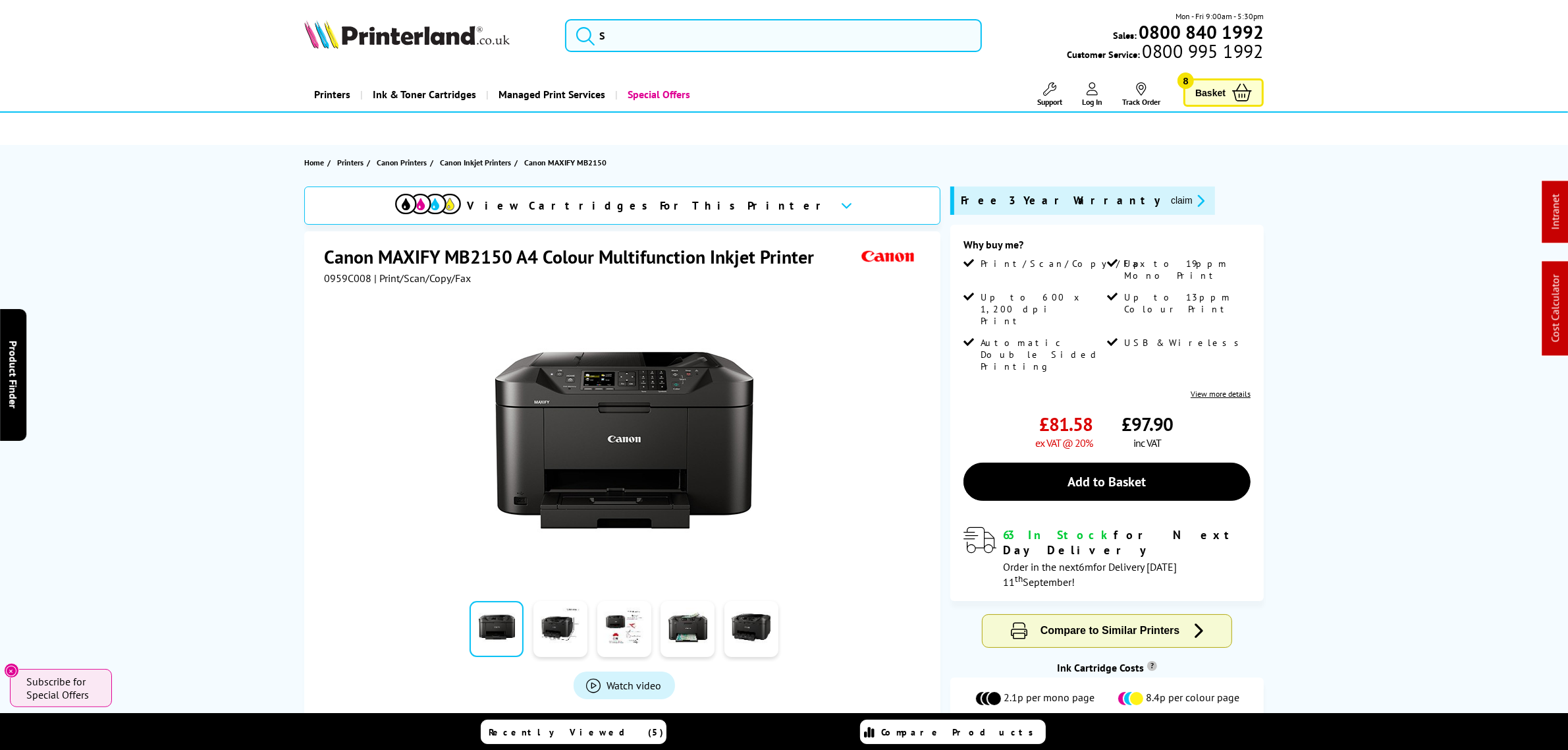
click at [1469, 135] on div at bounding box center [784, 128] width 1568 height 32
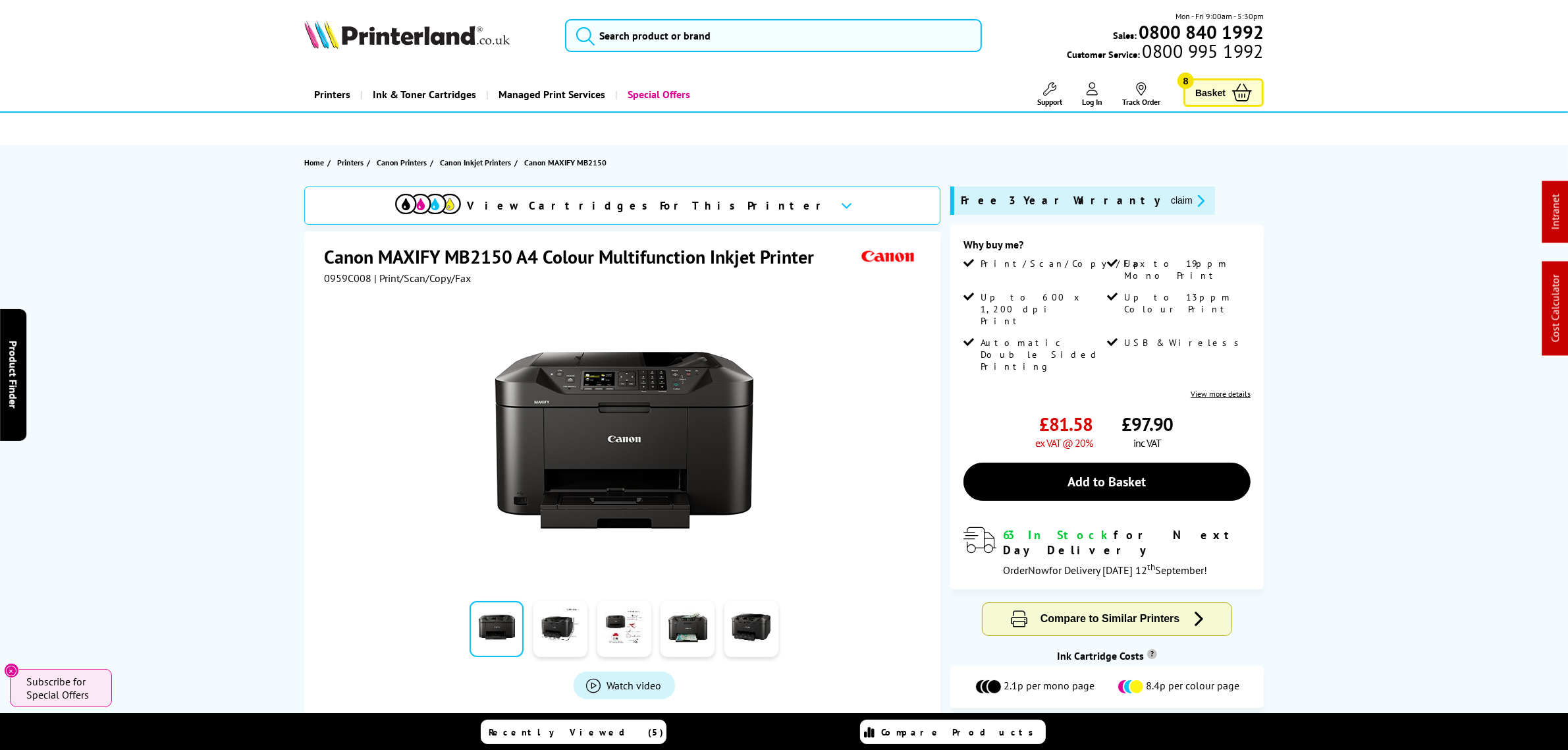
click at [360, 284] on span "0959C008" at bounding box center [348, 278] width 47 height 13
copy span "0959C008"
drag, startPoint x: 705, startPoint y: 68, endPoint x: 534, endPoint y: 87, distance: 172.1
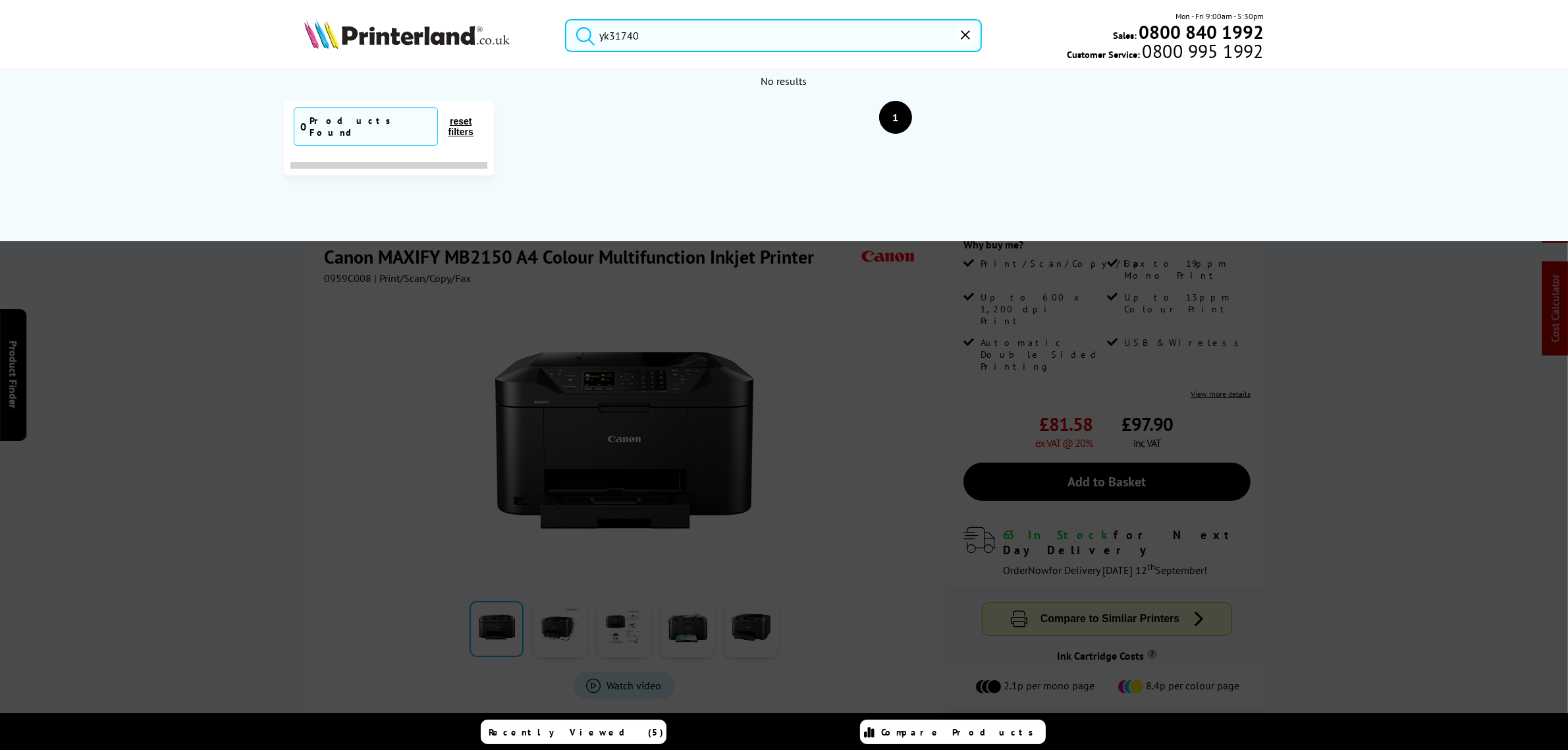
drag, startPoint x: 657, startPoint y: 36, endPoint x: 563, endPoint y: 37, distance: 94.0
click at [563, 37] on div "yk31740" at bounding box center [765, 35] width 433 height 33
drag, startPoint x: 600, startPoint y: 32, endPoint x: 607, endPoint y: 34, distance: 7.3
click at [601, 32] on form "yk31740" at bounding box center [772, 35] width 416 height 33
drag, startPoint x: 608, startPoint y: 34, endPoint x: 507, endPoint y: 28, distance: 101.2
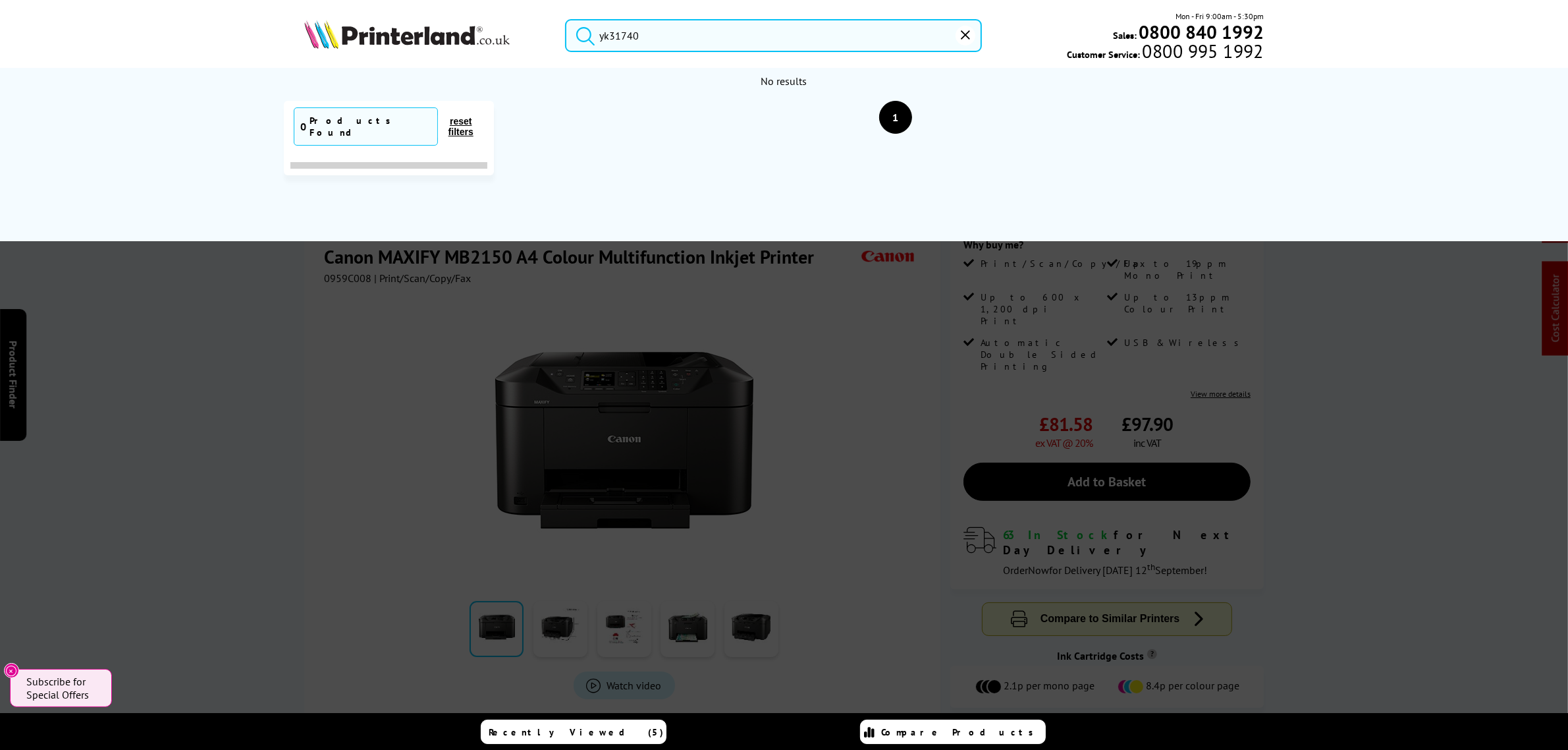
click at [517, 32] on div "yk31740 Mon - Fri 9:00am - 5:30pm Sales: 0800 840 1992 Customer Service: 0800 9…" at bounding box center [784, 38] width 1054 height 58
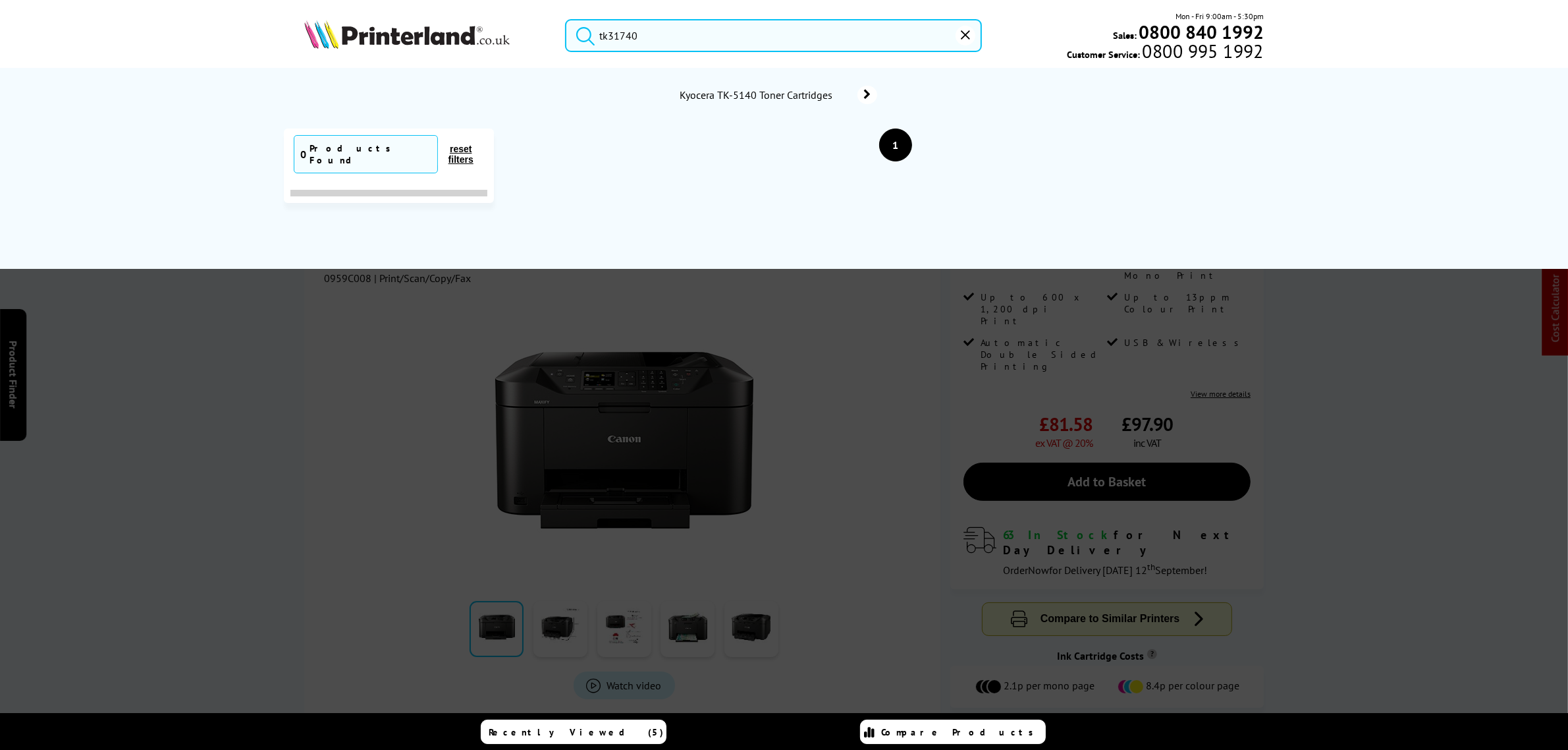
click at [566, 19] on button "submit" at bounding box center [582, 33] width 33 height 29
drag, startPoint x: 641, startPoint y: 35, endPoint x: 630, endPoint y: 36, distance: 11.0
click at [636, 37] on input "tk31740" at bounding box center [772, 35] width 416 height 33
click at [622, 31] on input "tk31740" at bounding box center [772, 35] width 416 height 33
click at [627, 33] on input "tk31740" at bounding box center [772, 35] width 416 height 33
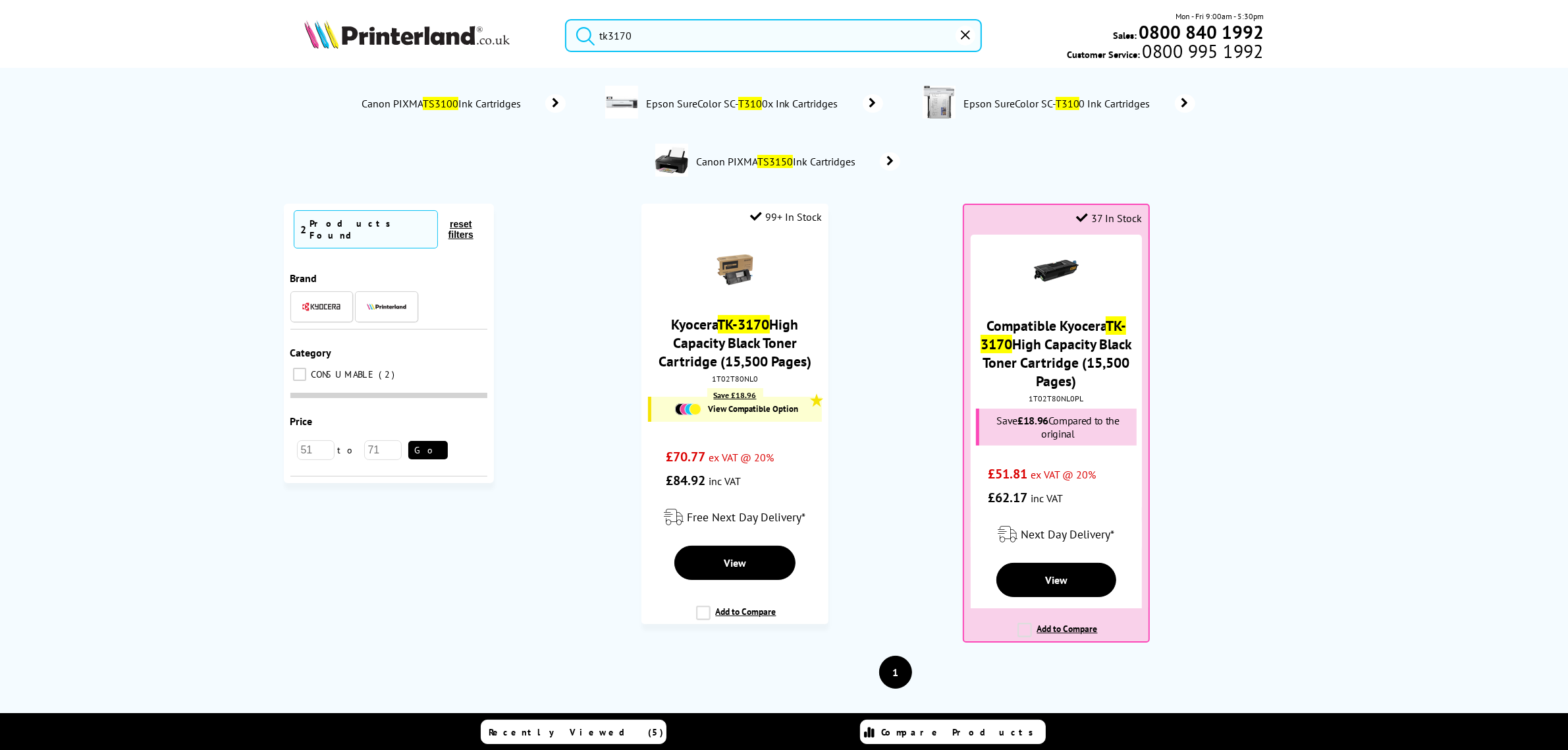
click at [566, 19] on button "submit" at bounding box center [582, 33] width 33 height 29
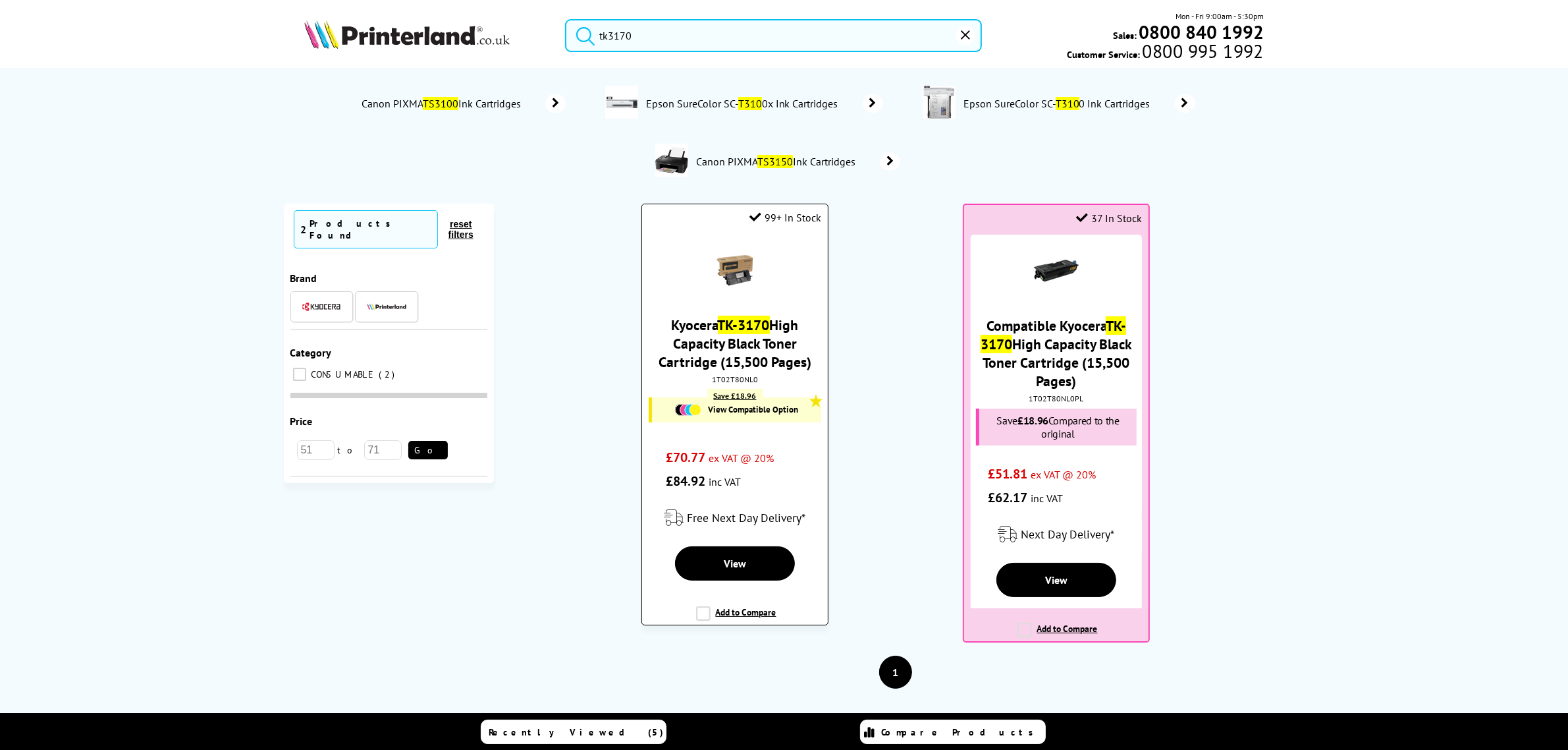
click at [748, 384] on div "1T02T80NL0" at bounding box center [734, 379] width 165 height 9
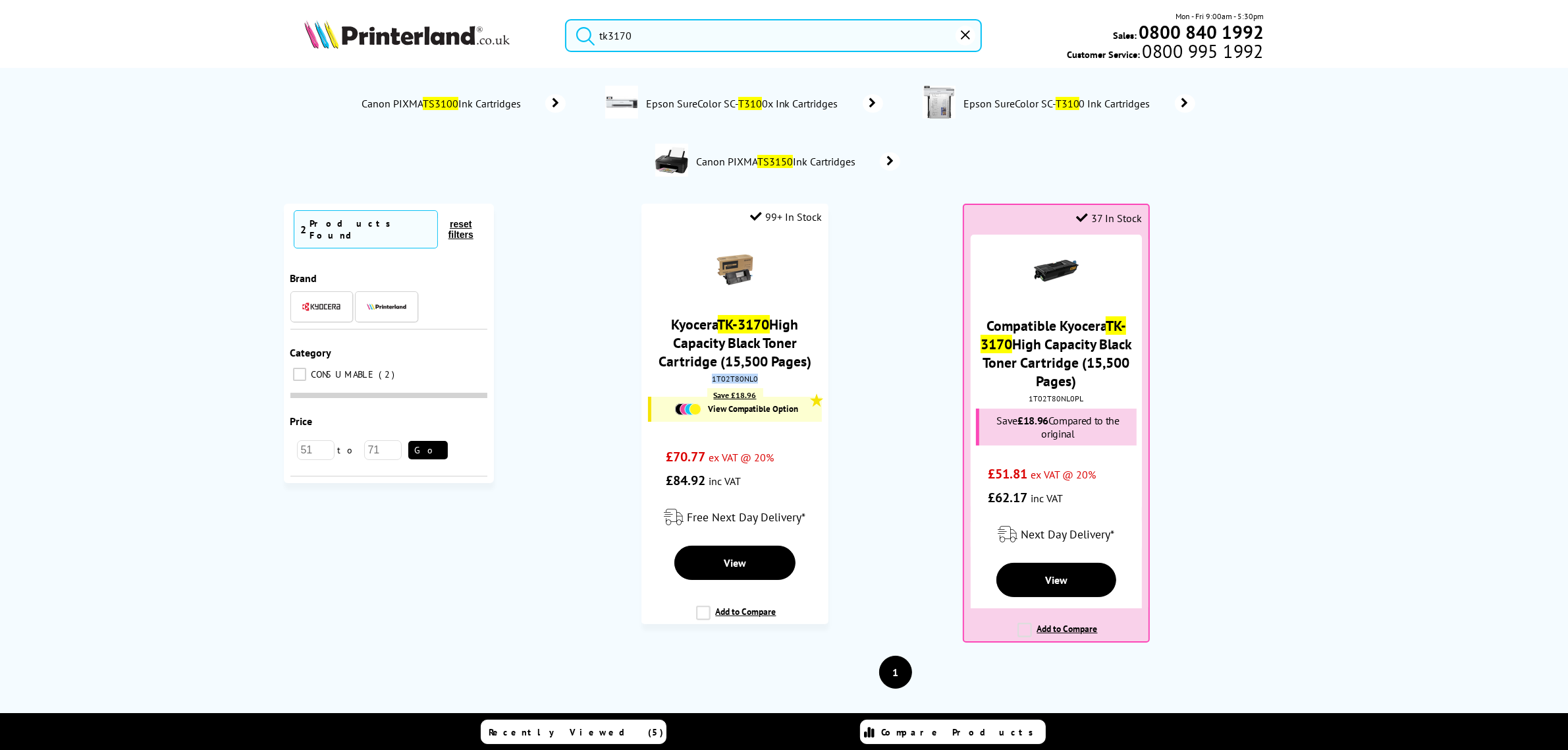
copy div "1T02T80NL0"
drag, startPoint x: 639, startPoint y: 40, endPoint x: 565, endPoint y: 25, distance: 75.5
click at [569, 25] on form "tk3170" at bounding box center [772, 35] width 416 height 33
paste input "1102R73NL"
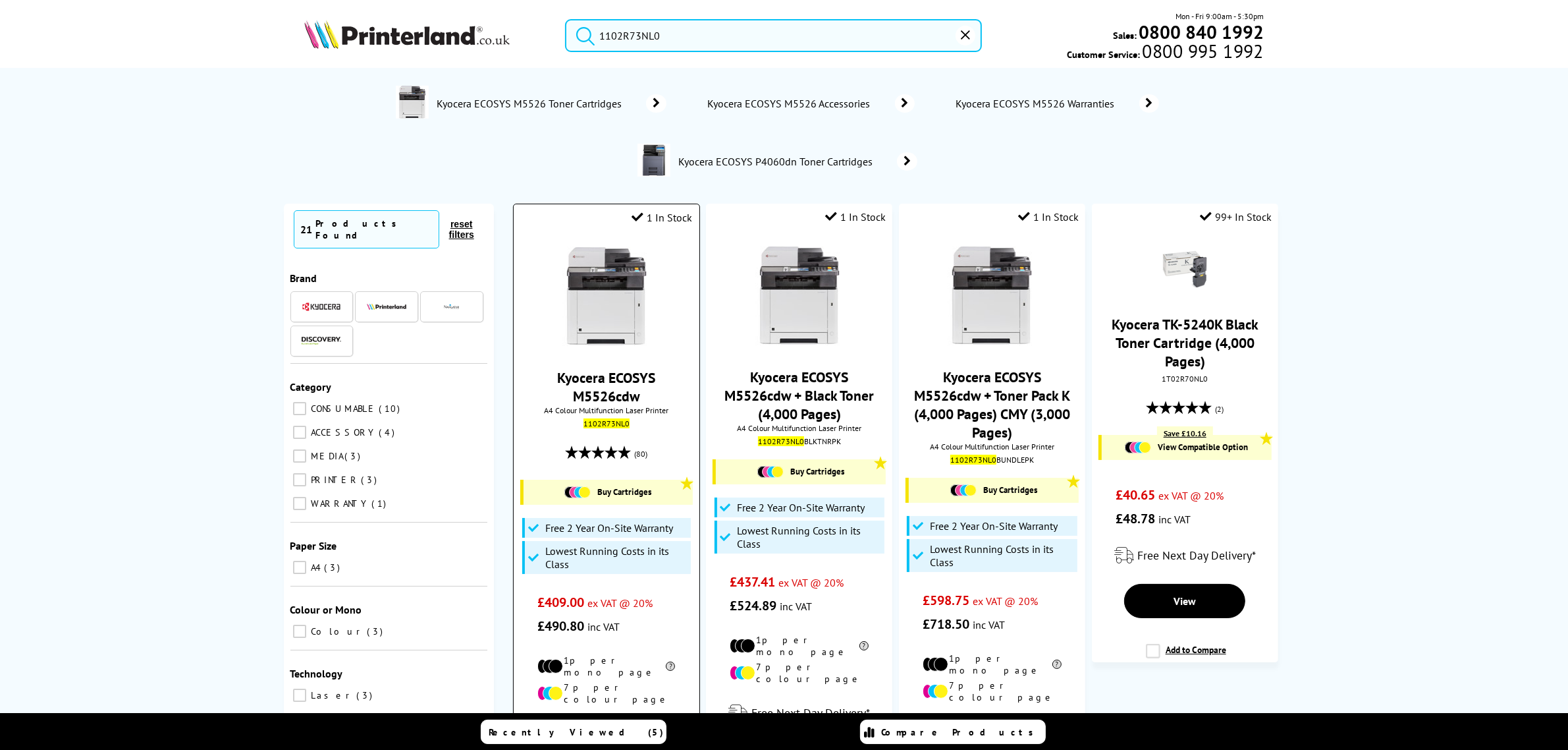
type input "1102R73NL0"
click at [639, 260] on img at bounding box center [606, 296] width 99 height 99
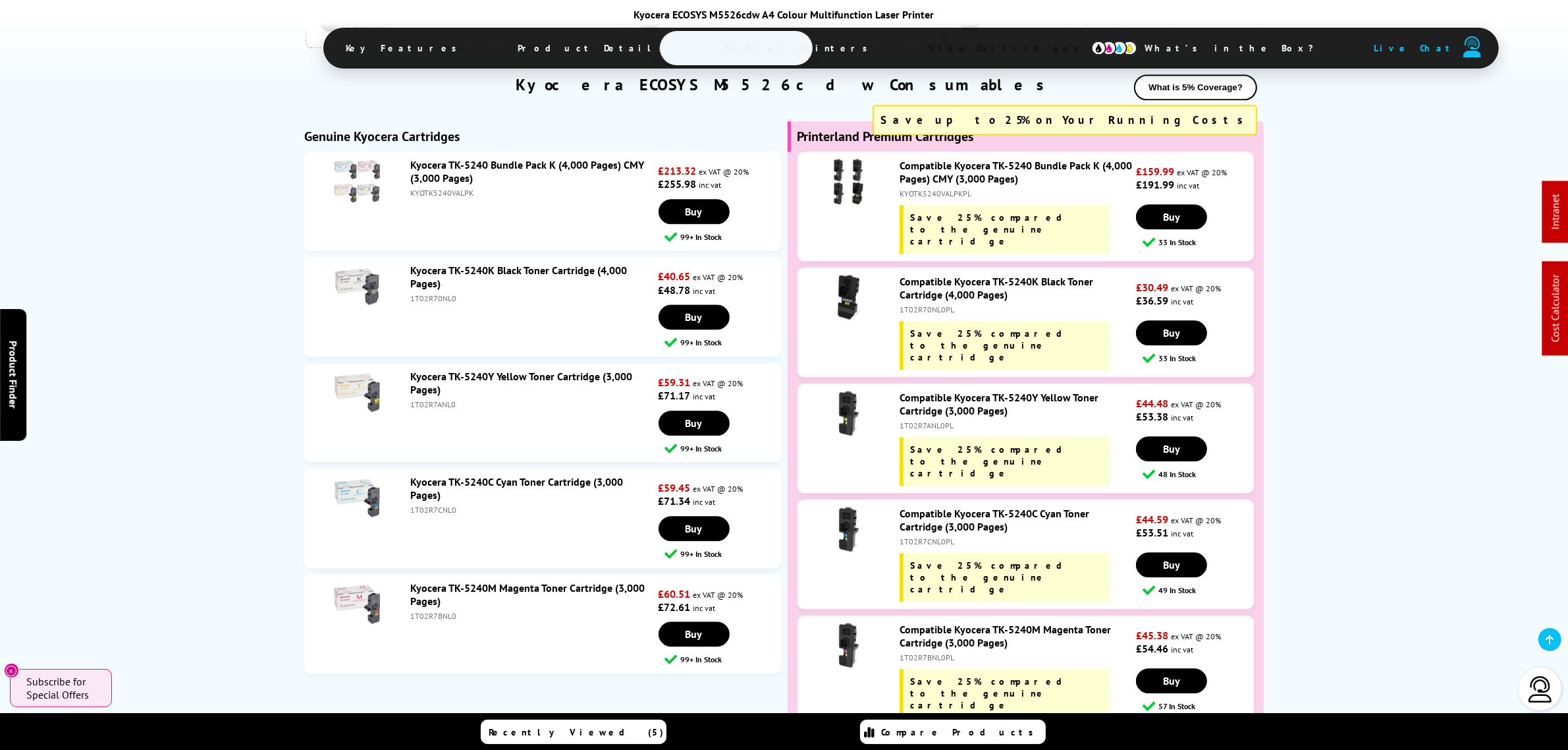
scroll to position [3789, 0]
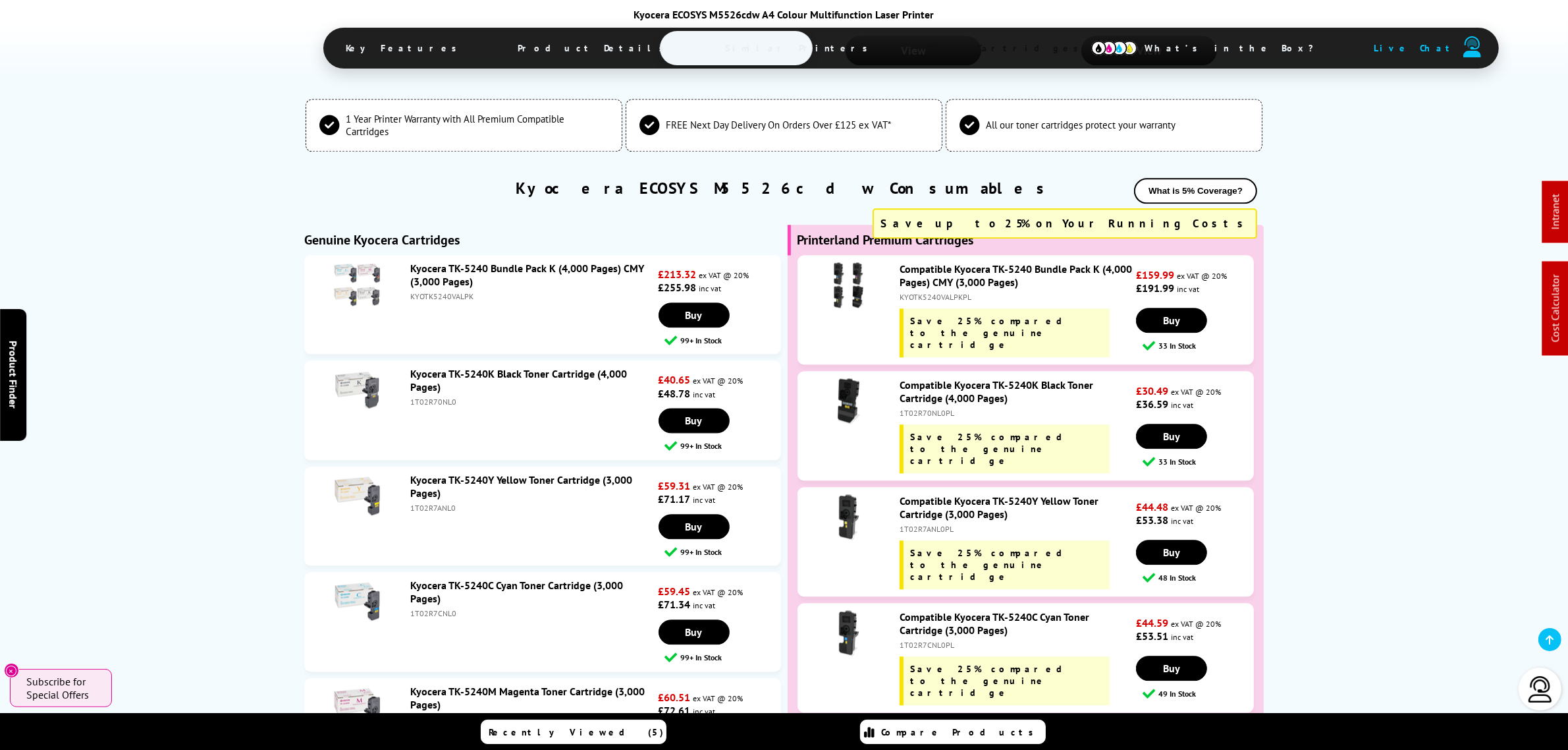
click at [428, 292] on div "KYOTK5240VALPK" at bounding box center [533, 296] width 245 height 9
copy div "KYOTK5240VALPK"
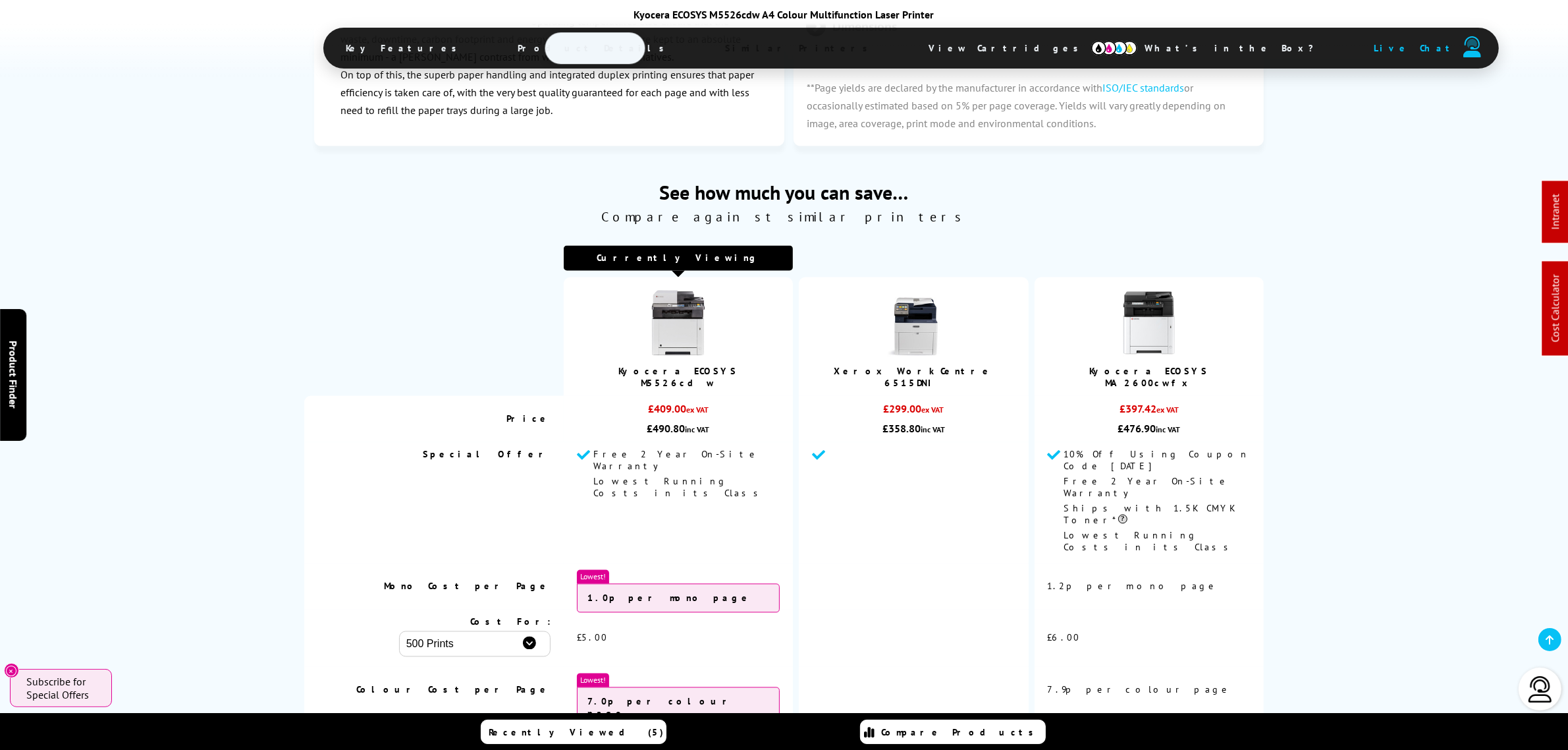
scroll to position [0, 0]
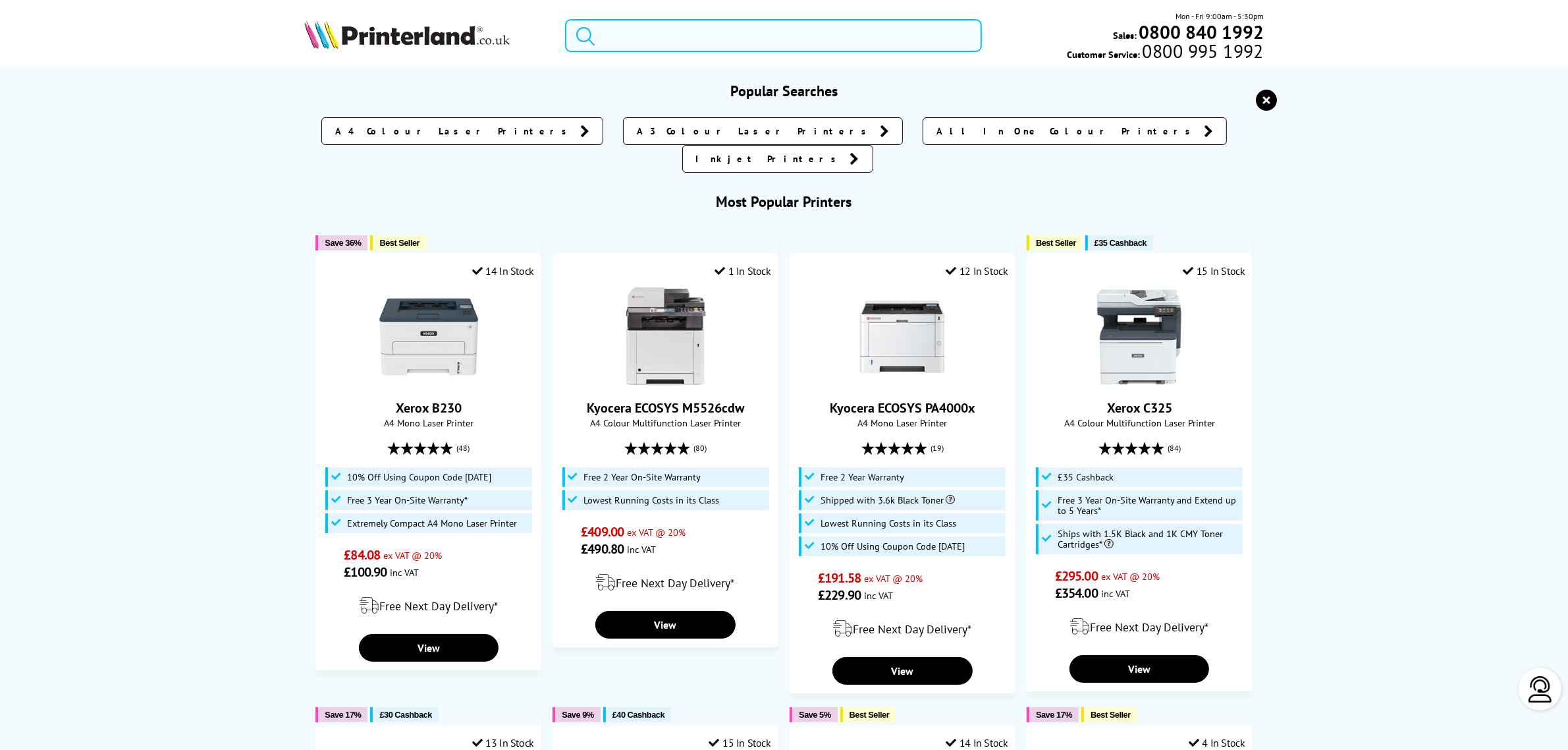
click at [850, 46] on input "search" at bounding box center [772, 35] width 416 height 33
paste input "TS8750"
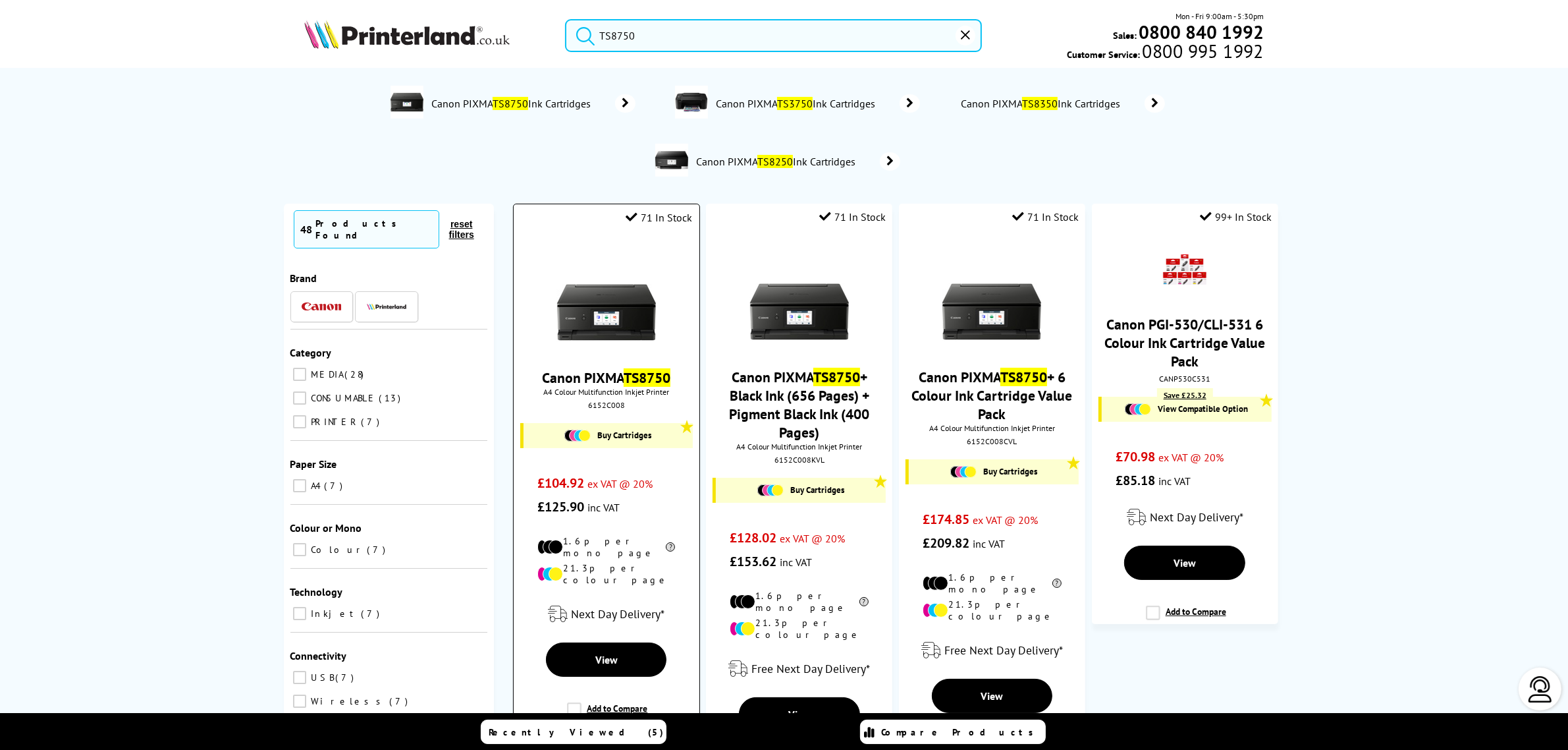
click at [603, 407] on div "6152C008" at bounding box center [605, 405] width 165 height 9
copy div "6152C008"
drag, startPoint x: 463, startPoint y: 71, endPoint x: 362, endPoint y: 77, distance: 101.2
click at [354, 80] on header "TS8750 Mon - Fri 9:00am - 5:30pm Sales: 0800 840 1992 Customer Service: 0800 99…" at bounding box center [784, 56] width 1568 height 112
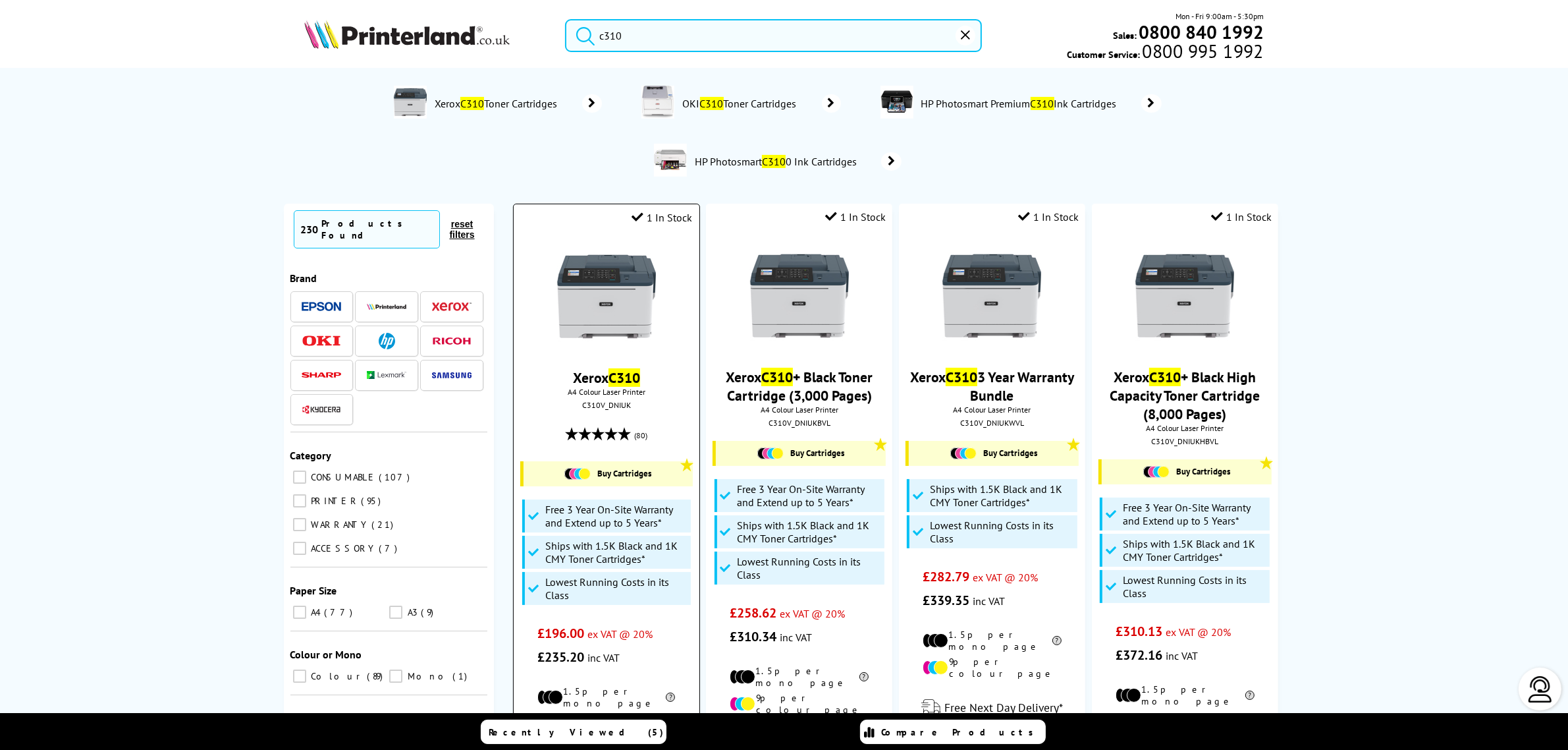
type input "c310"
click at [578, 282] on img at bounding box center [606, 296] width 99 height 99
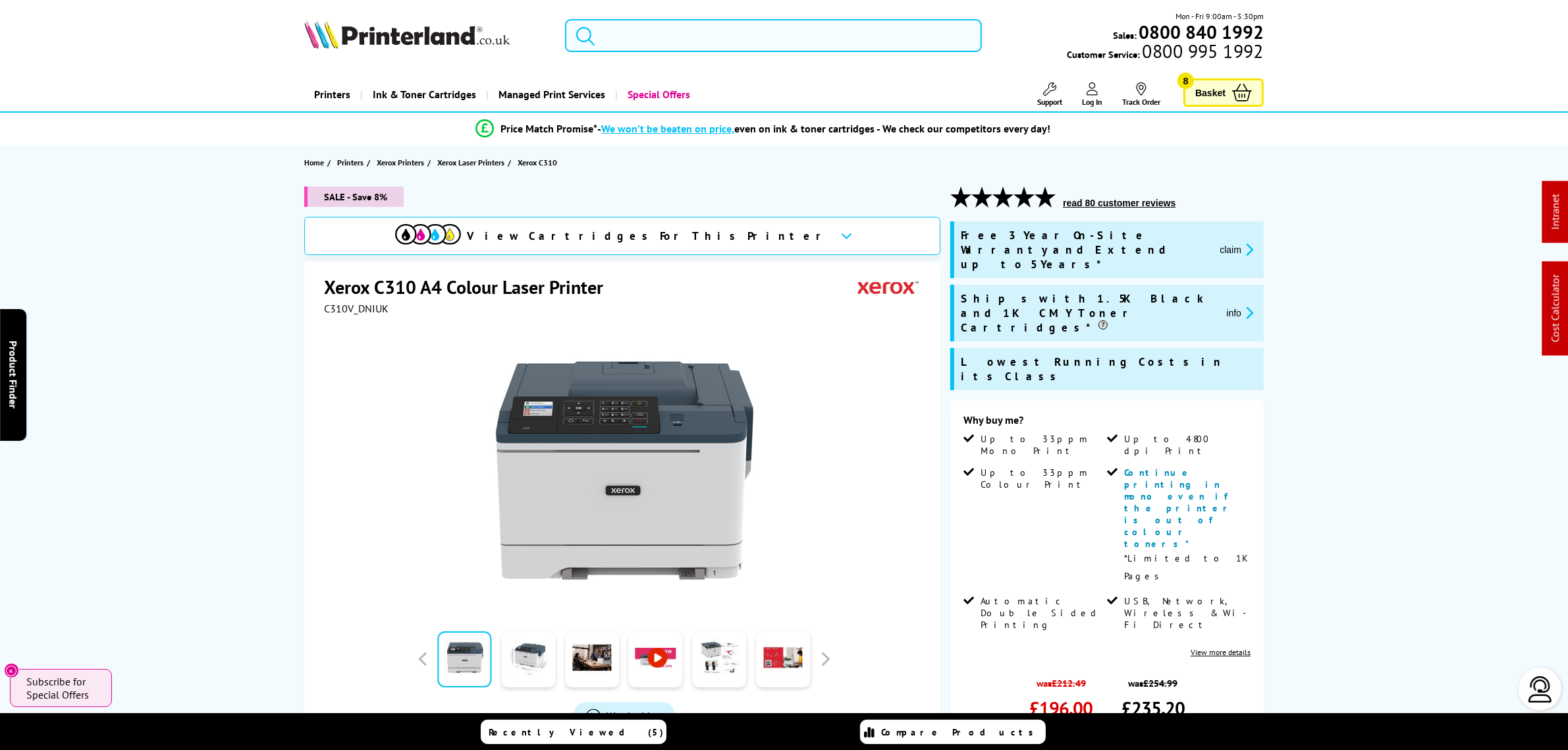
click at [689, 35] on input "search" at bounding box center [772, 35] width 416 height 33
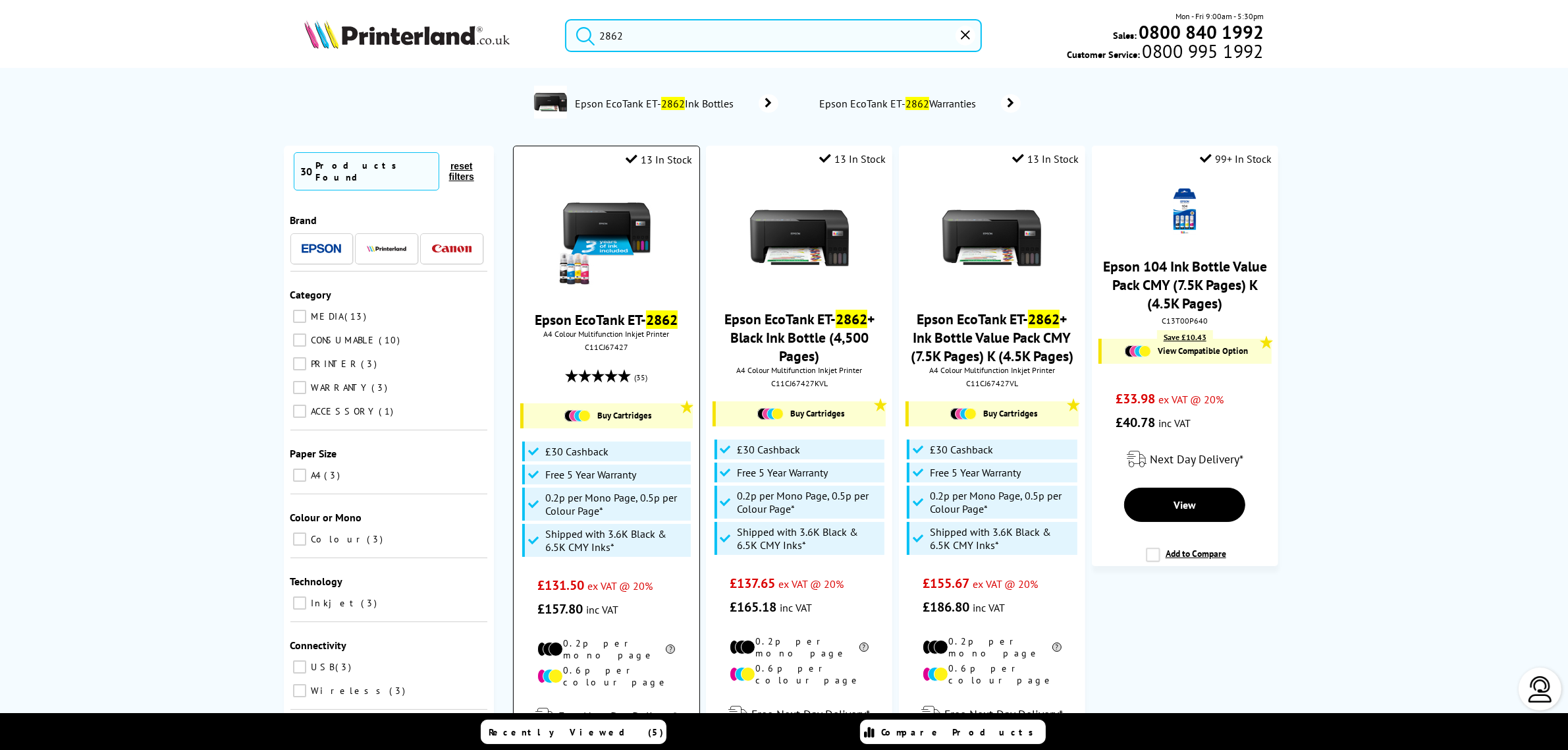
type input "2862"
click at [635, 244] on img at bounding box center [606, 238] width 99 height 99
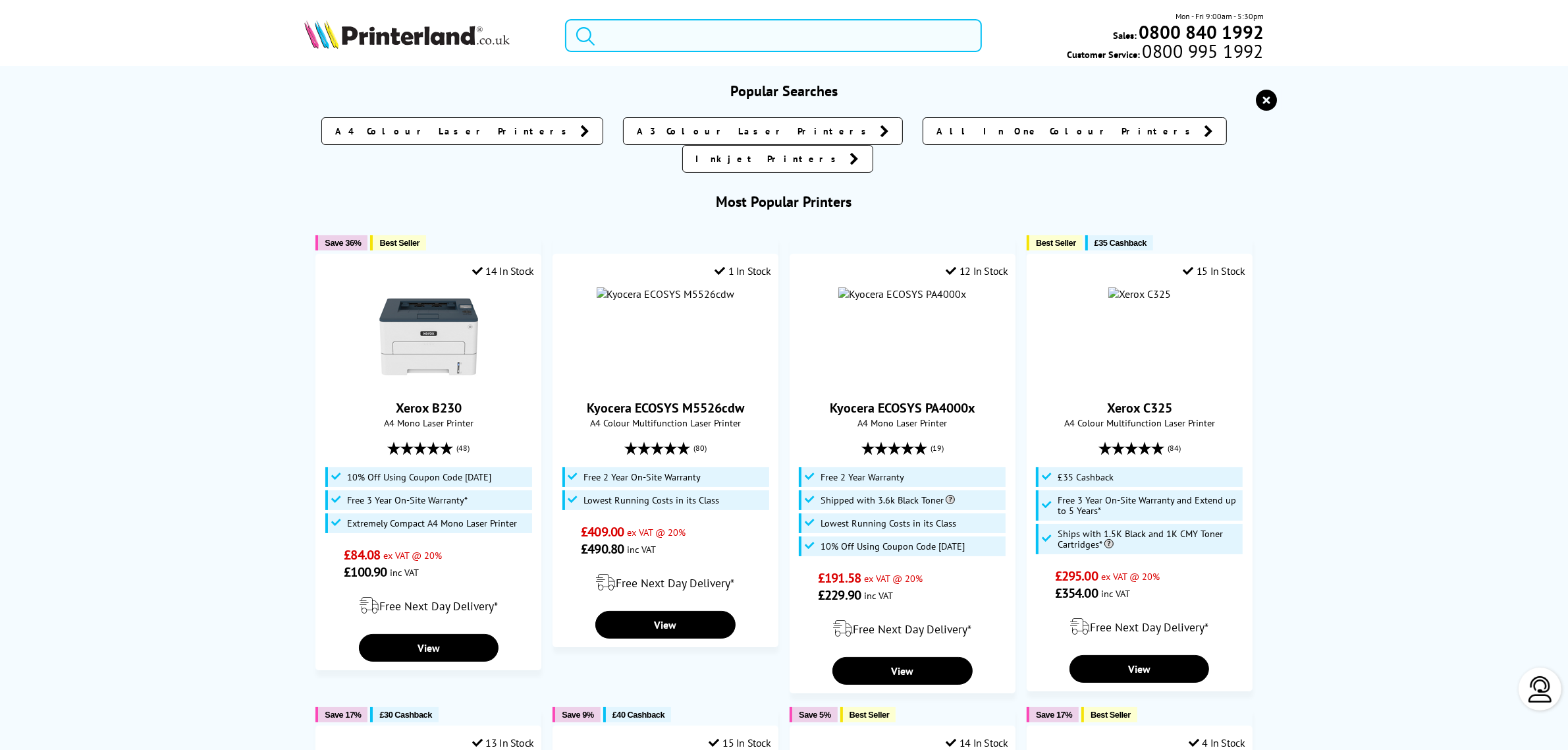
click at [679, 33] on input "search" at bounding box center [772, 35] width 416 height 33
paste input "C325"
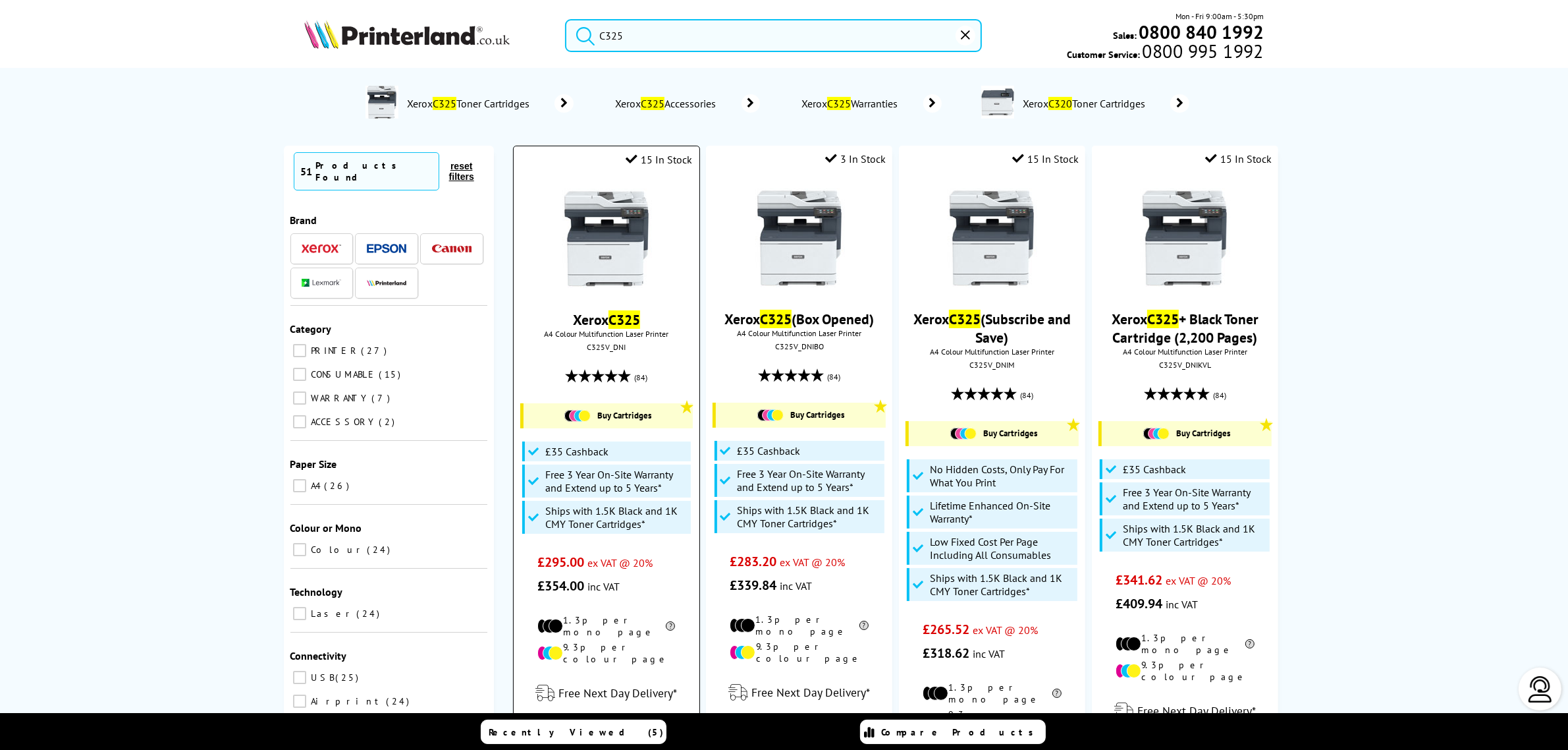
type input "C325"
click at [623, 240] on img at bounding box center [606, 238] width 99 height 99
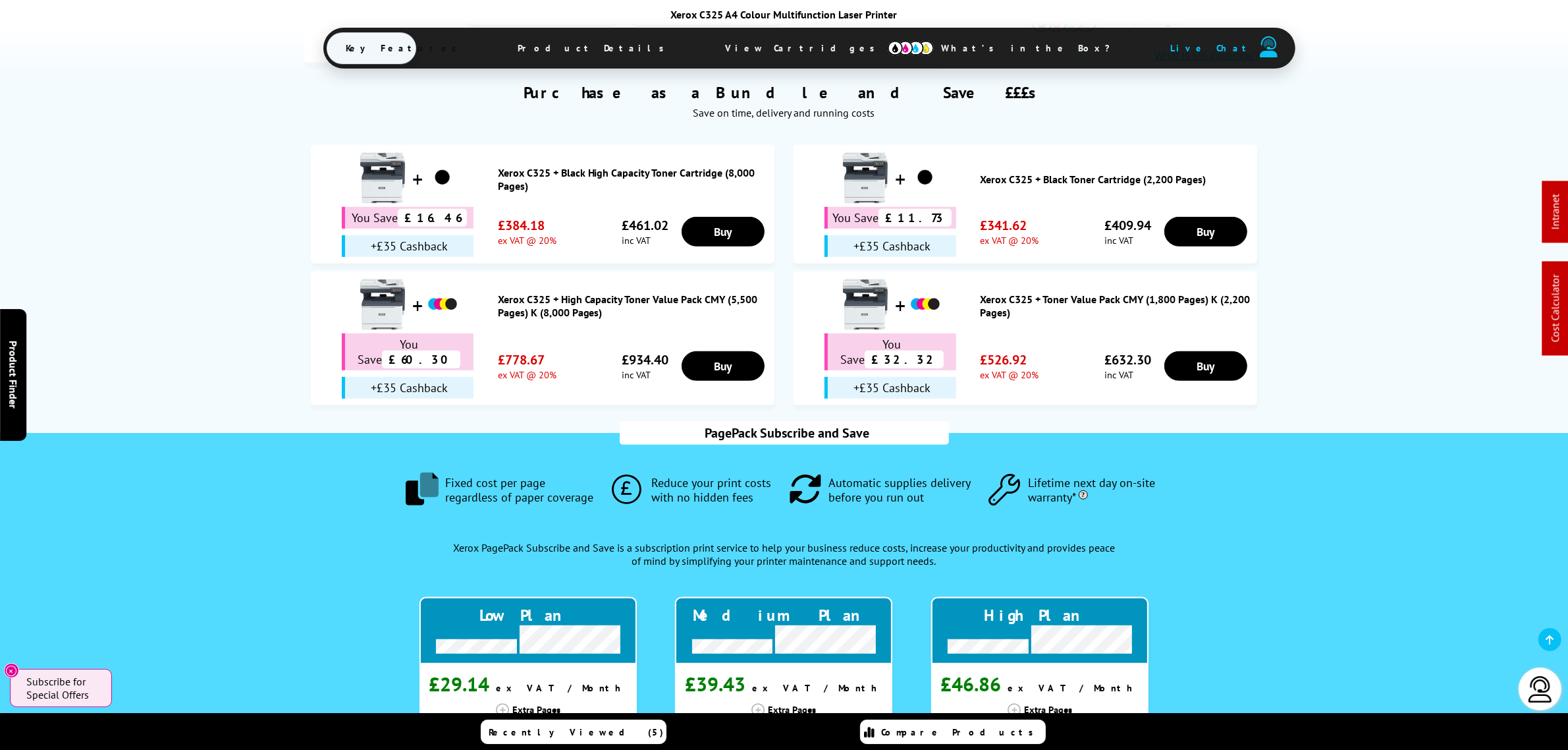
scroll to position [792, 0]
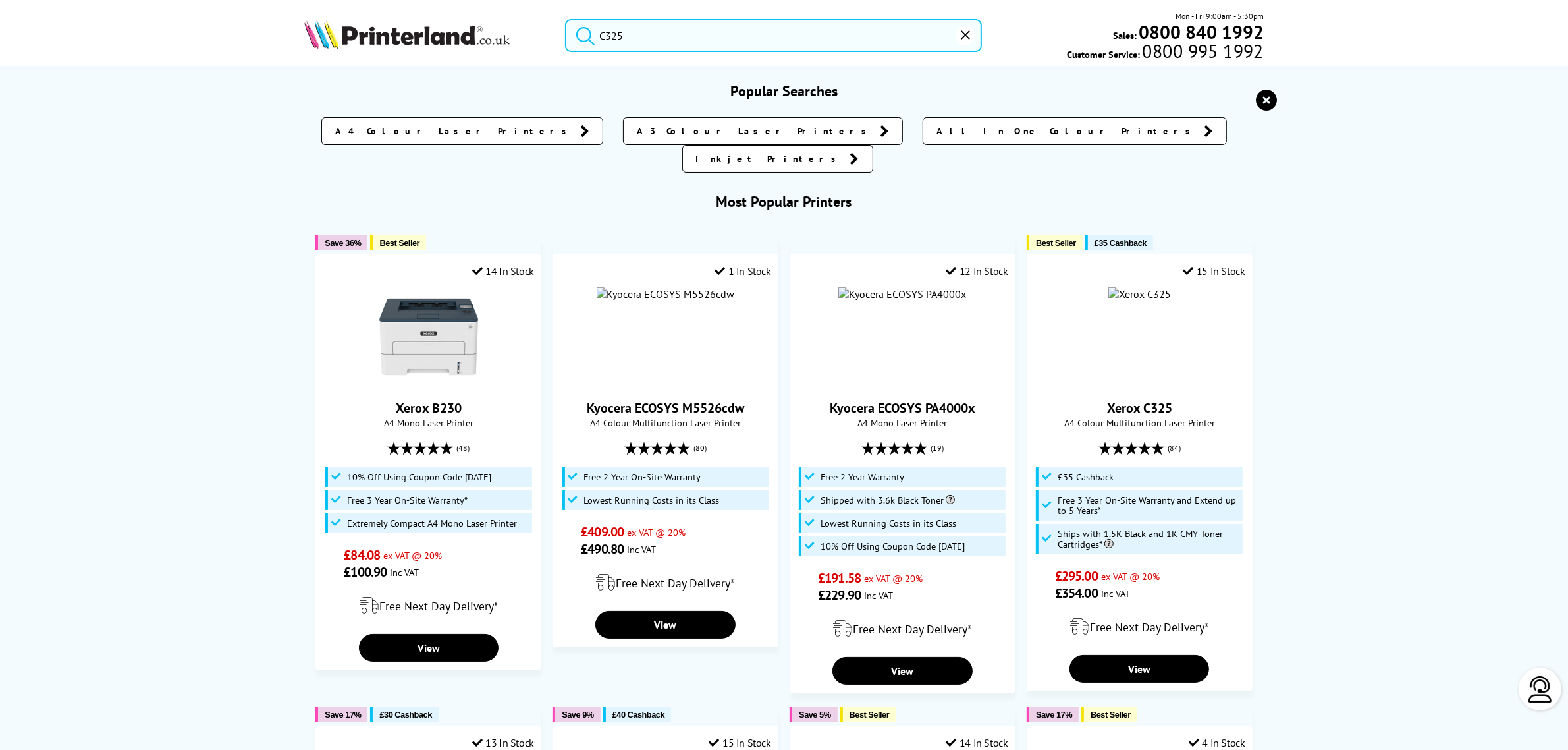
click at [783, 47] on input "C325" at bounding box center [772, 35] width 416 height 33
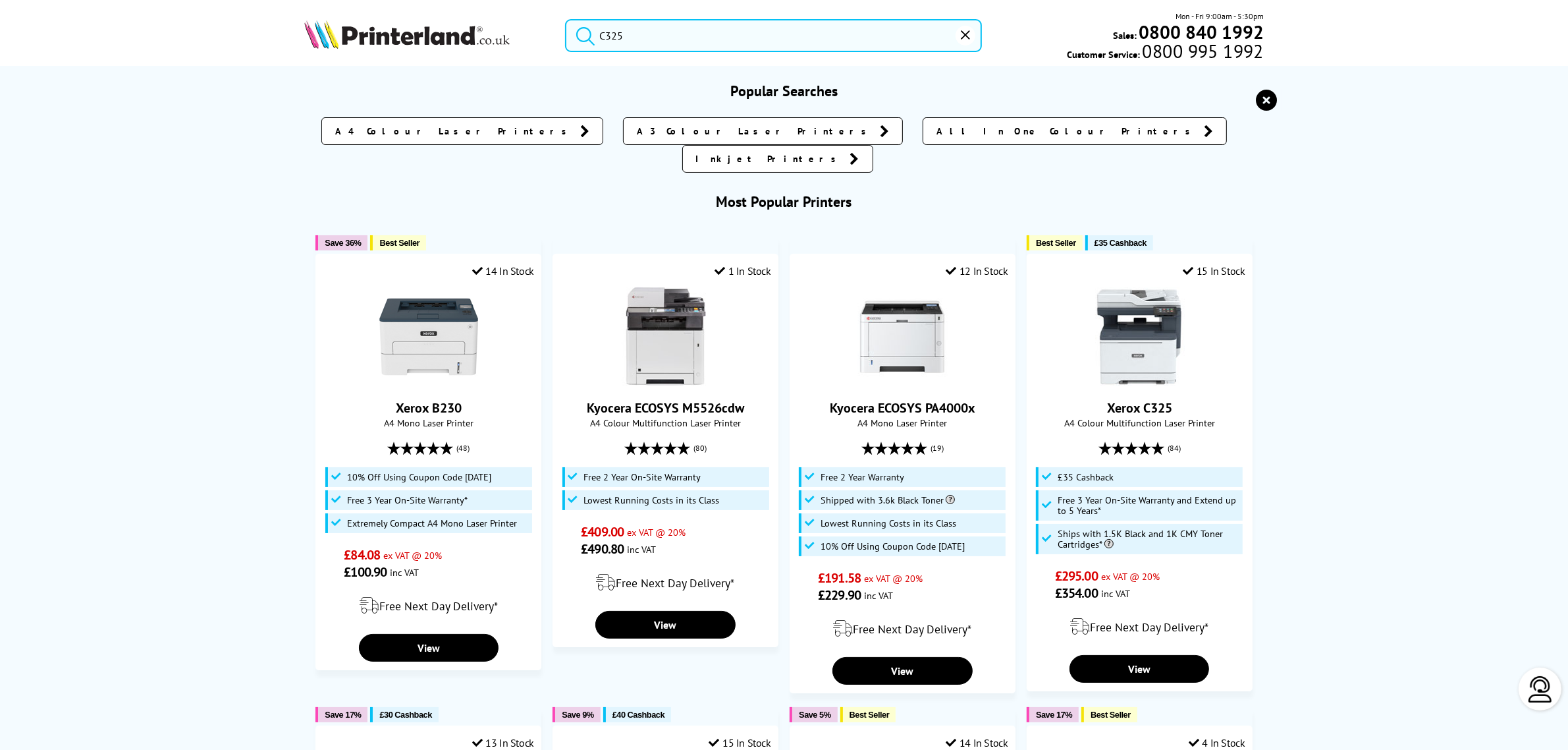
drag, startPoint x: 825, startPoint y: 34, endPoint x: 547, endPoint y: 60, distance: 279.2
click at [551, 58] on div "C325 Mon - Fri 9:00am - 5:30pm Sales: 0800 840 1992 Customer Service: 0800 995 …" at bounding box center [784, 38] width 1054 height 58
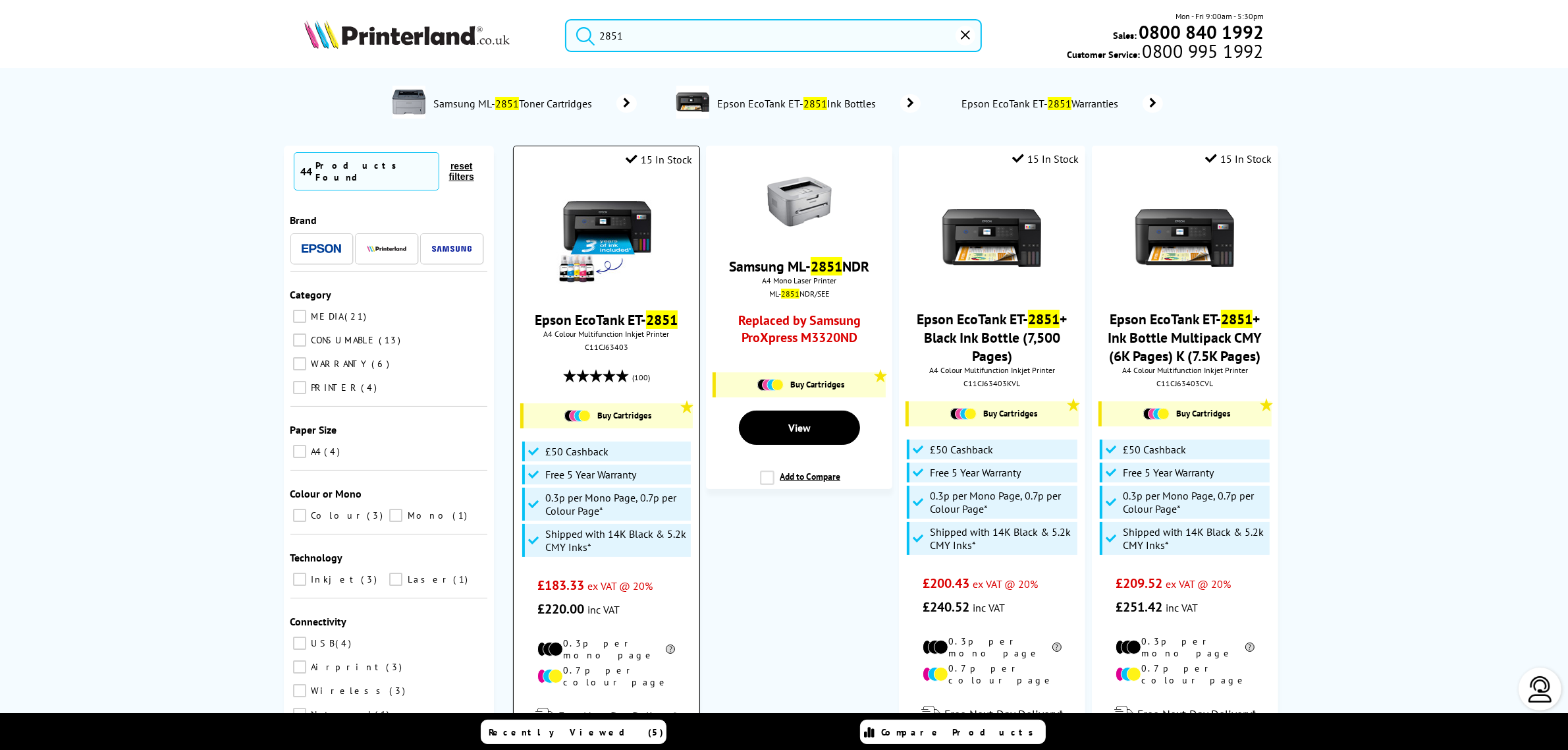
type input "2851"
click at [633, 225] on img at bounding box center [606, 238] width 99 height 99
